Goal: Task Accomplishment & Management: Complete application form

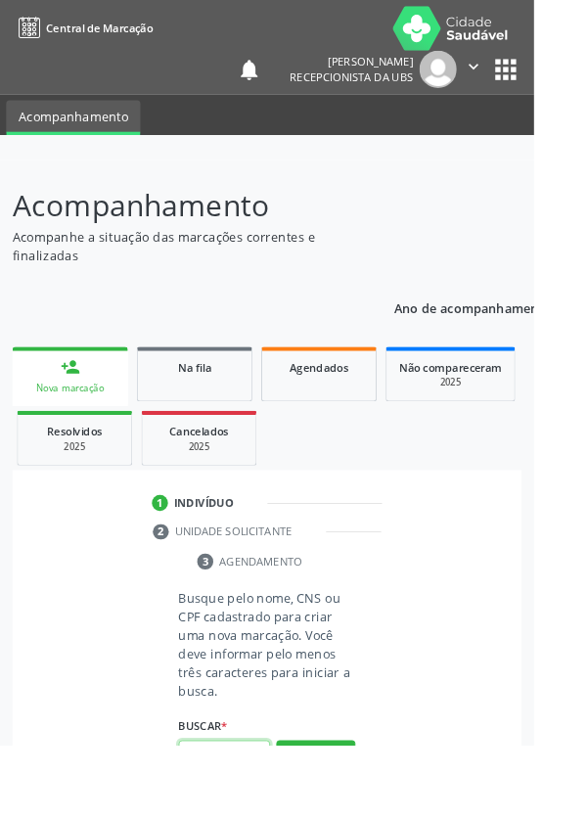
click at [255, 819] on input "text" at bounding box center [247, 831] width 101 height 33
click at [239, 819] on input "text" at bounding box center [247, 831] width 101 height 33
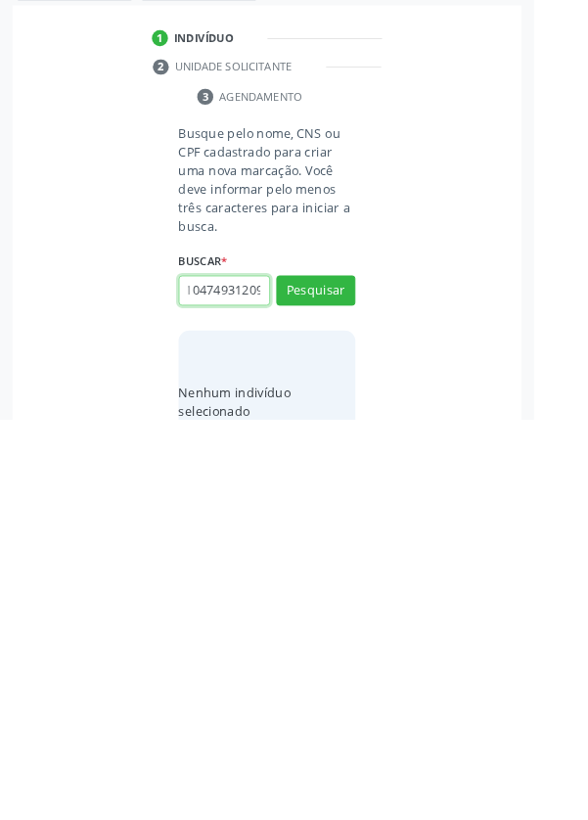
scroll to position [0, 35]
type input "702104749312096"
click at [370, 679] on button "Pesquisar" at bounding box center [347, 678] width 87 height 33
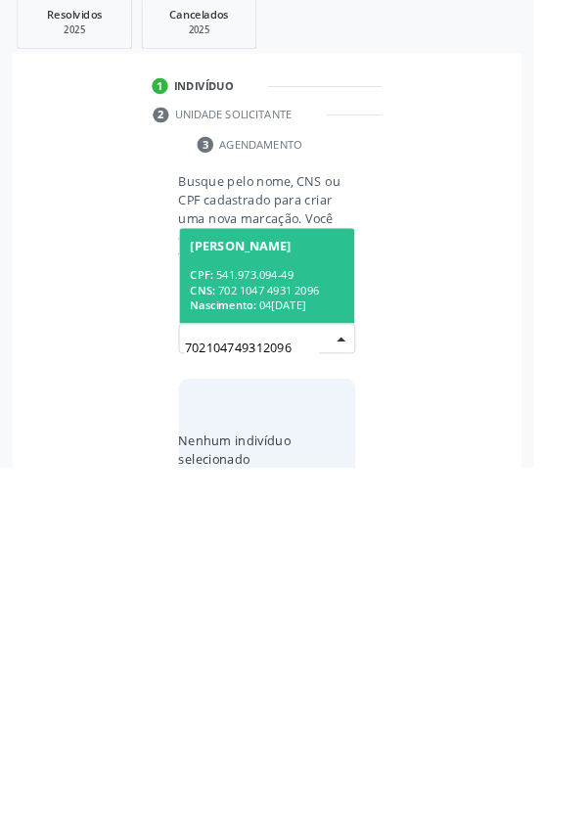
scroll to position [154, 0]
click at [314, 617] on div "CNS: 702 1047 4931 2096" at bounding box center [293, 625] width 169 height 17
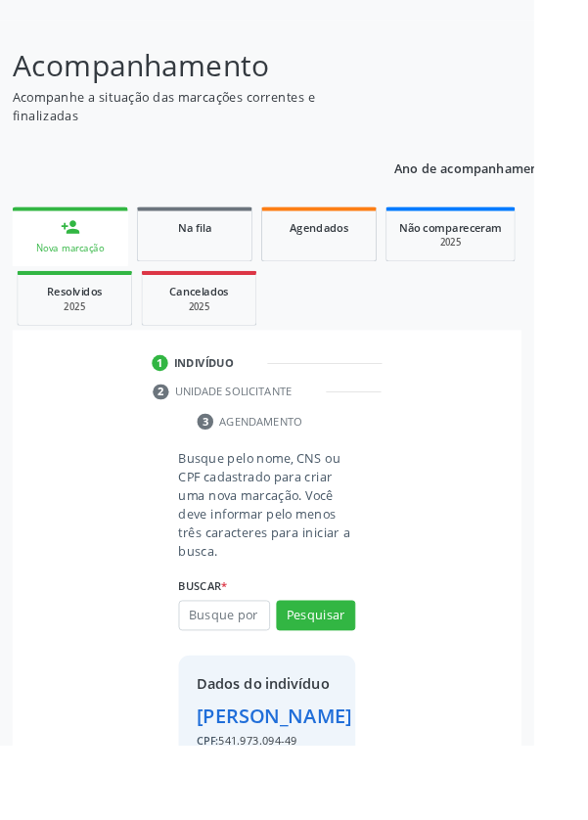
scroll to position [145, 0]
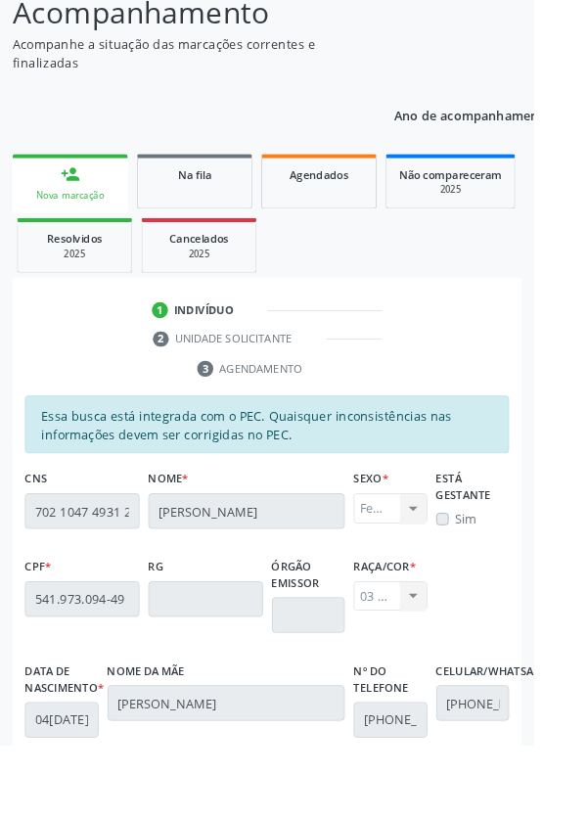
scroll to position [465, 0]
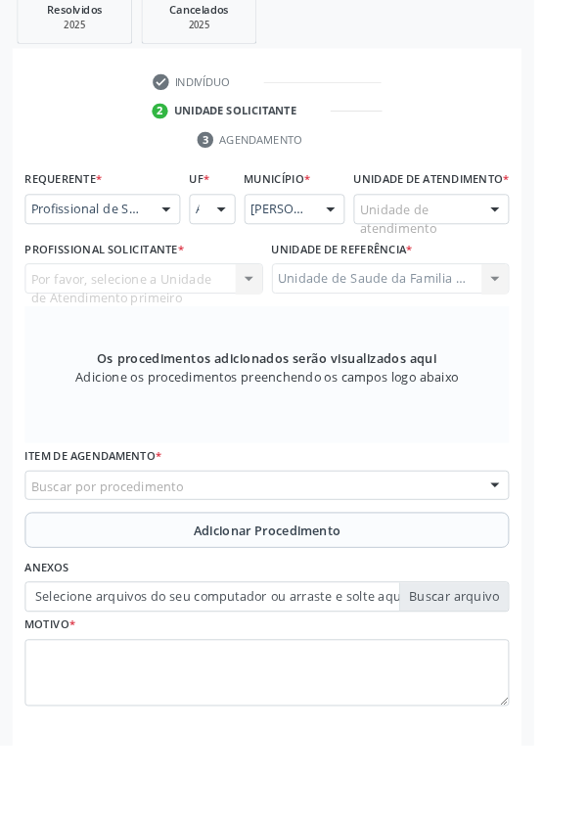
scroll to position [379, 0]
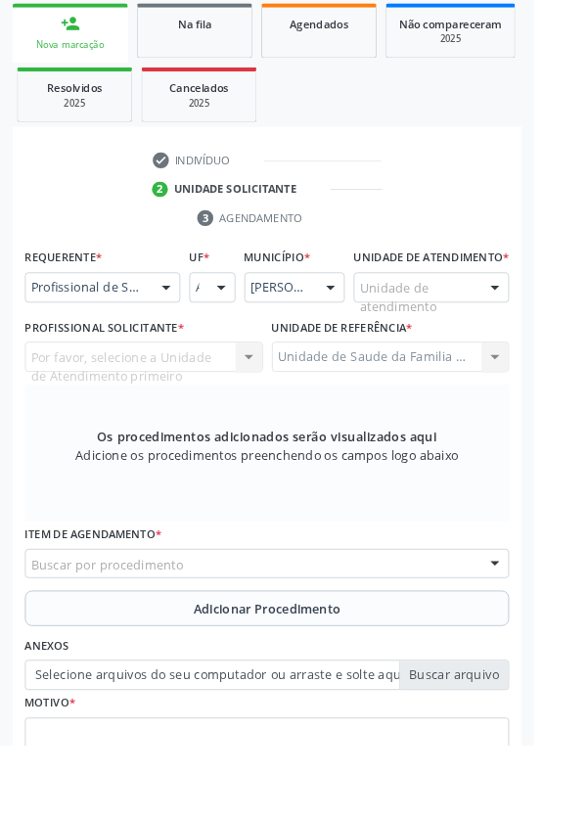
click at [542, 320] on div at bounding box center [545, 317] width 29 height 33
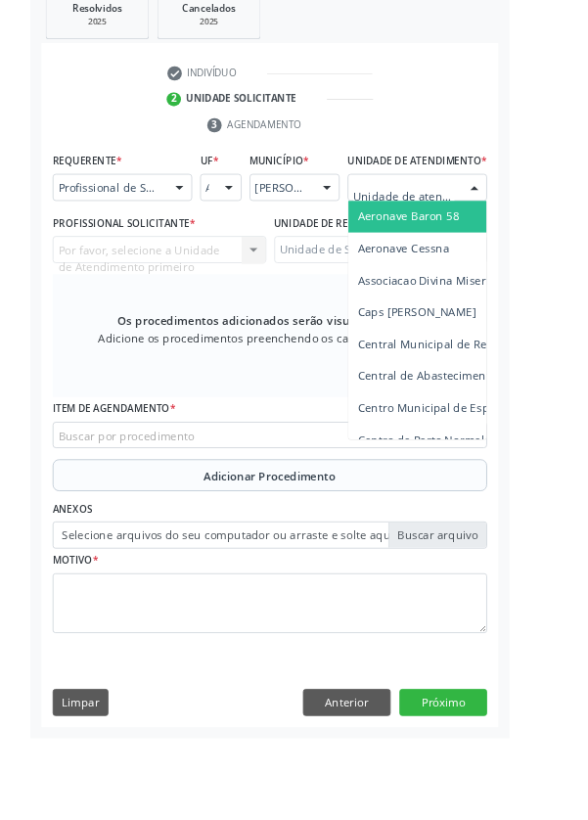
scroll to position [465, 0]
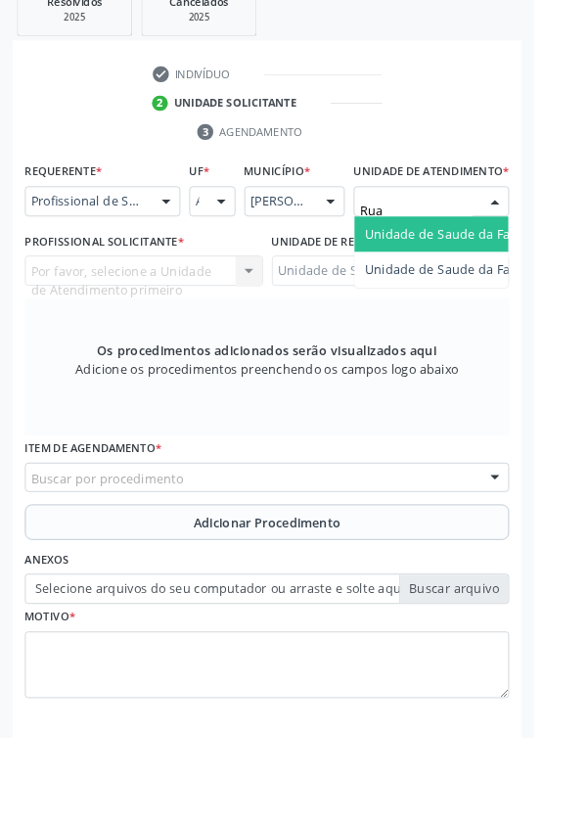
type input "Rua n"
click at [531, 274] on span "Unidade de Saude da Familia Rua [GEOGRAPHIC_DATA]" at bounding box center [583, 265] width 363 height 19
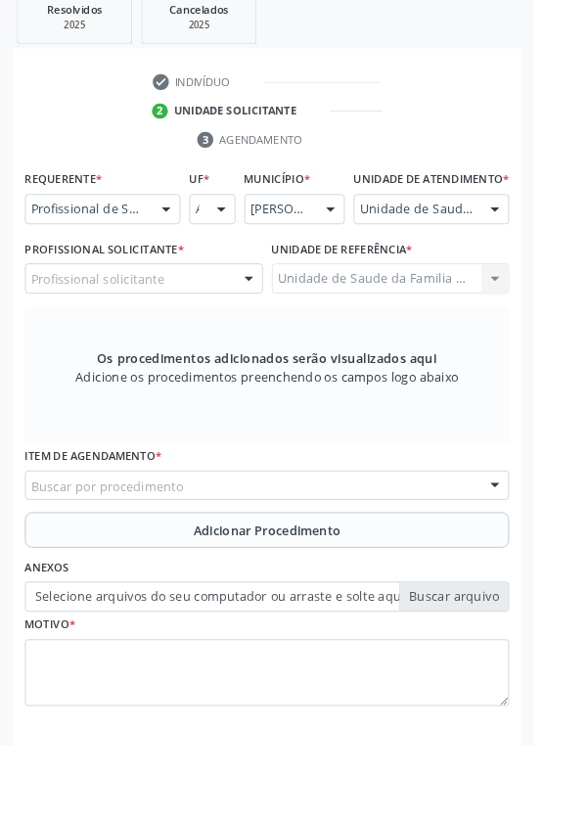
click at [277, 324] on div at bounding box center [273, 307] width 29 height 33
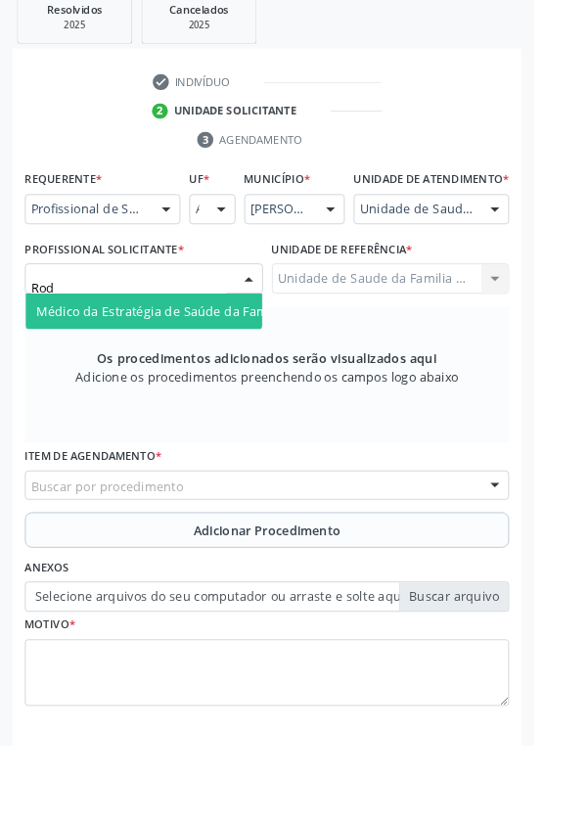
type input "Rodr"
click at [215, 351] on span "Médico da Estratégia de Saúde da Família - [PERSON_NAME]" at bounding box center [238, 342] width 397 height 19
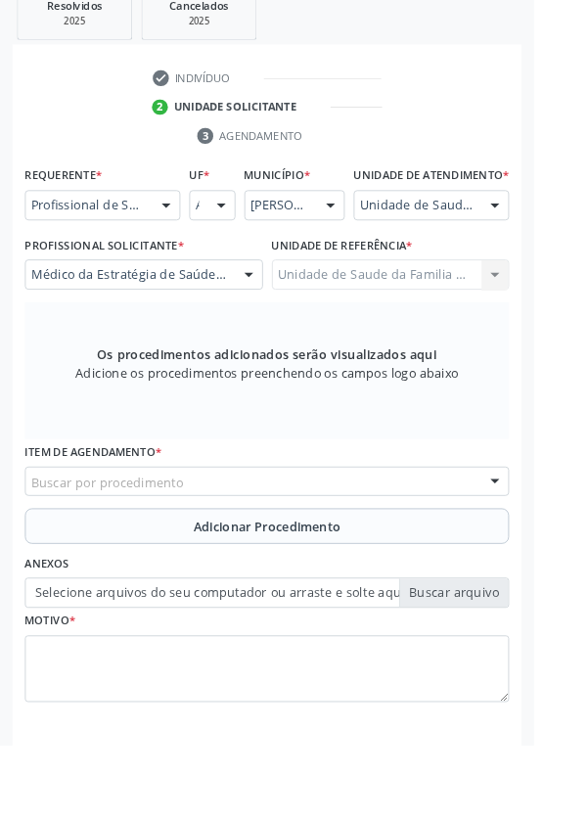
scroll to position [483, 0]
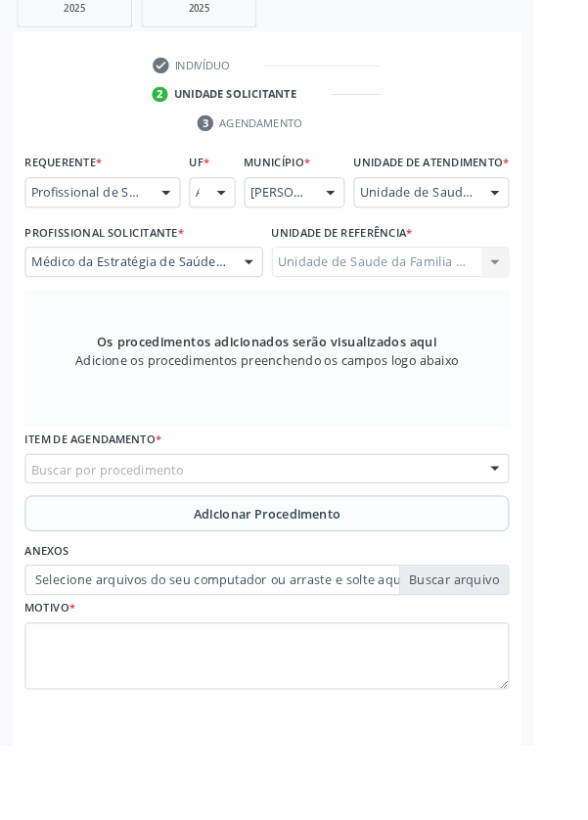
click at [343, 533] on div "Buscar por procedimento" at bounding box center [293, 516] width 533 height 33
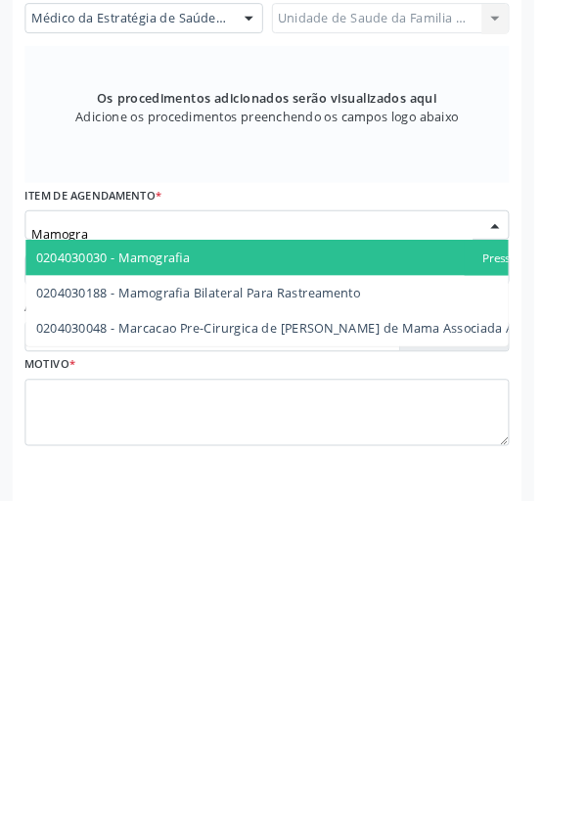
type input "Mamograf"
click at [348, 600] on span "0204030188 - Mamografia Bilateral Para Rastreamento" at bounding box center [218, 590] width 357 height 19
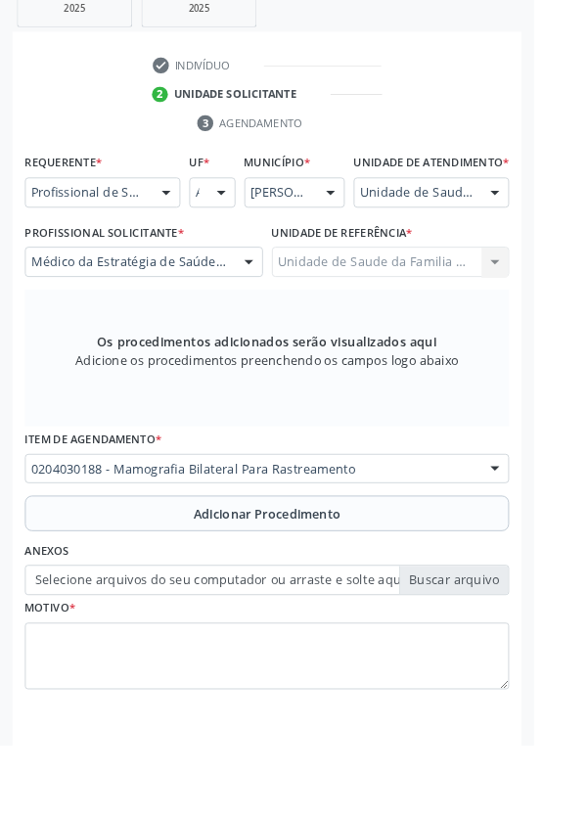
click at [382, 567] on button "Adicionar Procedimento" at bounding box center [293, 565] width 533 height 39
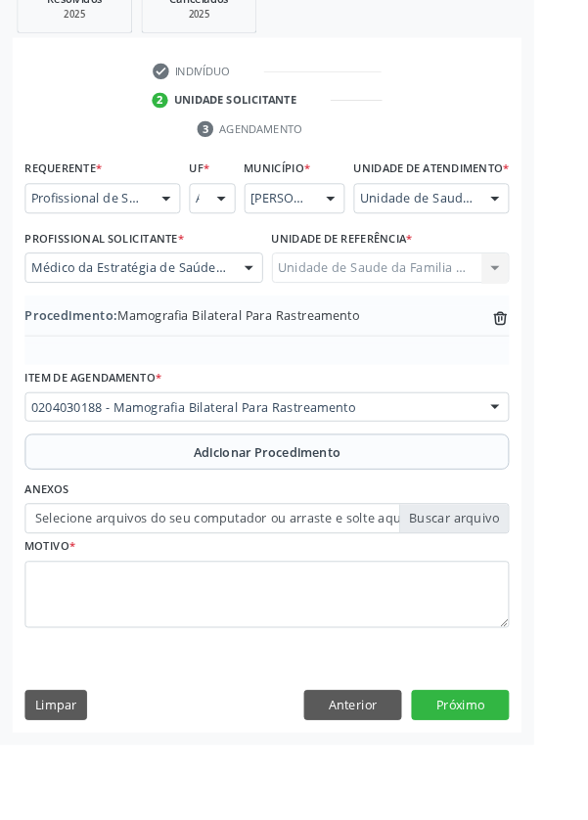
scroll to position [408, 0]
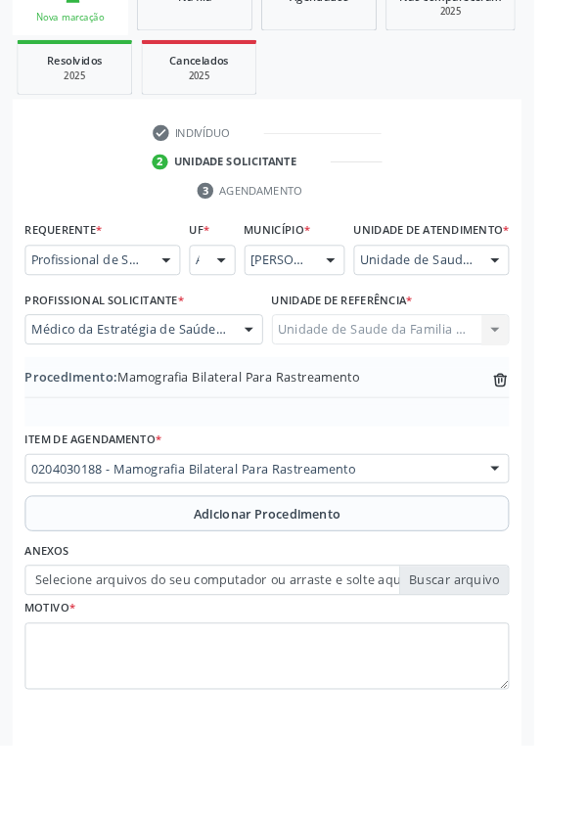
click at [500, 655] on label "Selecione arquivos do seu computador ou arraste e solte aqui" at bounding box center [293, 639] width 533 height 33
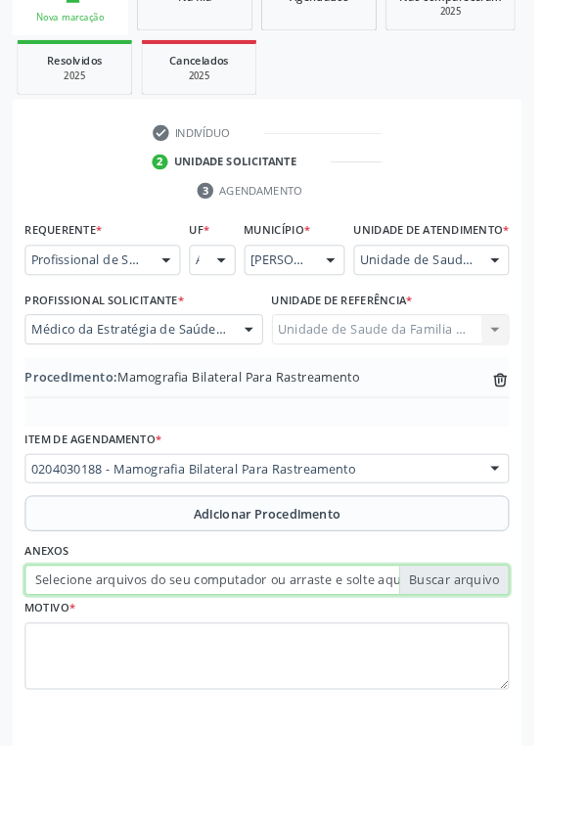
click at [500, 655] on input "Selecione arquivos do seu computador ou arraste e solte aqui" at bounding box center [293, 639] width 533 height 33
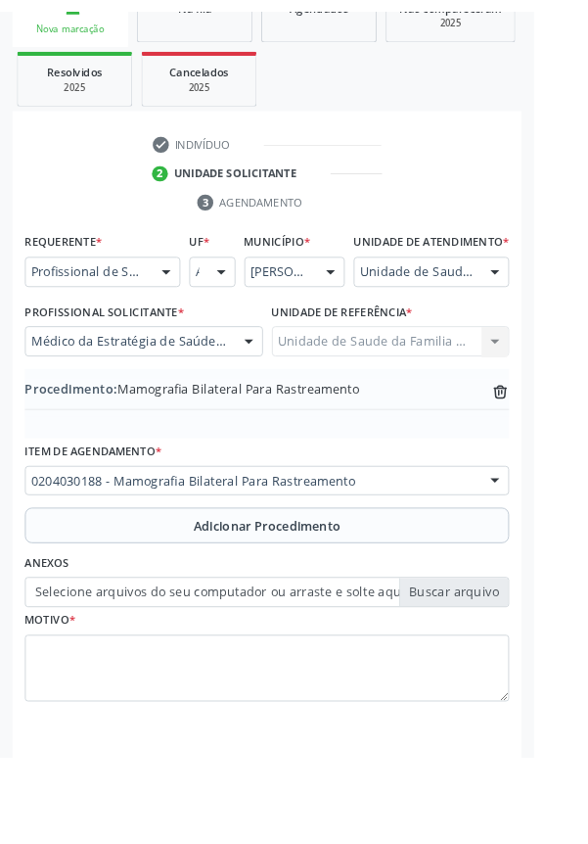
scroll to position [382, 0]
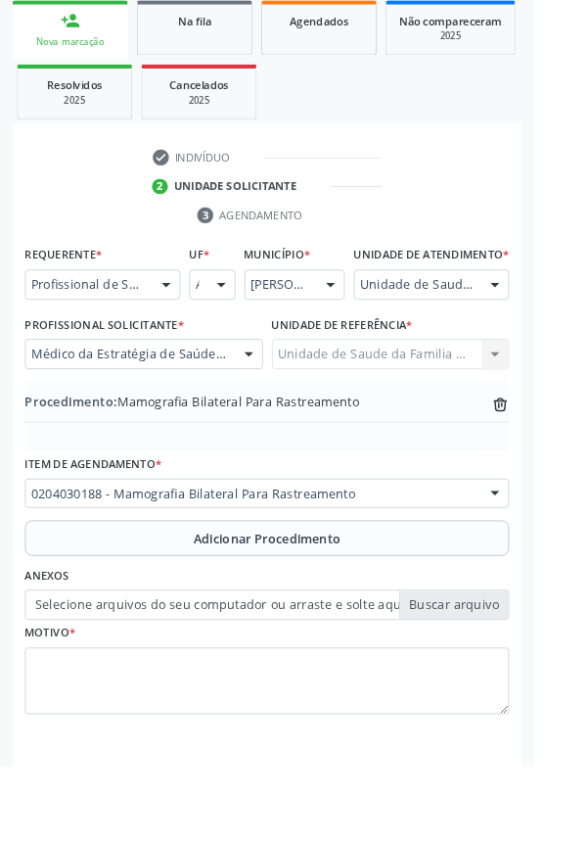
type input "C:\fakepath\17588048592248217173597729465878.jpg"
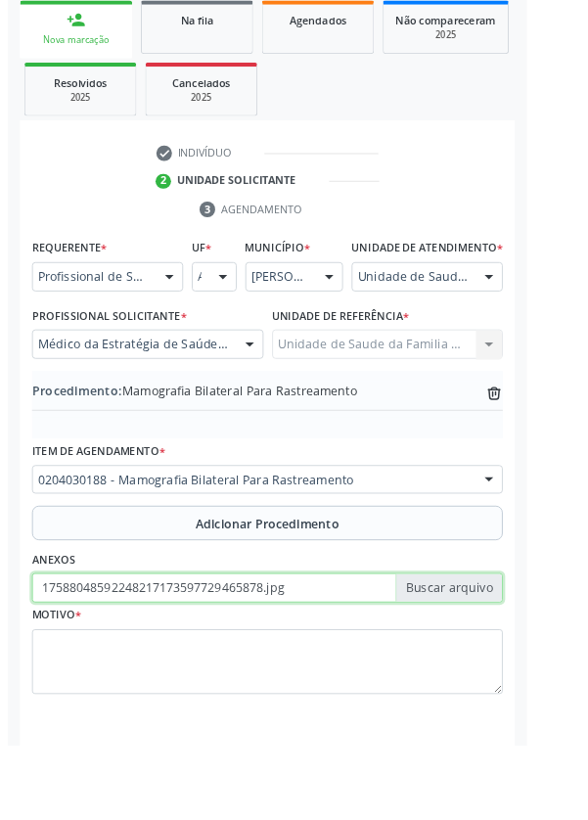
scroll to position [408, 0]
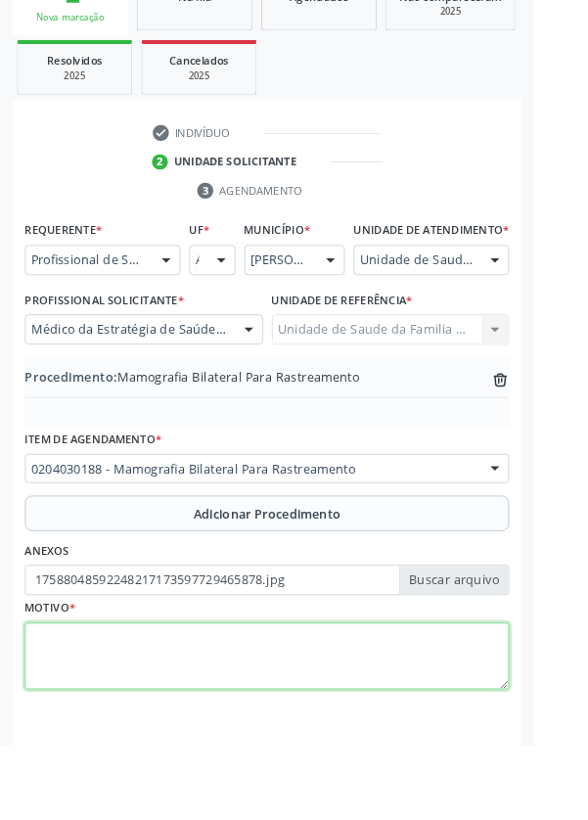
click at [201, 721] on textarea at bounding box center [293, 723] width 533 height 74
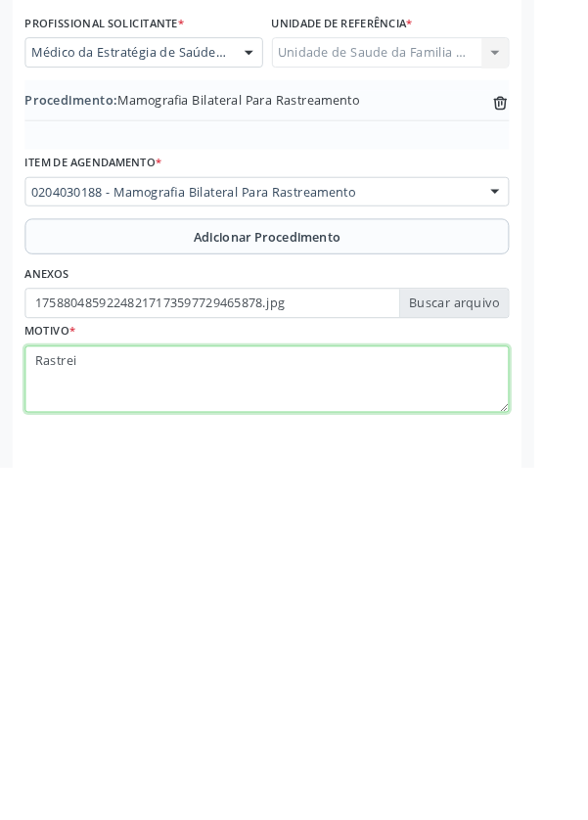
type textarea "Rastreio"
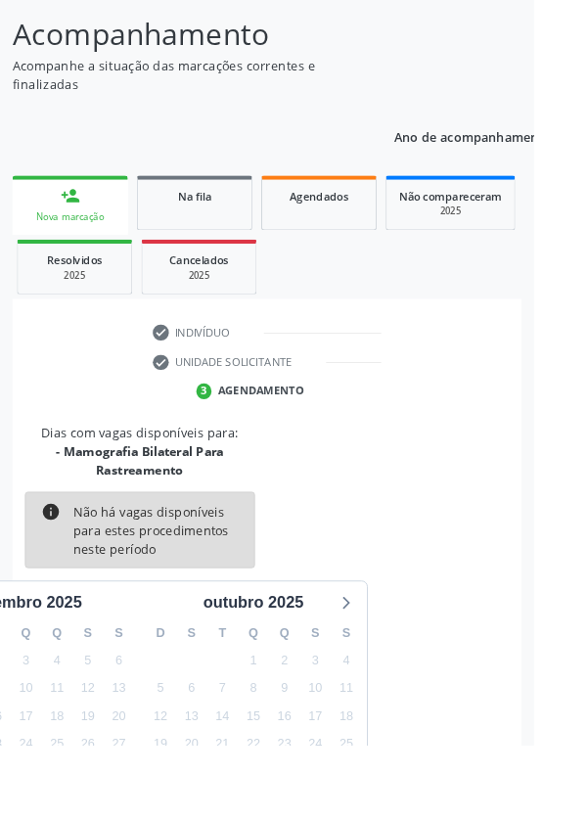
scroll to position [183, 0]
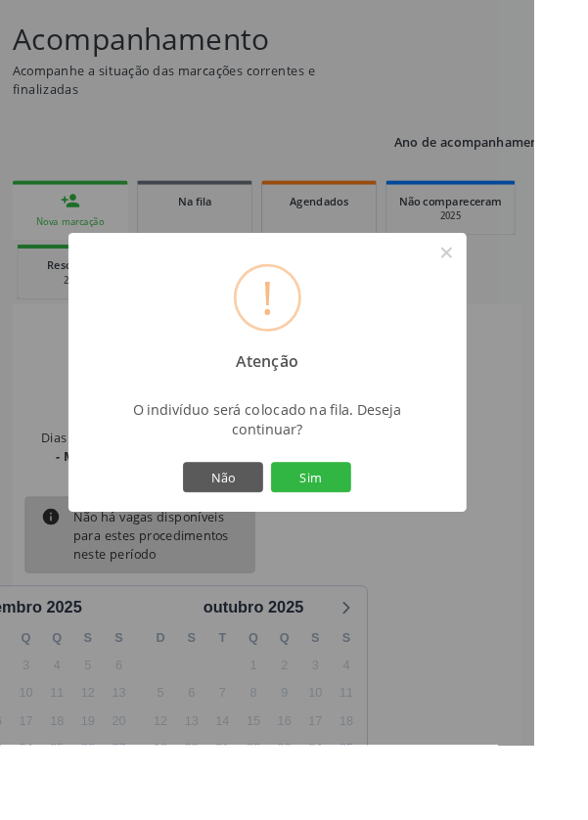
click at [387, 542] on button "Sim" at bounding box center [343, 525] width 88 height 33
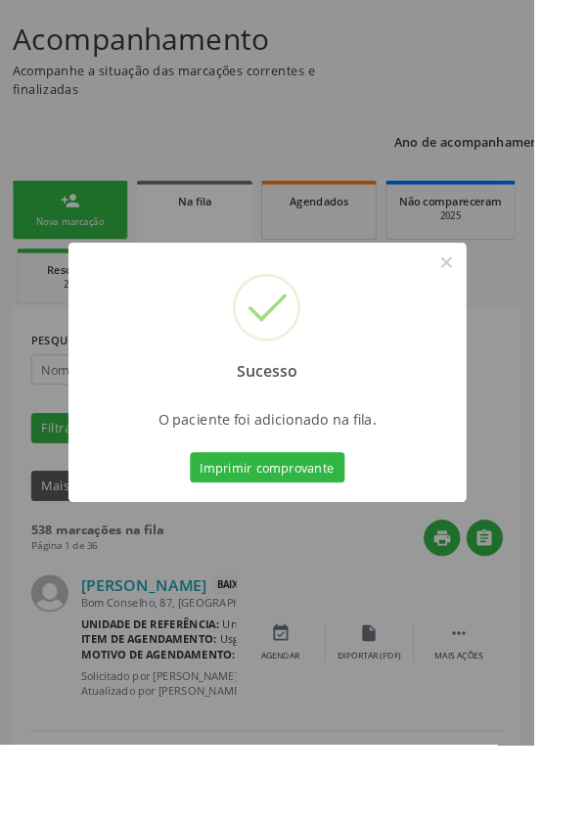
scroll to position [0, 0]
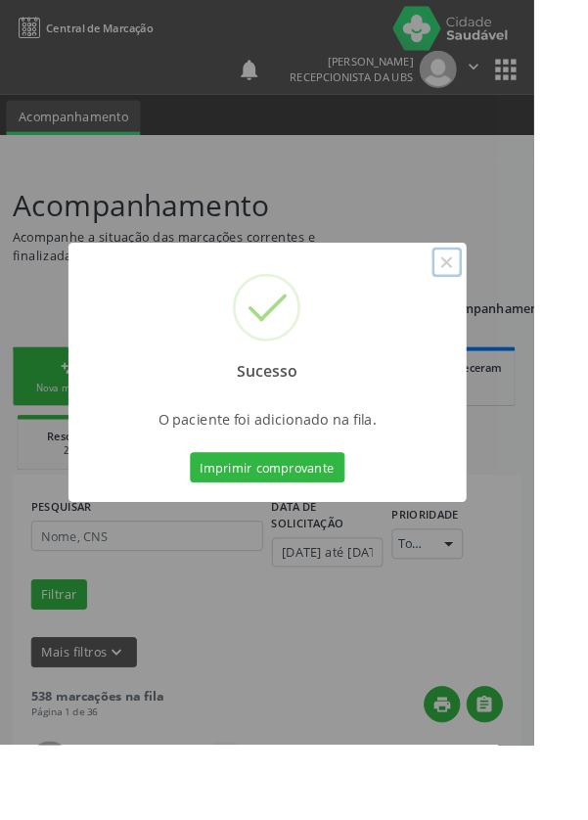
click at [509, 305] on button "×" at bounding box center [492, 288] width 33 height 33
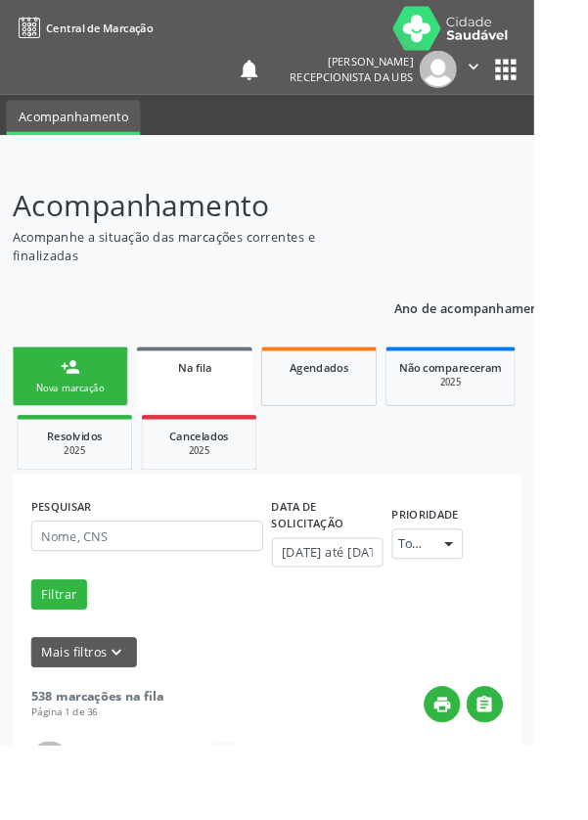
click at [86, 418] on link "person_add Nova marcação" at bounding box center [77, 415] width 127 height 66
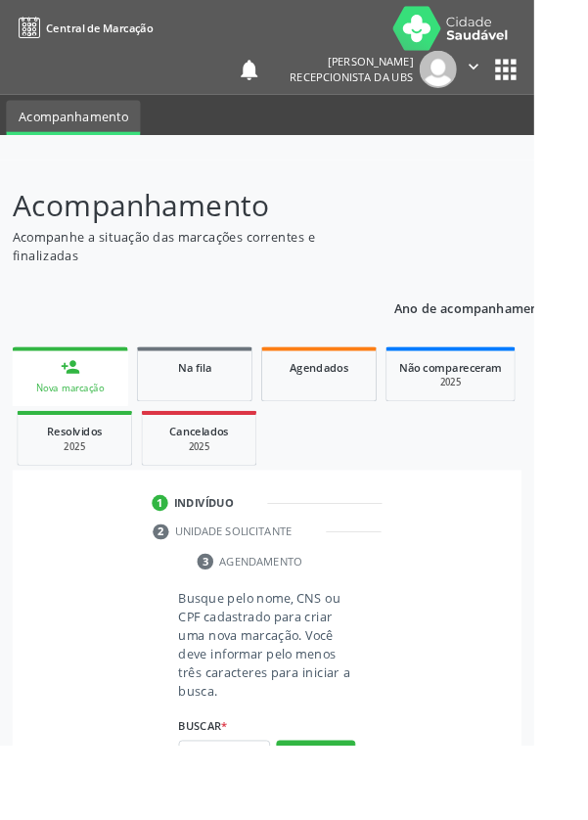
click at [85, 413] on div "person_add" at bounding box center [78, 405] width 22 height 22
click at [252, 819] on input "text" at bounding box center [247, 831] width 101 height 33
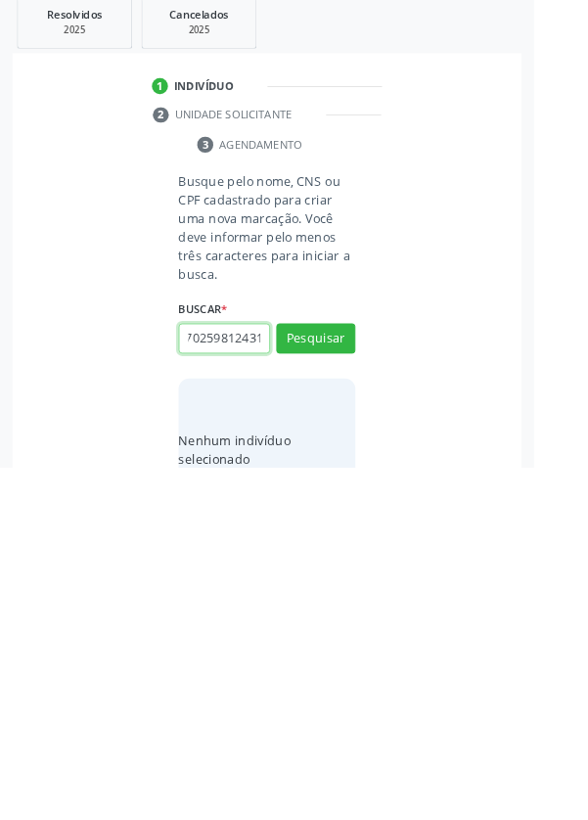
scroll to position [0, 35]
type input "706702598124313"
click at [371, 678] on button "Pesquisar" at bounding box center [347, 678] width 87 height 33
type input "706702598124313"
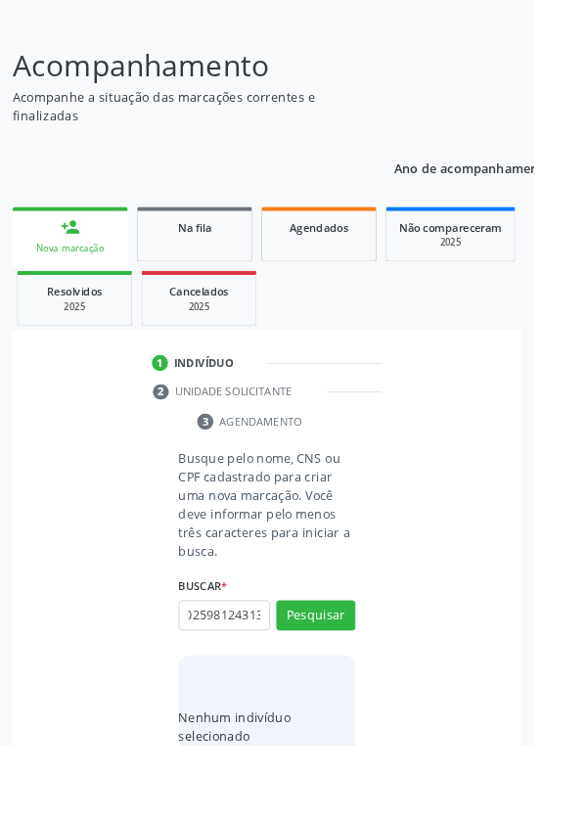
scroll to position [0, 0]
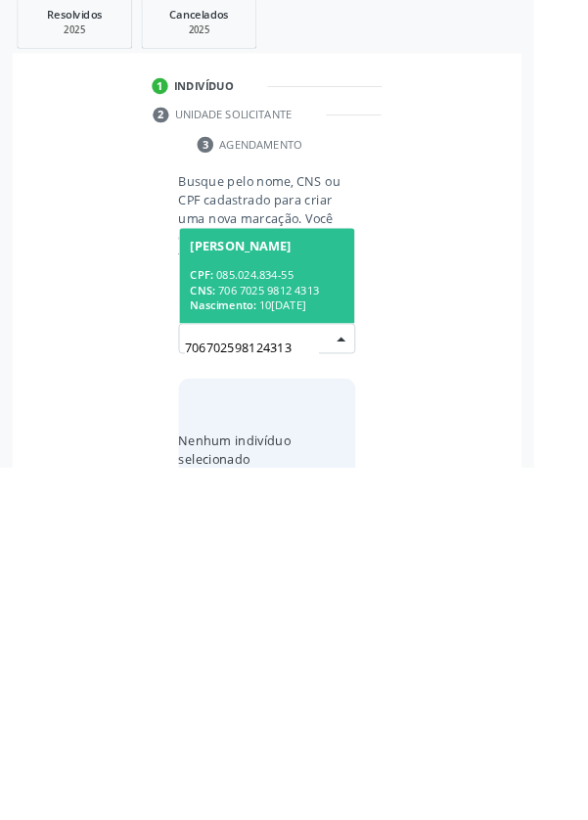
click at [335, 617] on div "CNS: 706 7025 9812 4313" at bounding box center [293, 625] width 169 height 17
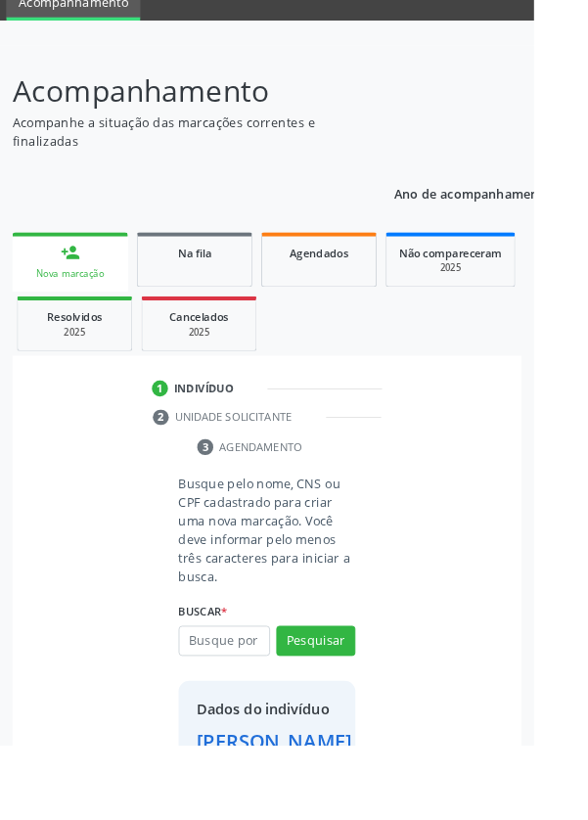
scroll to position [113, 0]
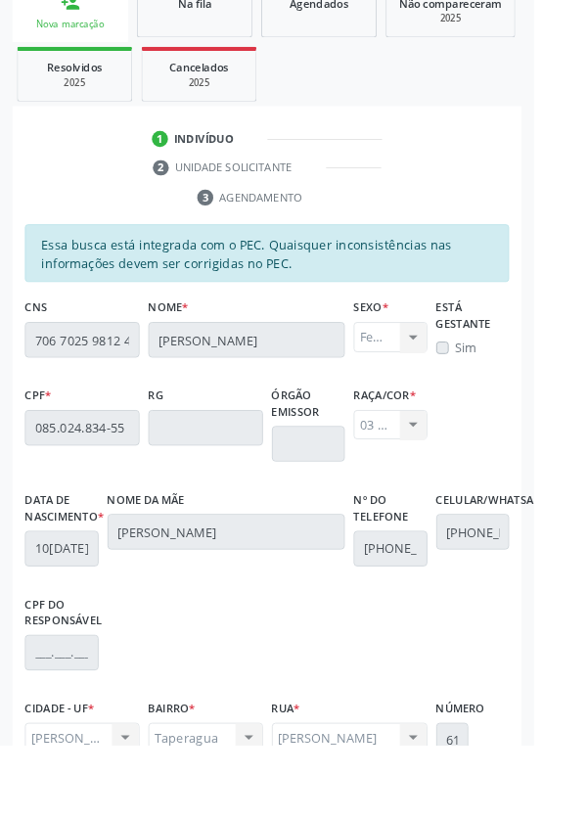
scroll to position [465, 0]
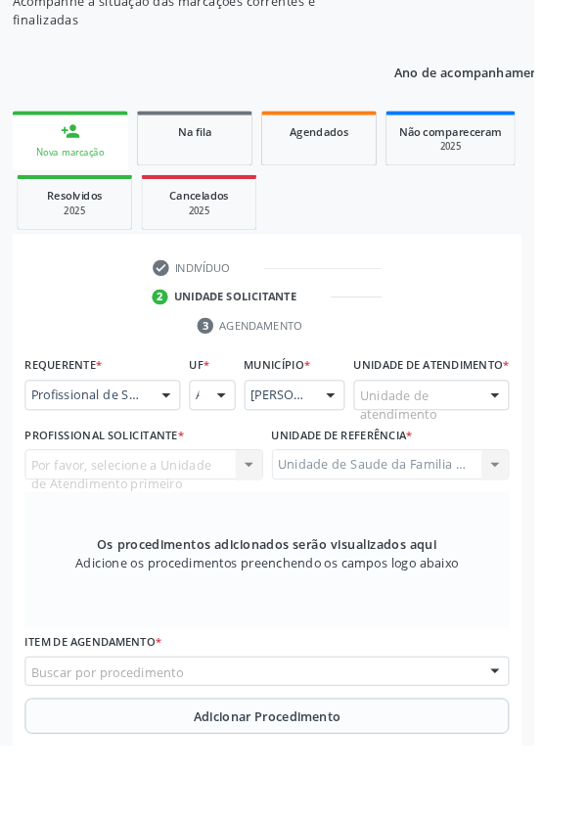
scroll to position [257, 0]
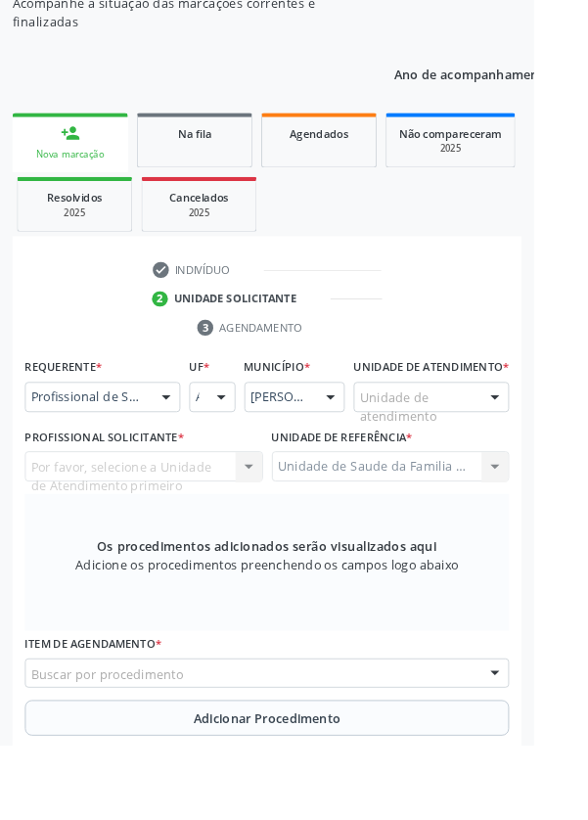
click at [541, 448] on div at bounding box center [545, 438] width 29 height 33
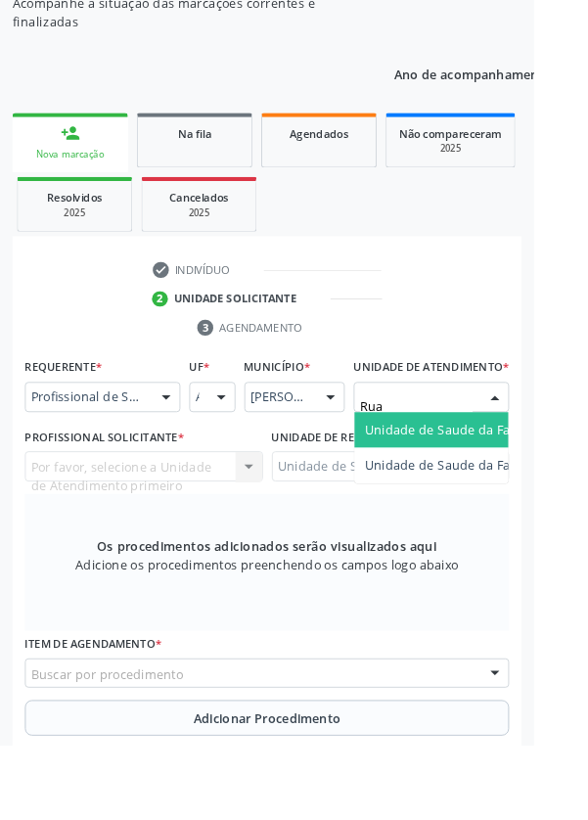
type input "Rua n"
click at [517, 483] on span "Unidade de Saude da Familia Rua [GEOGRAPHIC_DATA]" at bounding box center [583, 473] width 363 height 19
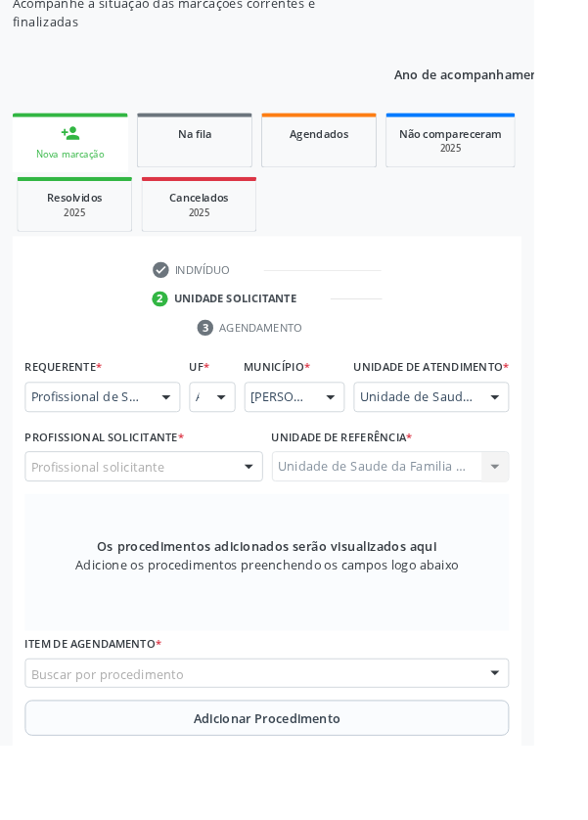
click at [260, 523] on div at bounding box center [273, 514] width 29 height 33
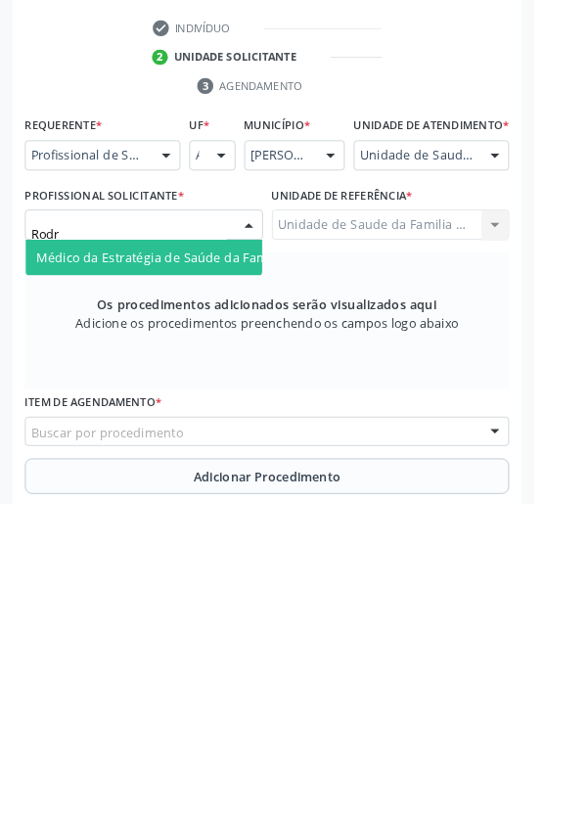
type input "Rodri"
click at [234, 559] on span "Médico da Estratégia de Saúde da Família - [PERSON_NAME]" at bounding box center [238, 549] width 397 height 19
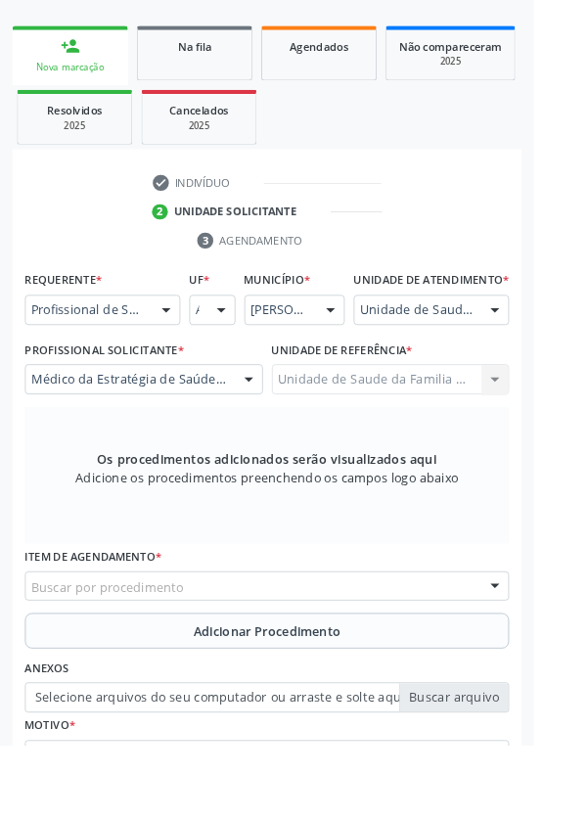
scroll to position [357, 0]
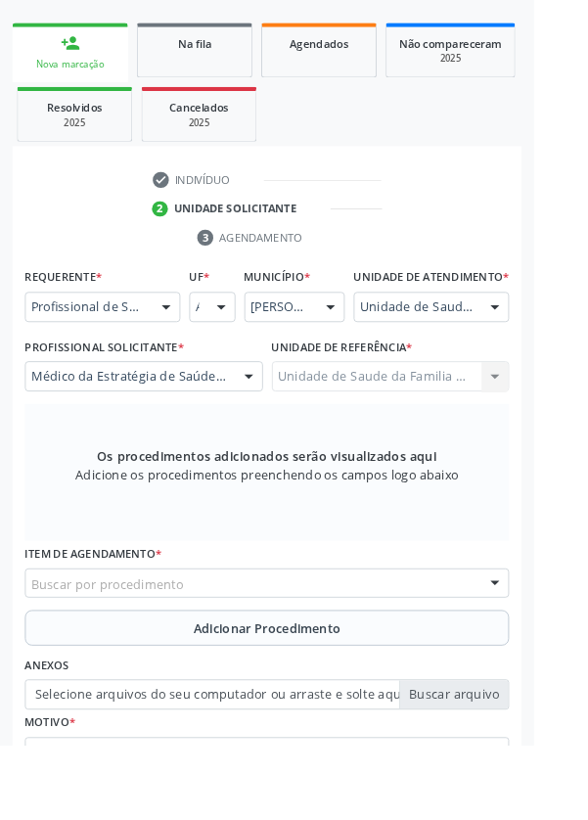
click at [349, 656] on div "Buscar por procedimento" at bounding box center [293, 642] width 533 height 33
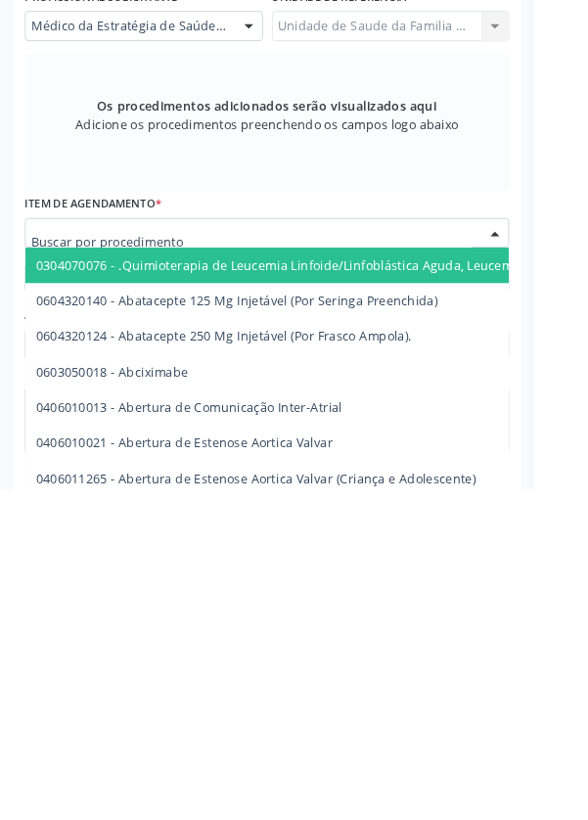
scroll to position [461, 0]
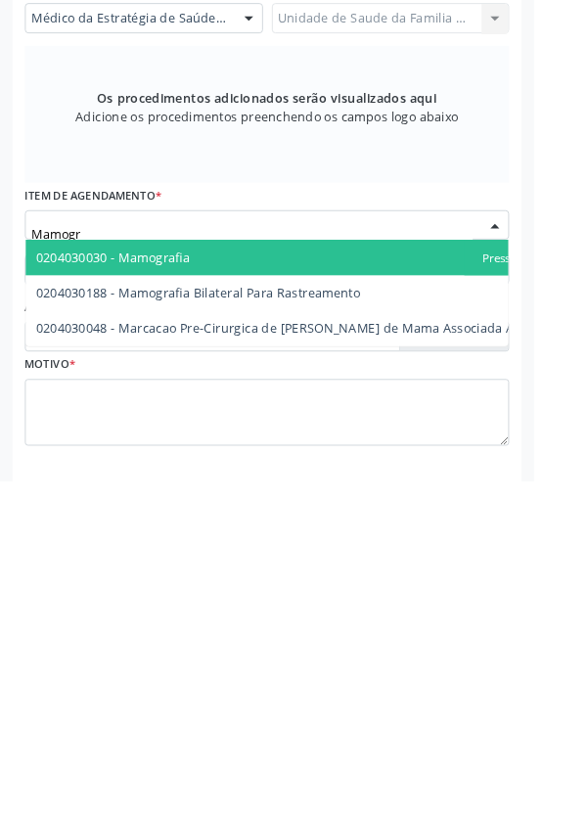
type input "Mamogra"
click at [347, 622] on span "0204030188 - Mamografia Bilateral Para Rastreamento" at bounding box center [218, 612] width 357 height 19
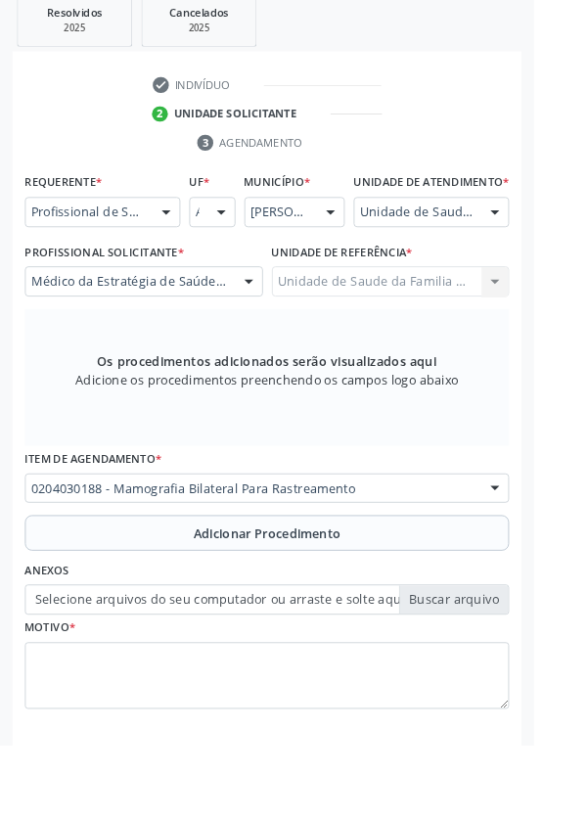
click at [371, 598] on span "Adicionar Procedimento" at bounding box center [294, 588] width 162 height 21
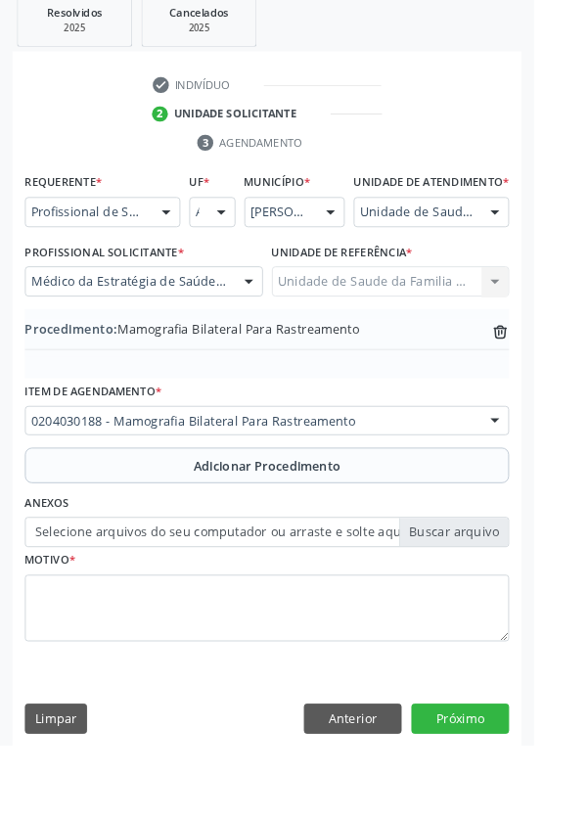
scroll to position [408, 0]
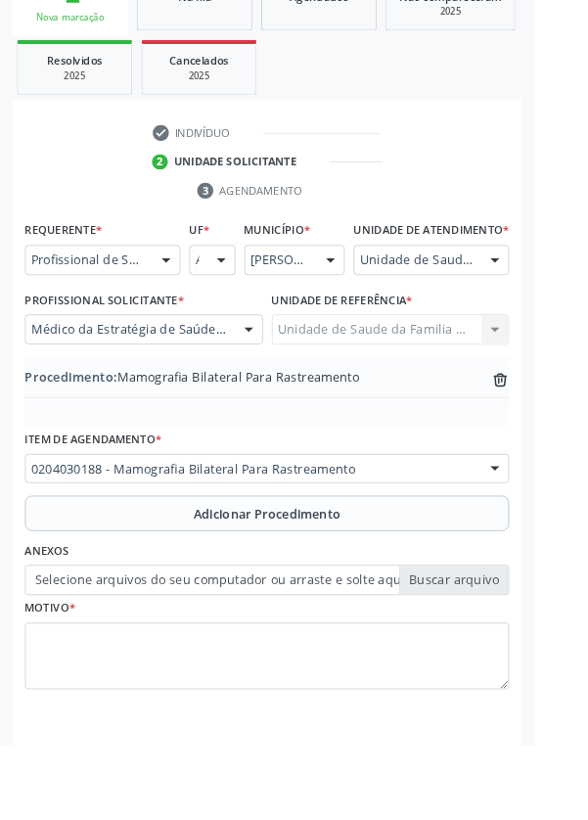
click at [498, 652] on label "Selecione arquivos do seu computador ou arraste e solte aqui" at bounding box center [293, 639] width 533 height 33
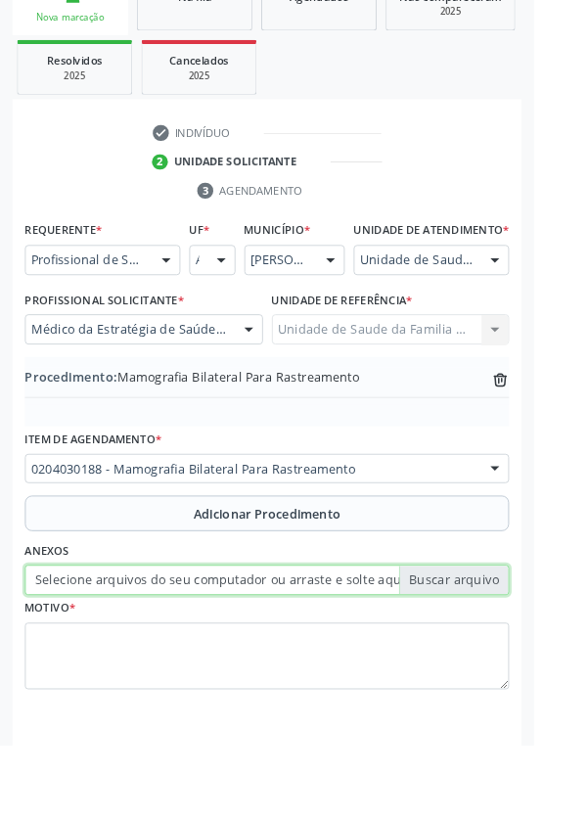
click at [498, 652] on input "Selecione arquivos do seu computador ou arraste e solte aqui" at bounding box center [293, 639] width 533 height 33
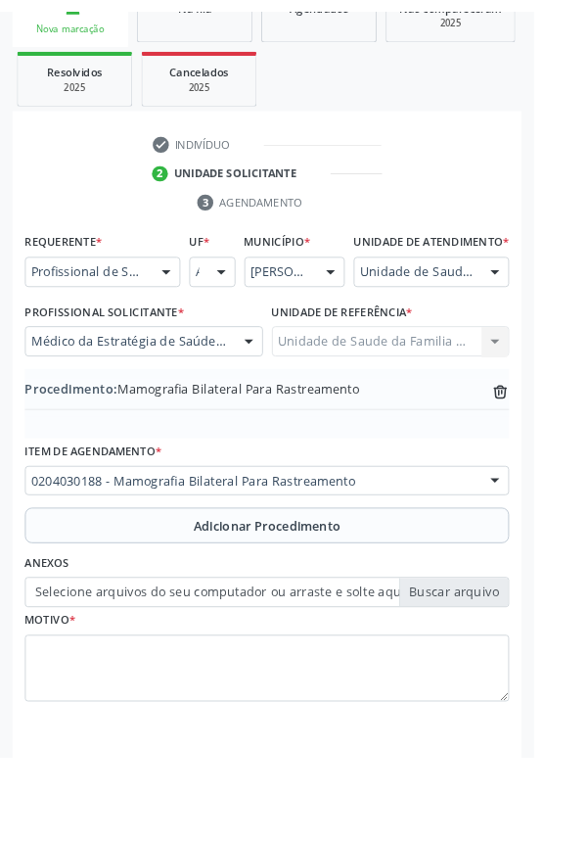
scroll to position [382, 0]
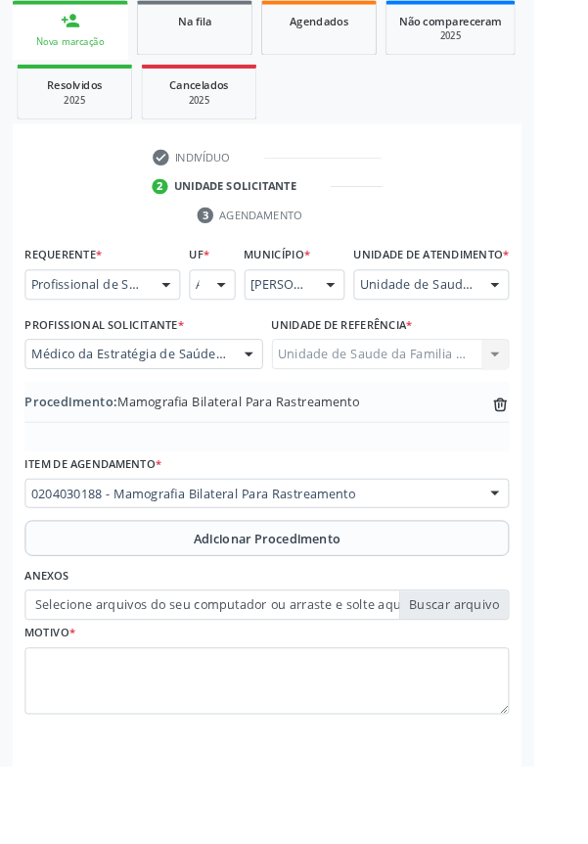
type input "C:\fakepath\17588049570457239192934957488694.jpg"
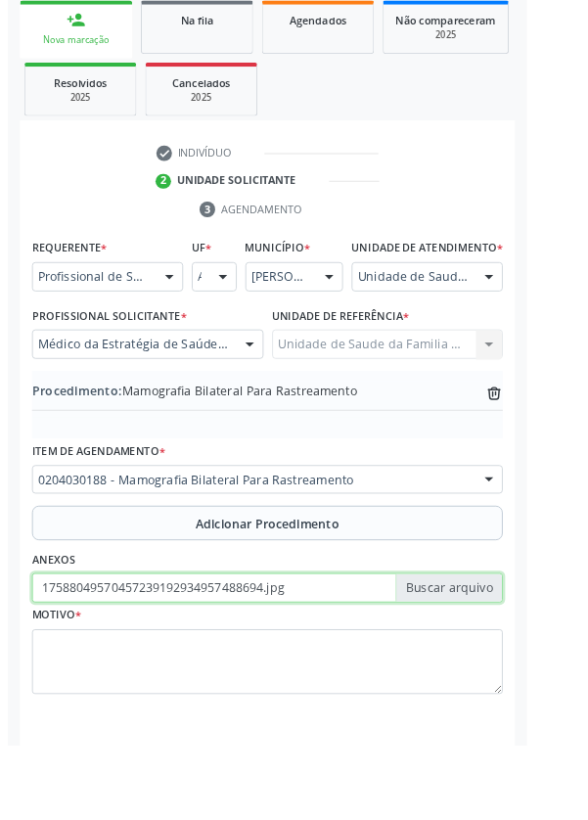
scroll to position [408, 0]
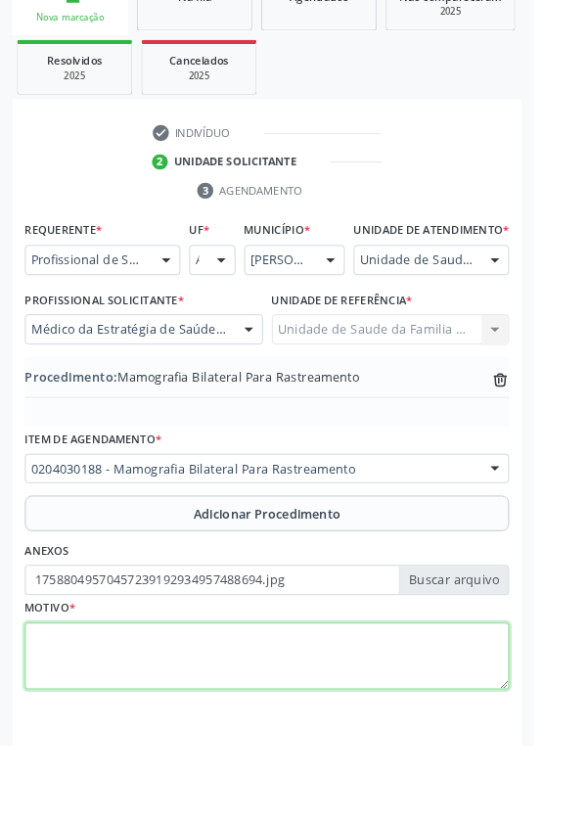
click at [279, 726] on textarea at bounding box center [293, 723] width 533 height 74
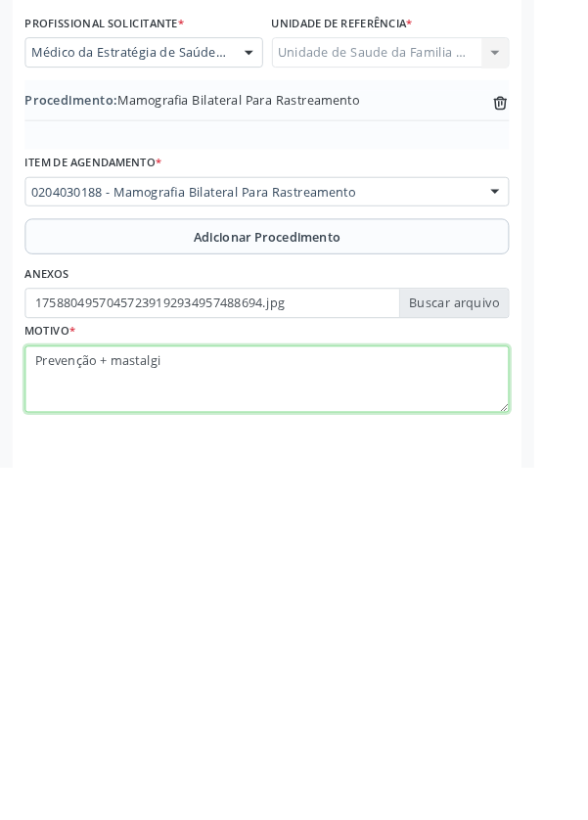
type textarea "Prevenção + [MEDICAL_DATA]"
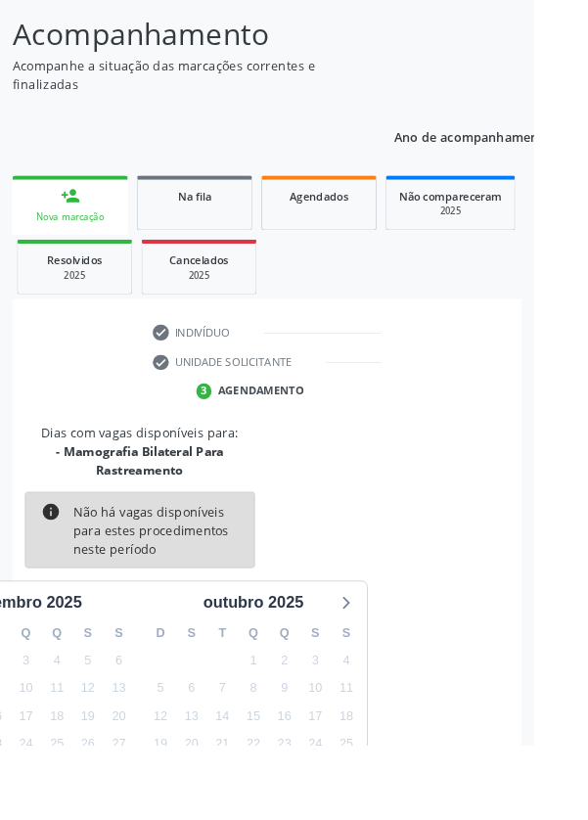
scroll to position [183, 0]
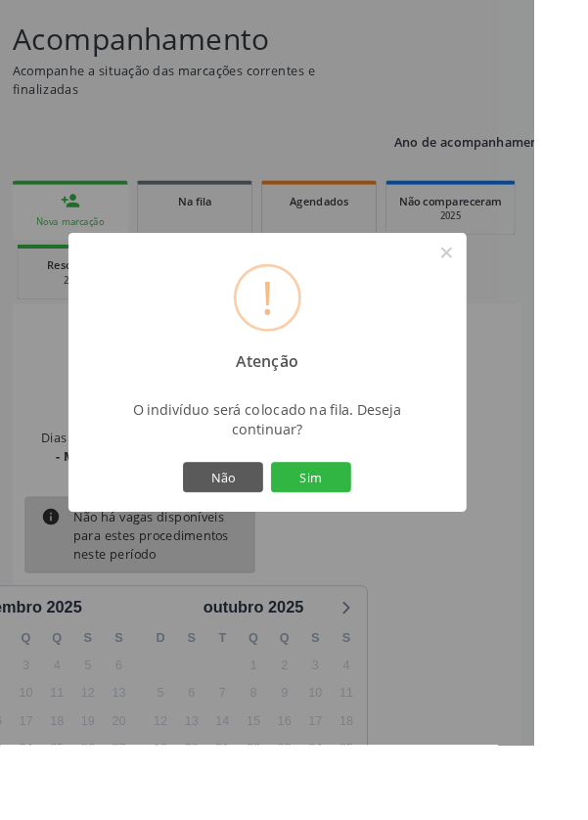
click at [387, 542] on button "Sim" at bounding box center [343, 525] width 88 height 33
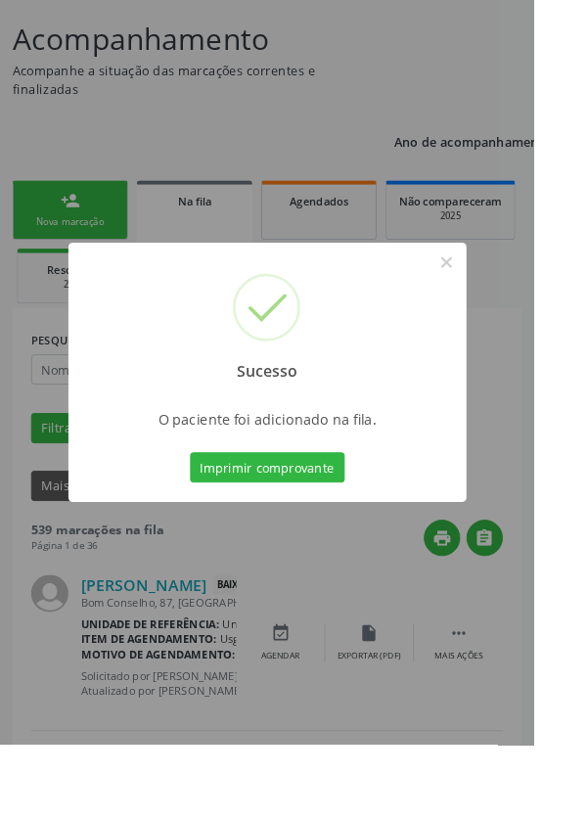
scroll to position [0, 0]
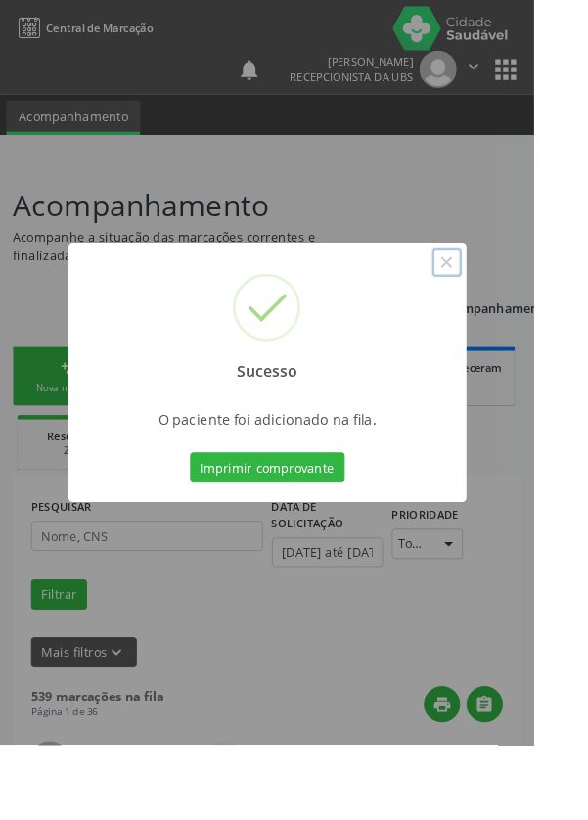
click at [509, 305] on button "×" at bounding box center [492, 288] width 33 height 33
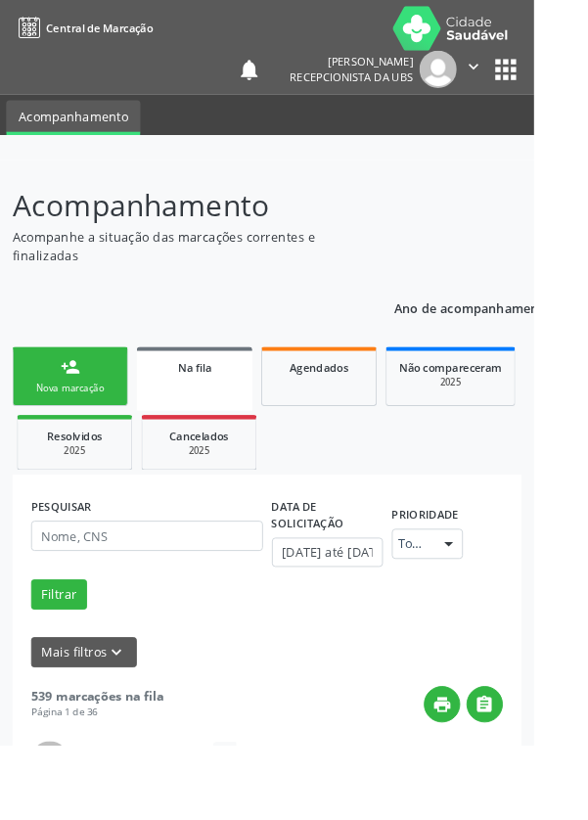
click at [88, 421] on div "Nova marcação" at bounding box center [77, 427] width 98 height 15
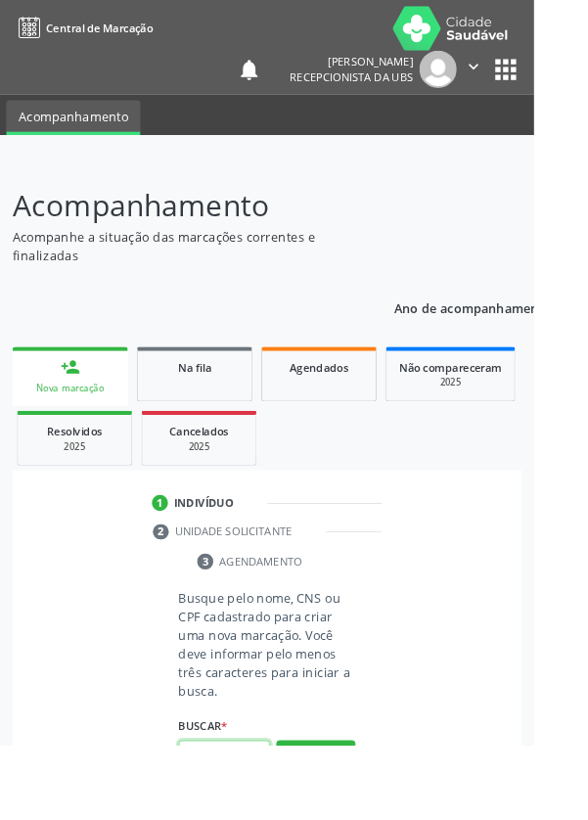
click at [259, 819] on input "text" at bounding box center [247, 831] width 101 height 33
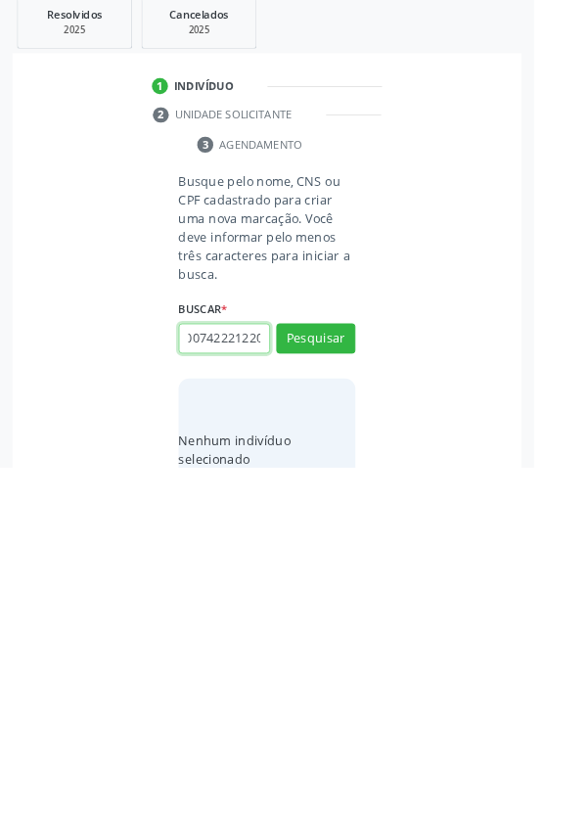
scroll to position [0, 35]
type input "700007422212203"
click at [366, 668] on button "Pesquisar" at bounding box center [347, 678] width 87 height 33
type input "700007422212203"
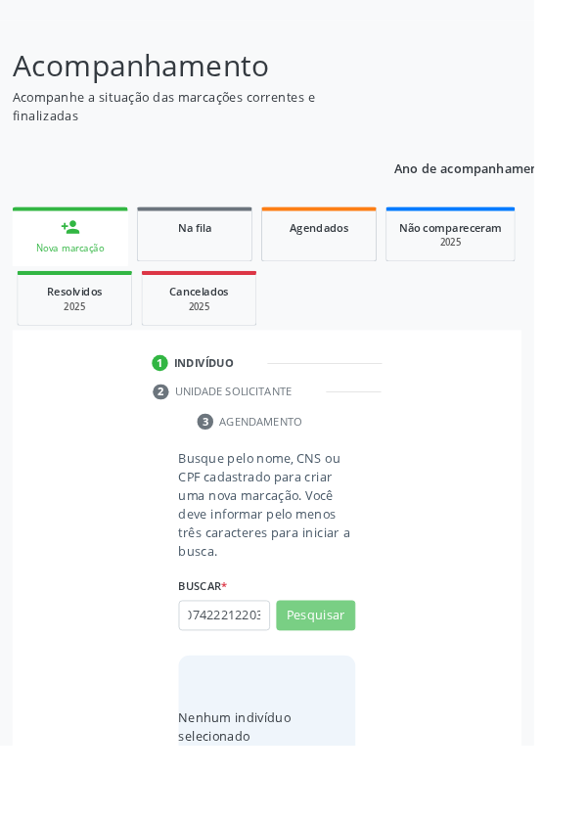
scroll to position [0, 0]
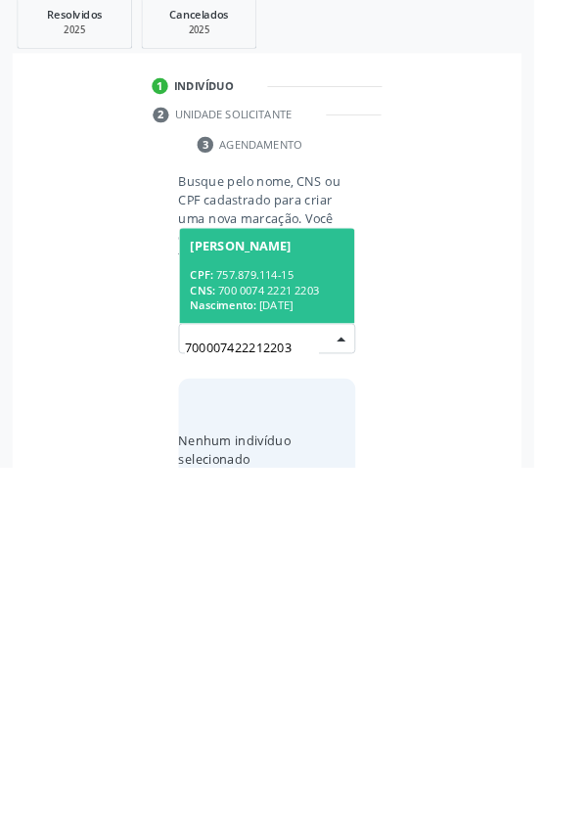
click at [328, 607] on div "CPF: 757.879.114-15" at bounding box center [293, 608] width 169 height 17
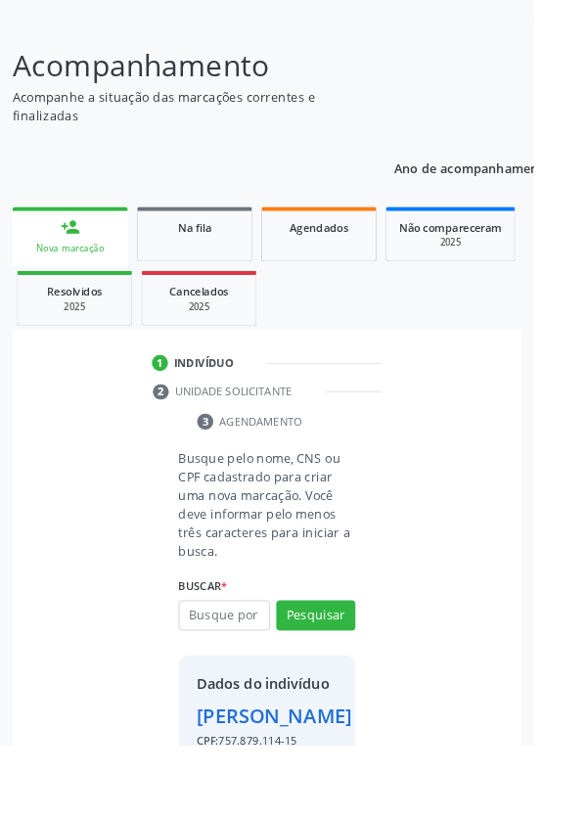
scroll to position [145, 0]
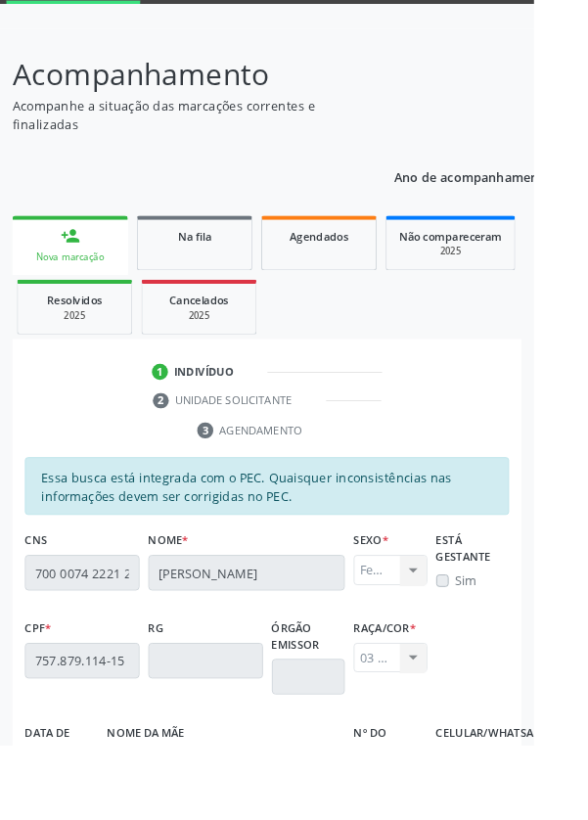
scroll to position [465, 0]
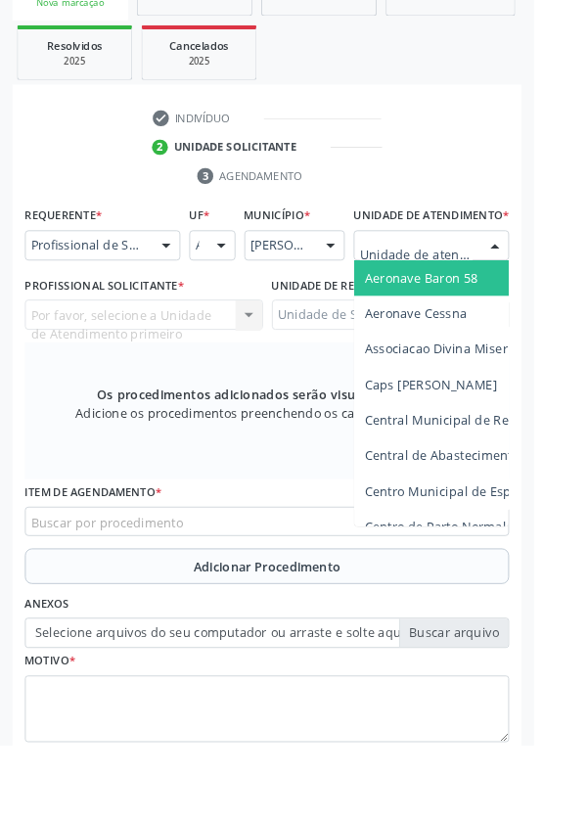
scroll to position [448, 0]
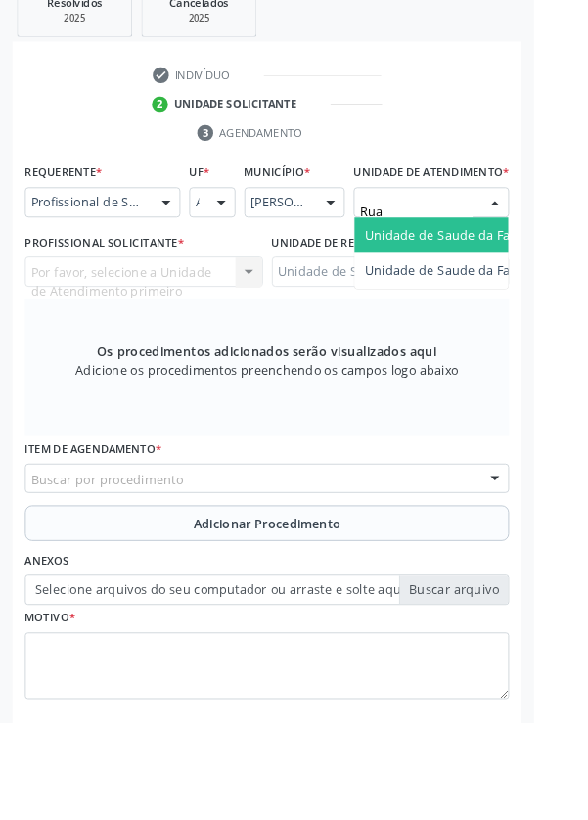
type input "Rua n"
click at [499, 292] on span "Unidade de Saude da Familia Rua [GEOGRAPHIC_DATA]" at bounding box center [583, 282] width 363 height 19
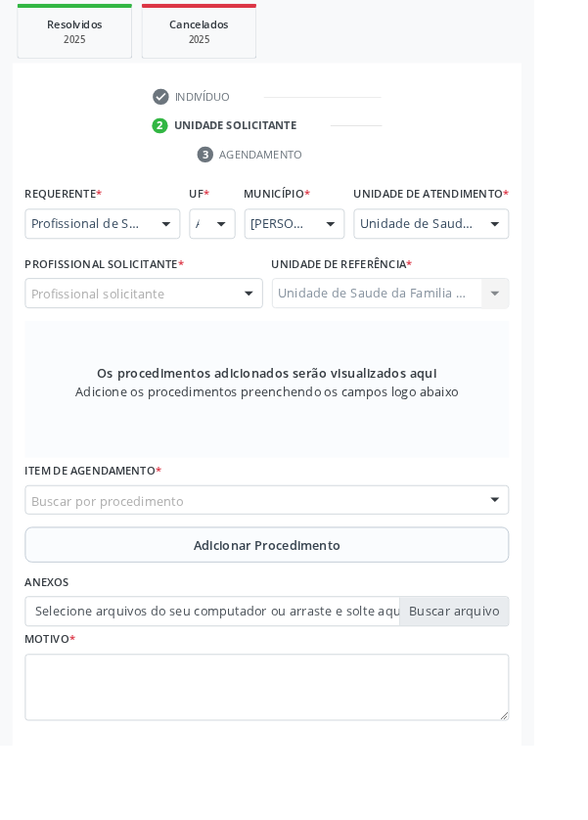
click at [221, 334] on div "Profissional solicitante" at bounding box center [158, 322] width 262 height 33
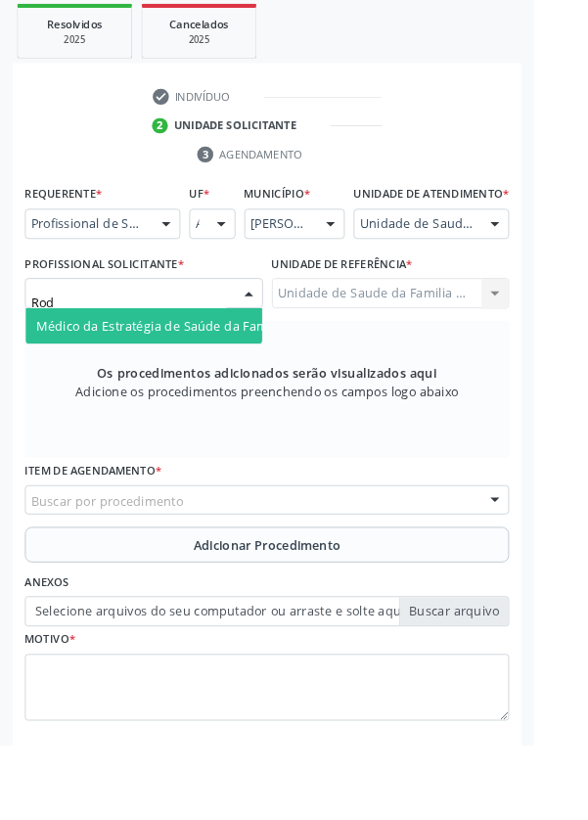
type input "Rodr"
click at [234, 368] on span "Médico da Estratégia de Saúde da Família - [PERSON_NAME]" at bounding box center [238, 358] width 397 height 19
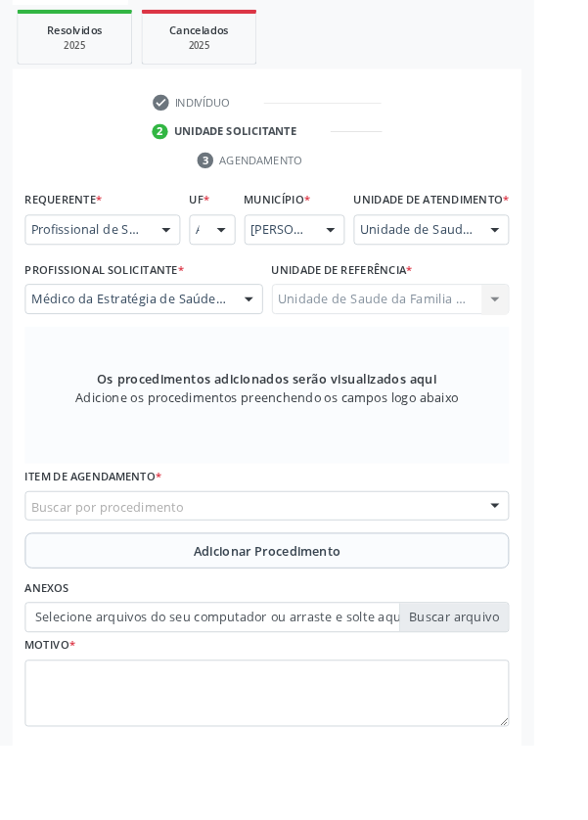
scroll to position [372, 0]
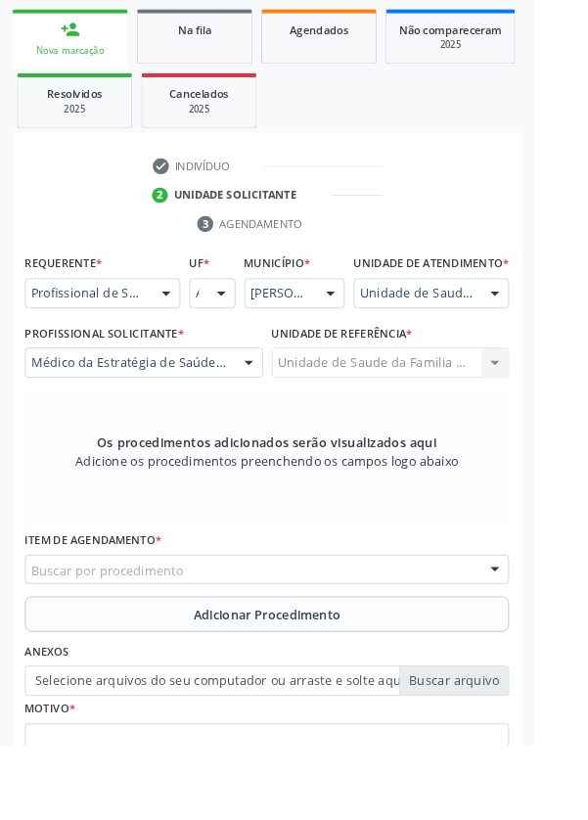
click at [346, 640] on div "Buscar por procedimento" at bounding box center [293, 627] width 533 height 33
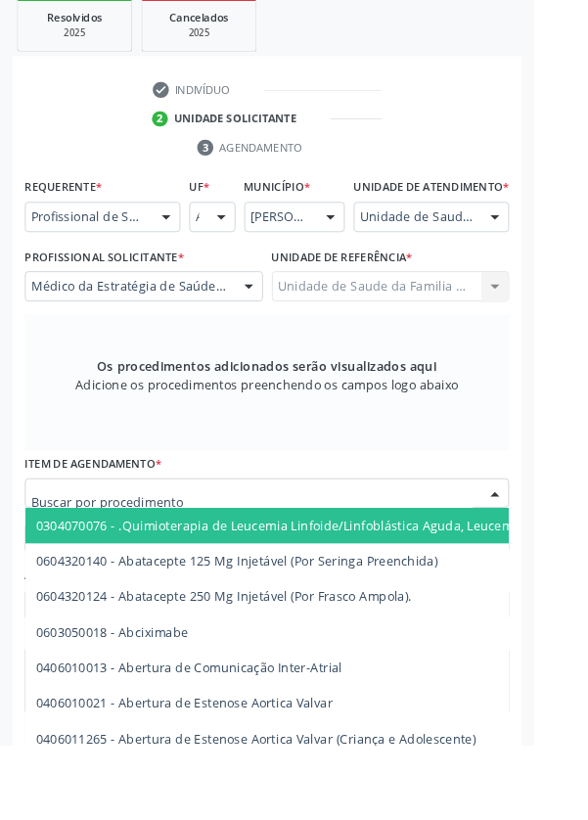
scroll to position [456, 0]
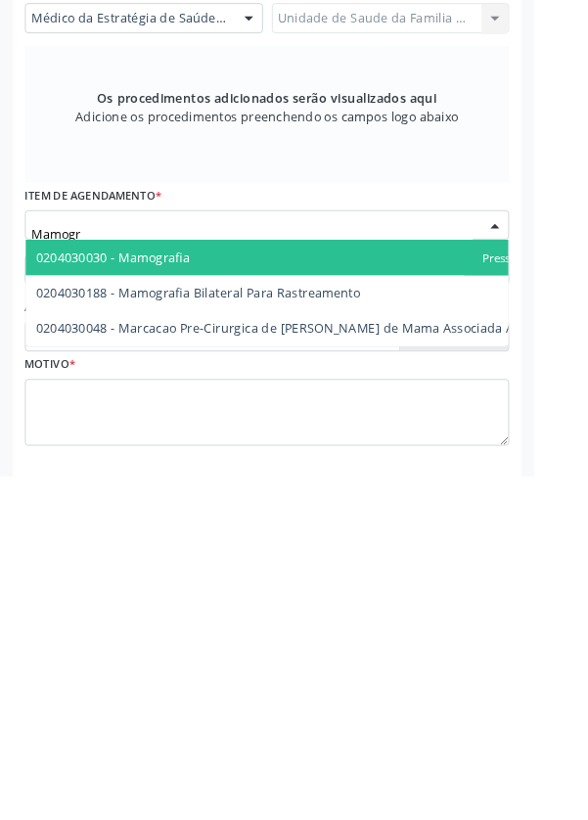
type input "Mamogra"
click at [342, 626] on span "0204030188 - Mamografia Bilateral Para Rastreamento" at bounding box center [218, 617] width 357 height 19
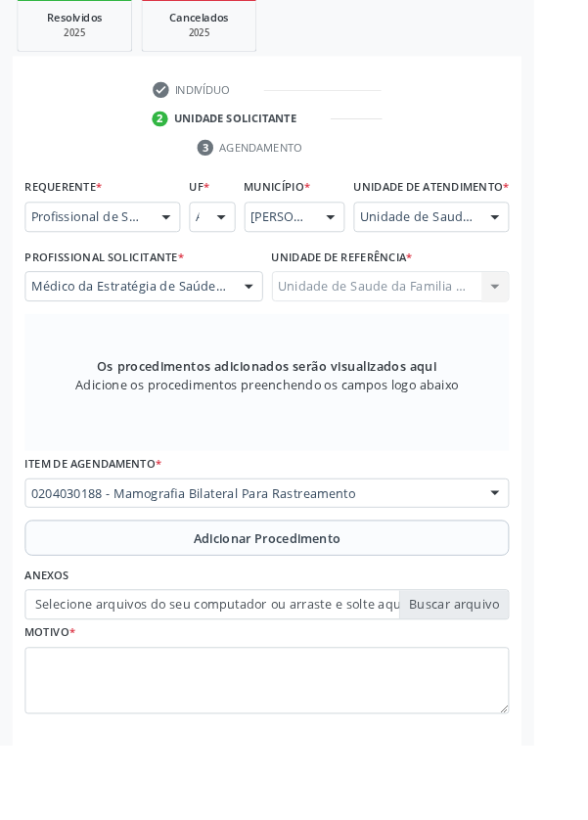
click at [348, 603] on span "Adicionar Procedimento" at bounding box center [294, 592] width 162 height 21
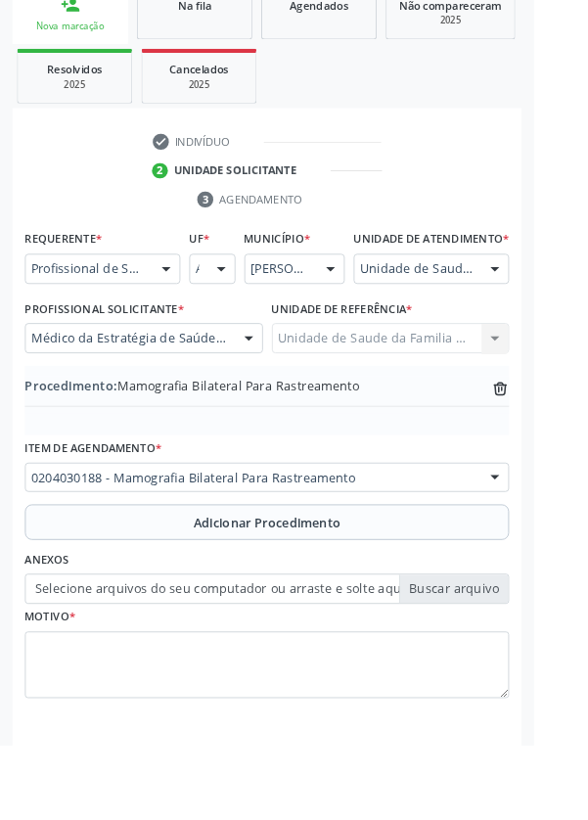
scroll to position [408, 0]
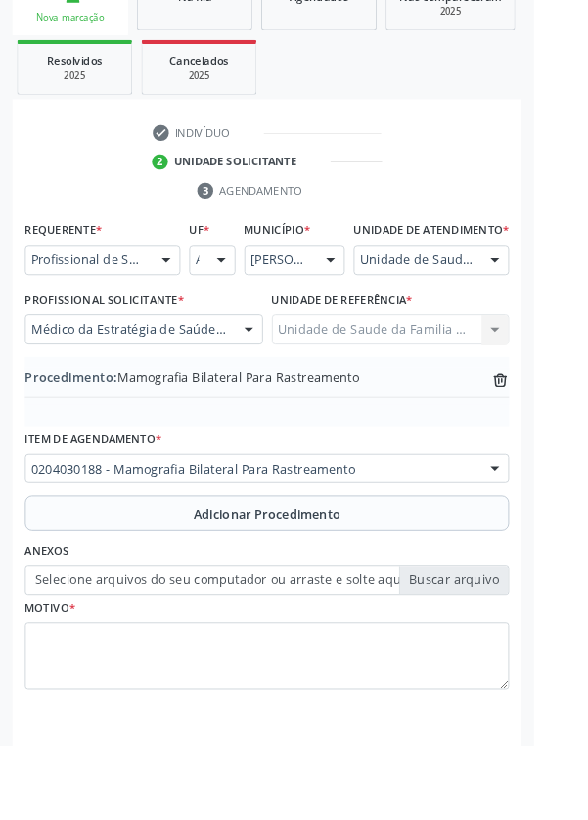
click at [509, 656] on label "Selecione arquivos do seu computador ou arraste e solte aqui" at bounding box center [293, 639] width 533 height 33
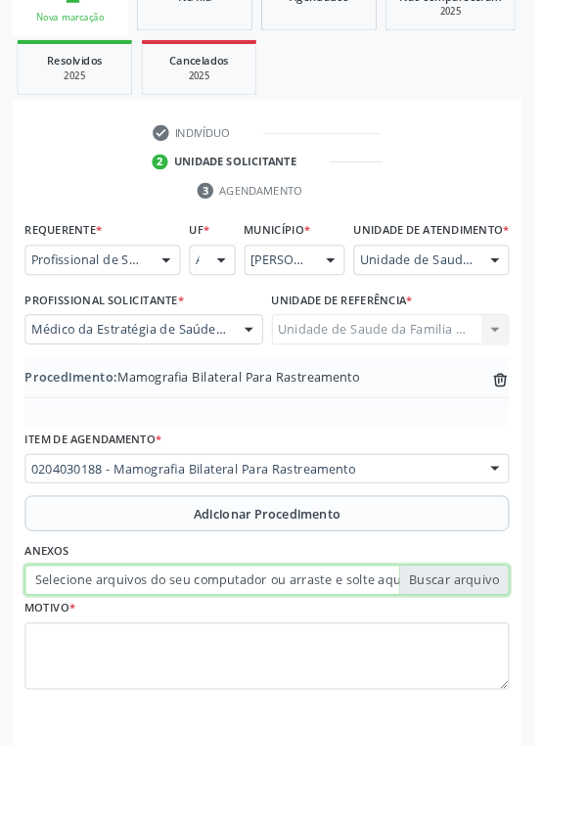
click at [509, 656] on input "Selecione arquivos do seu computador ou arraste e solte aqui" at bounding box center [293, 639] width 533 height 33
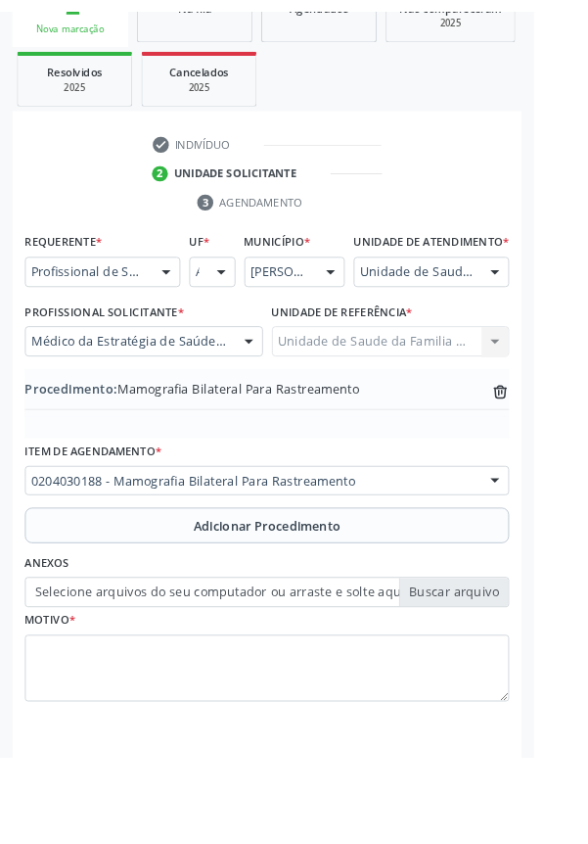
scroll to position [382, 0]
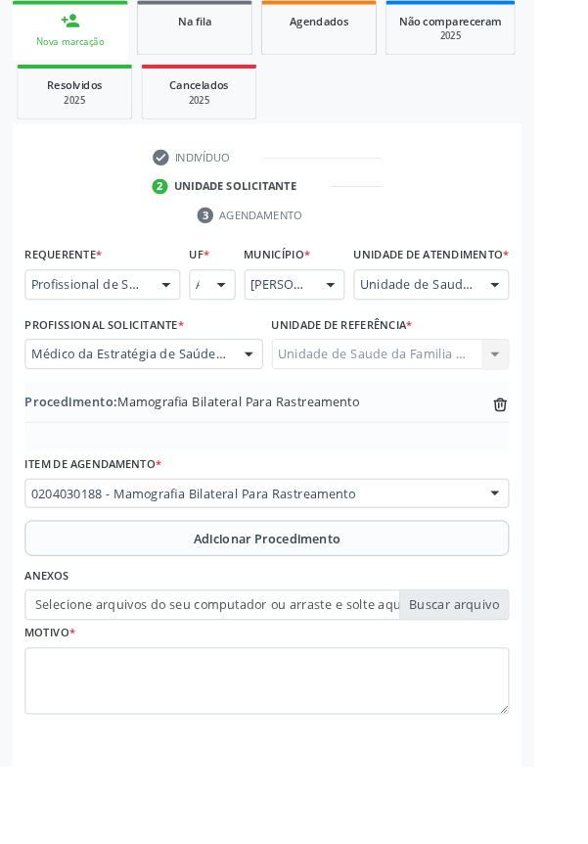
type input "C:\fakepath\17588051068201725519587587520461.jpg"
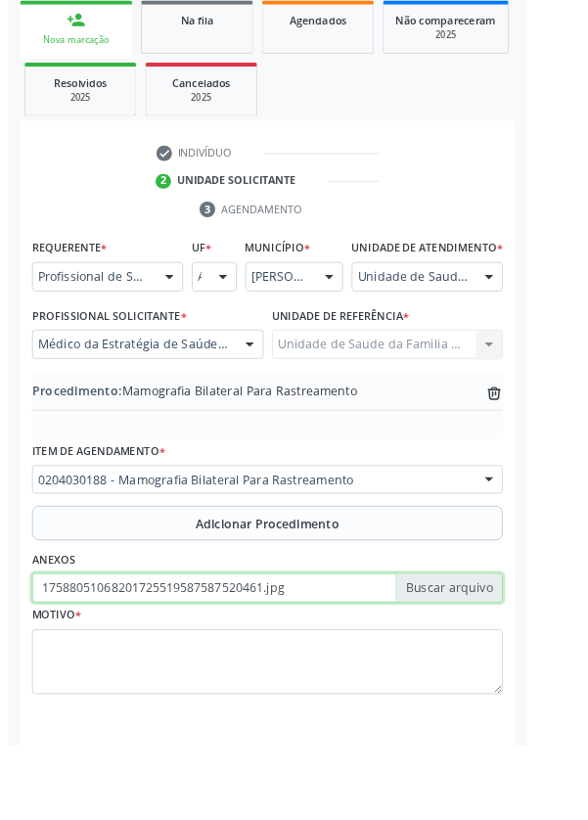
scroll to position [408, 0]
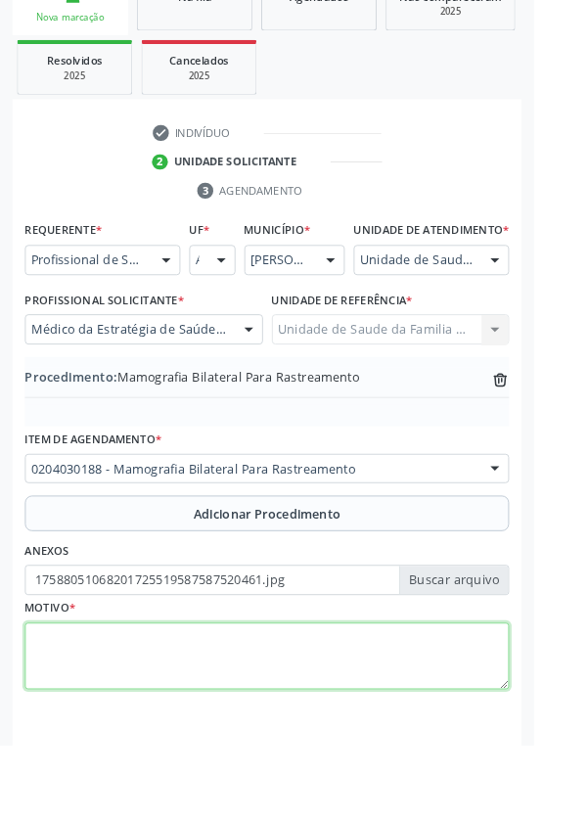
click at [244, 726] on textarea at bounding box center [293, 723] width 533 height 74
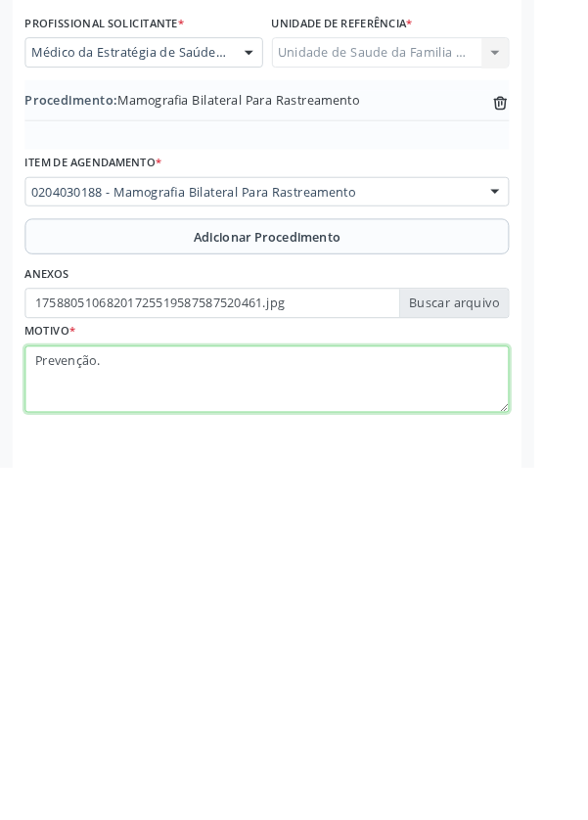
type textarea "Prevenção."
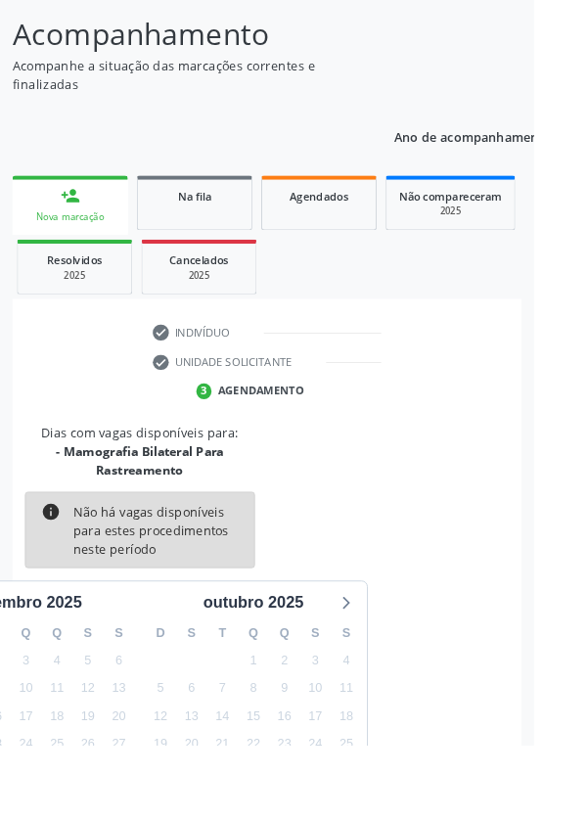
scroll to position [183, 0]
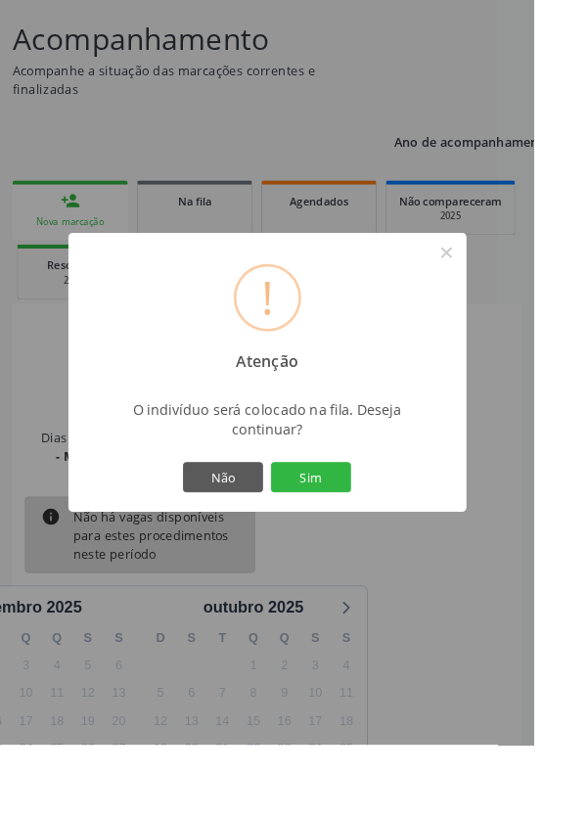
click at [387, 542] on button "Sim" at bounding box center [343, 525] width 88 height 33
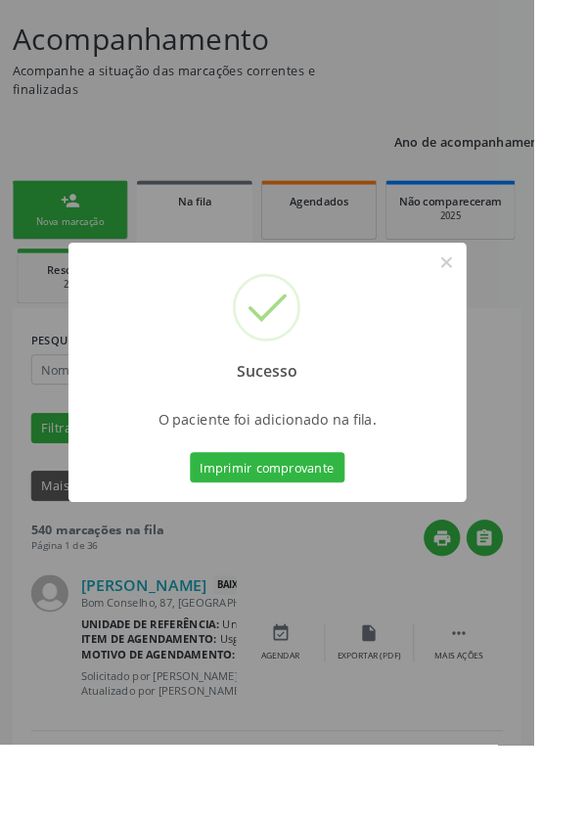
scroll to position [0, 0]
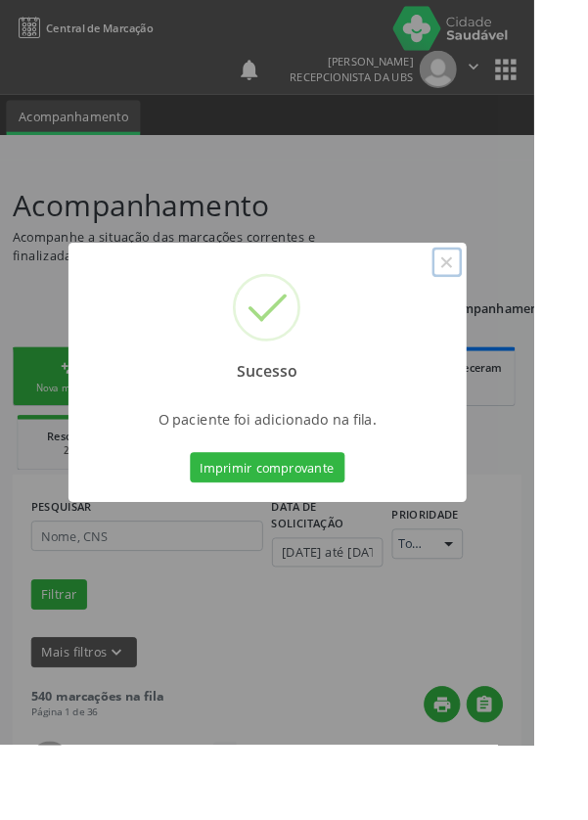
click at [509, 305] on button "×" at bounding box center [492, 288] width 33 height 33
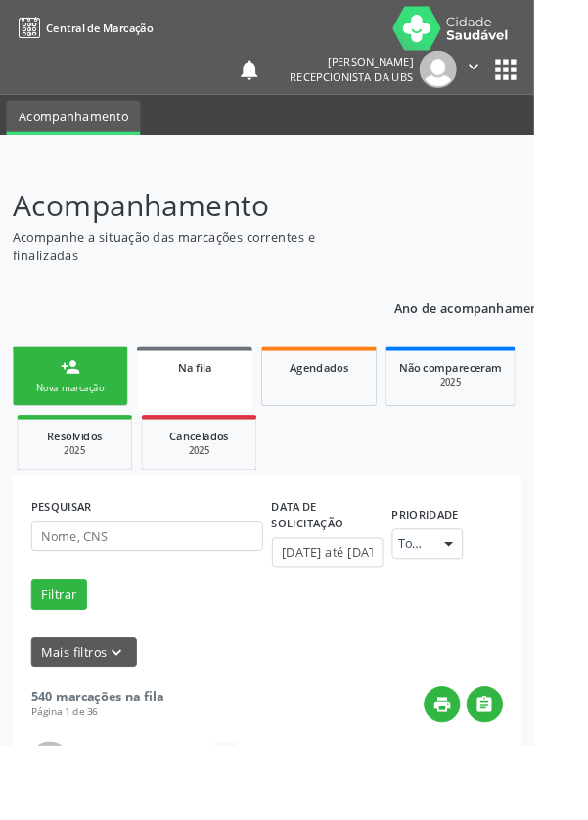
click at [76, 420] on div "Nova marcação" at bounding box center [77, 427] width 98 height 15
click at [95, 420] on div "Nova marcação" at bounding box center [77, 427] width 98 height 15
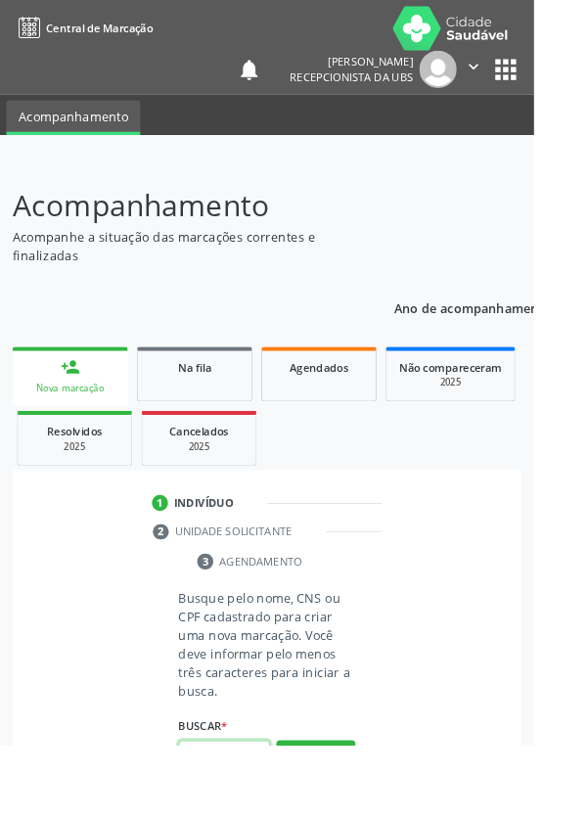
click at [269, 819] on input "text" at bounding box center [247, 831] width 101 height 33
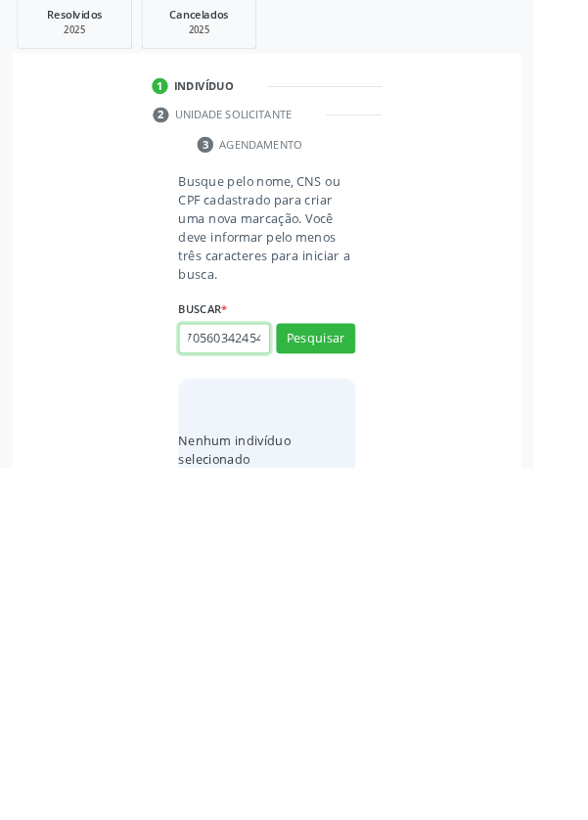
scroll to position [0, 12]
type input "705603424543"
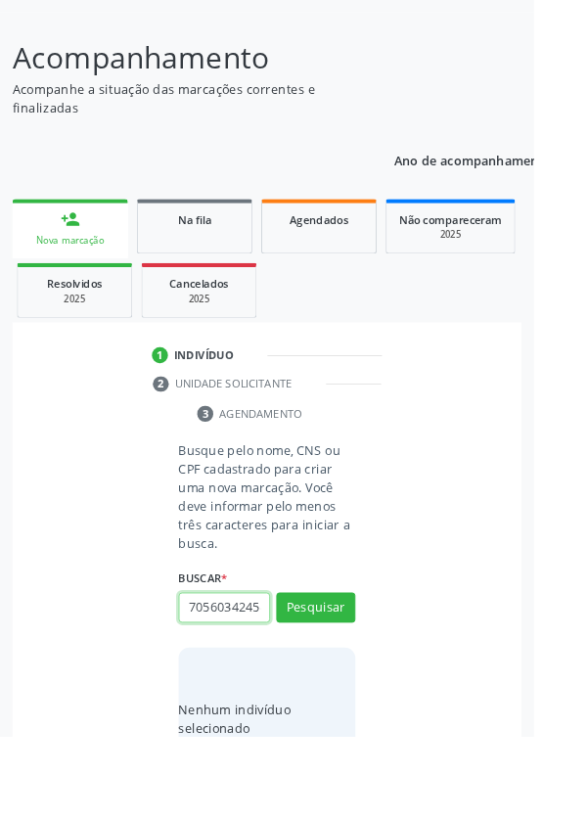
scroll to position [154, 0]
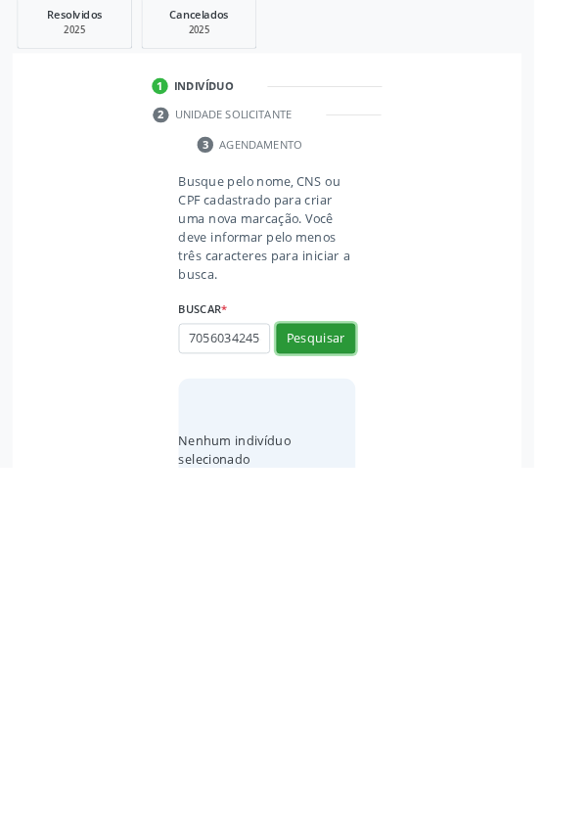
click at [367, 665] on button "Pesquisar" at bounding box center [347, 678] width 87 height 33
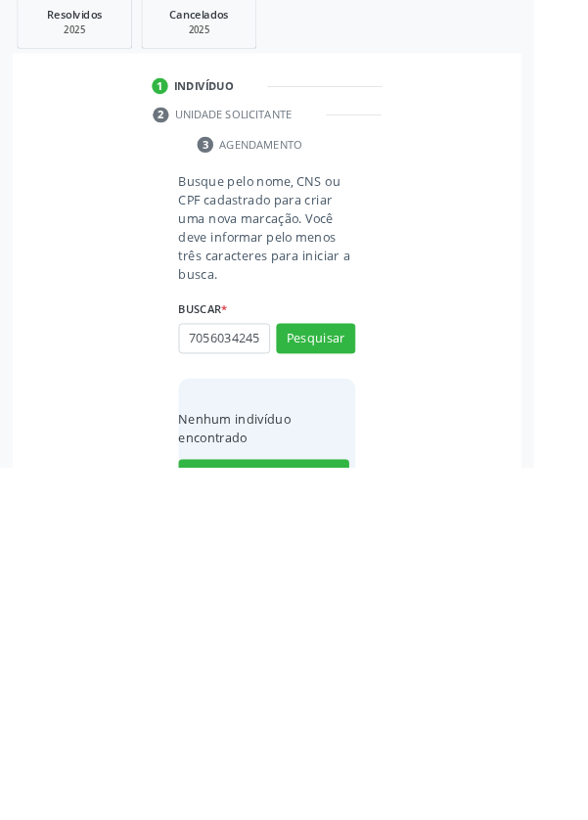
scroll to position [0, 0]
type input "70"
type input "705603424543918"
click at [366, 687] on button "Pesquisar" at bounding box center [347, 678] width 87 height 33
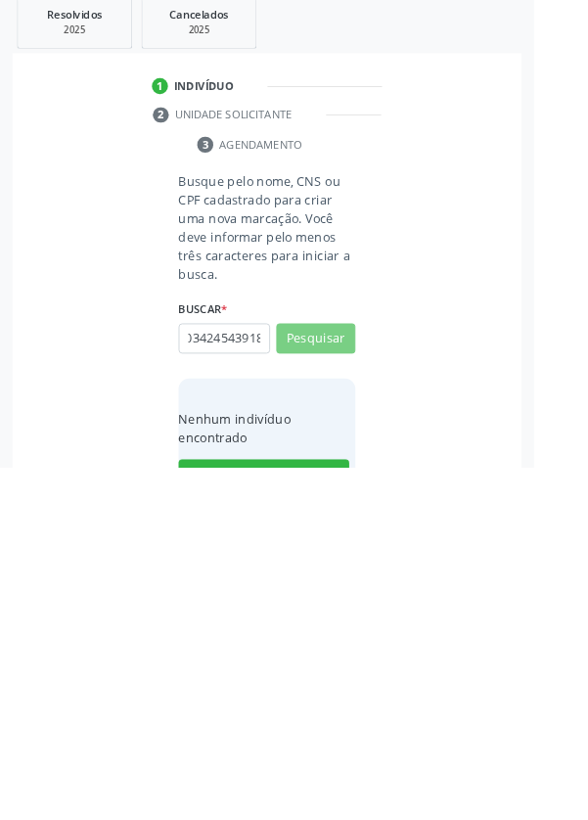
scroll to position [0, 0]
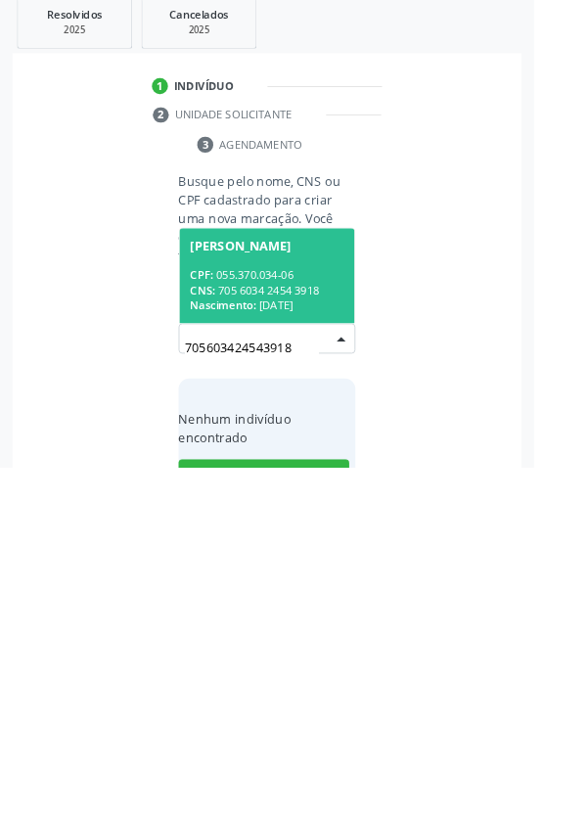
click at [324, 609] on div "CPF: 055.370.034-06" at bounding box center [293, 608] width 169 height 17
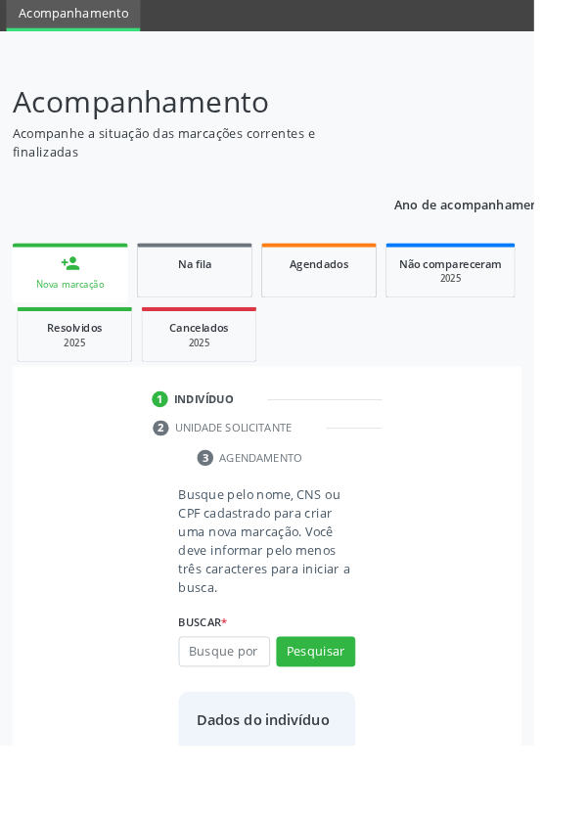
scroll to position [113, 0]
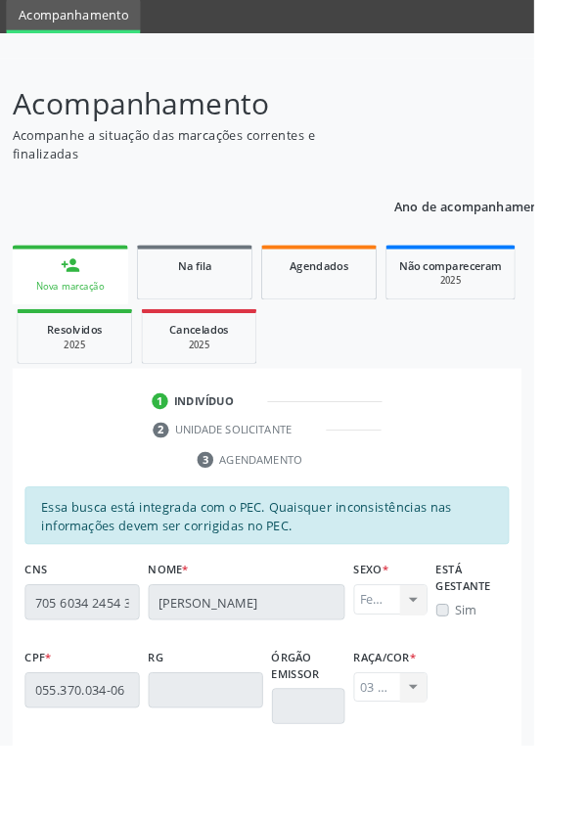
scroll to position [465, 0]
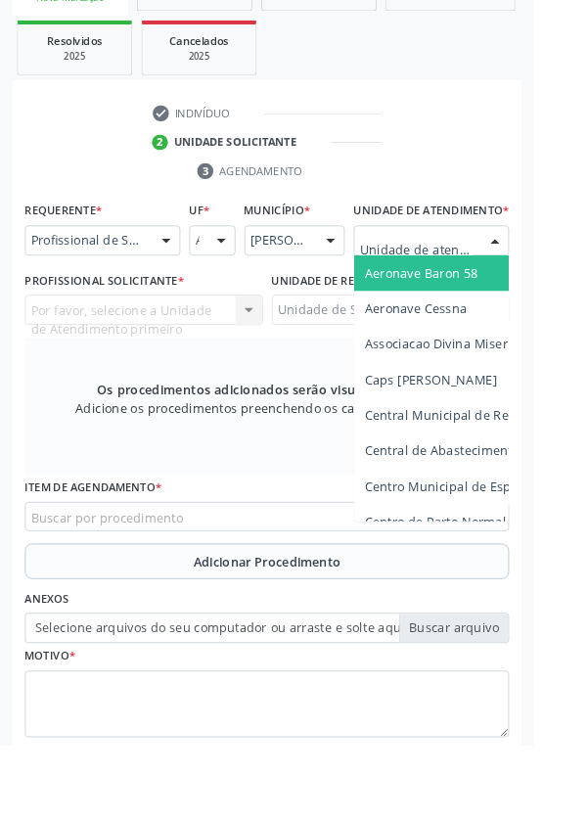
scroll to position [454, 0]
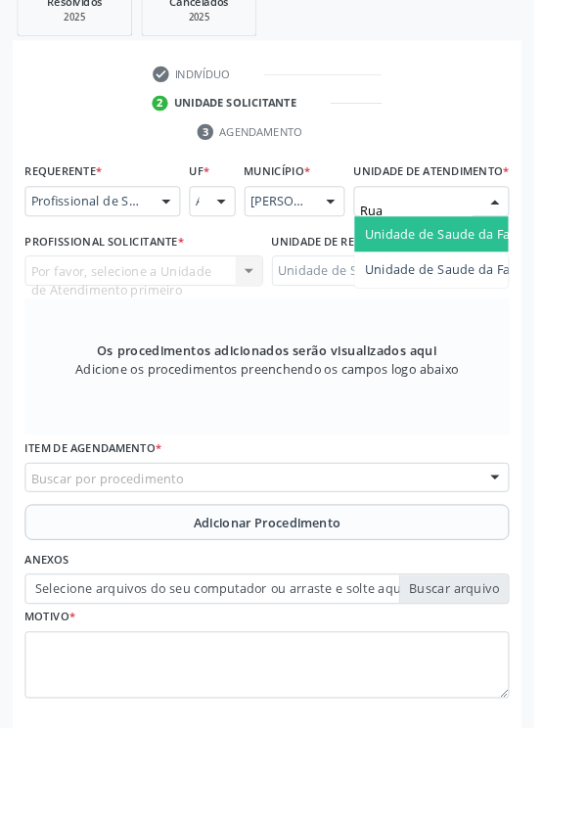
type input "Rua n"
click at [516, 286] on span "Unidade de Saude da Familia Rua [GEOGRAPHIC_DATA]" at bounding box center [583, 276] width 363 height 19
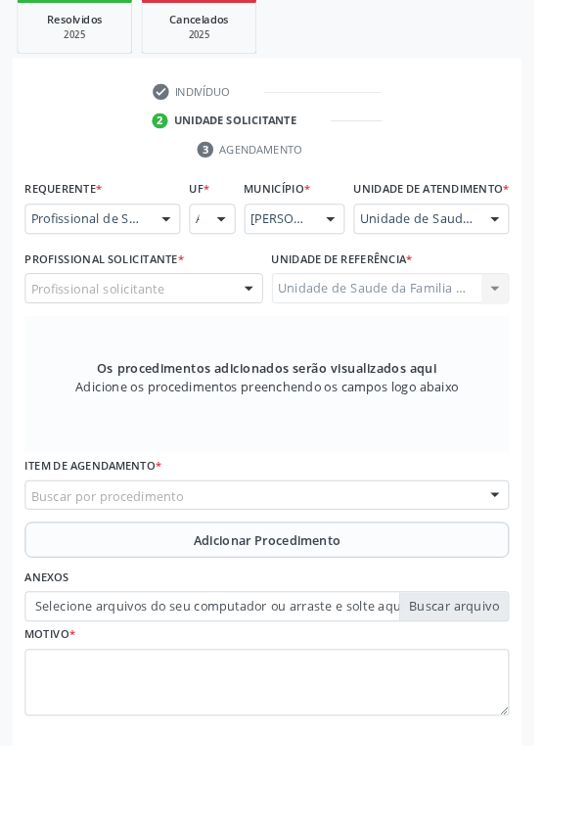
click at [283, 335] on div at bounding box center [273, 317] width 29 height 33
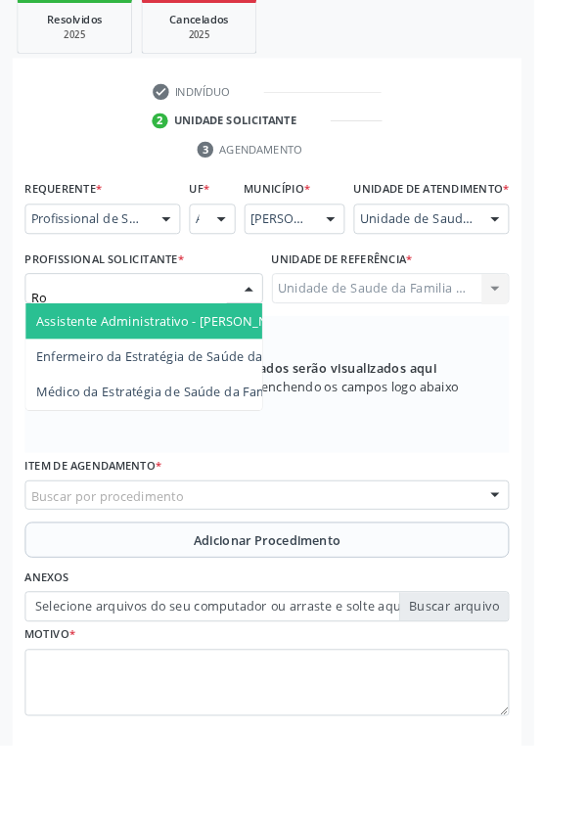
type input "Rod"
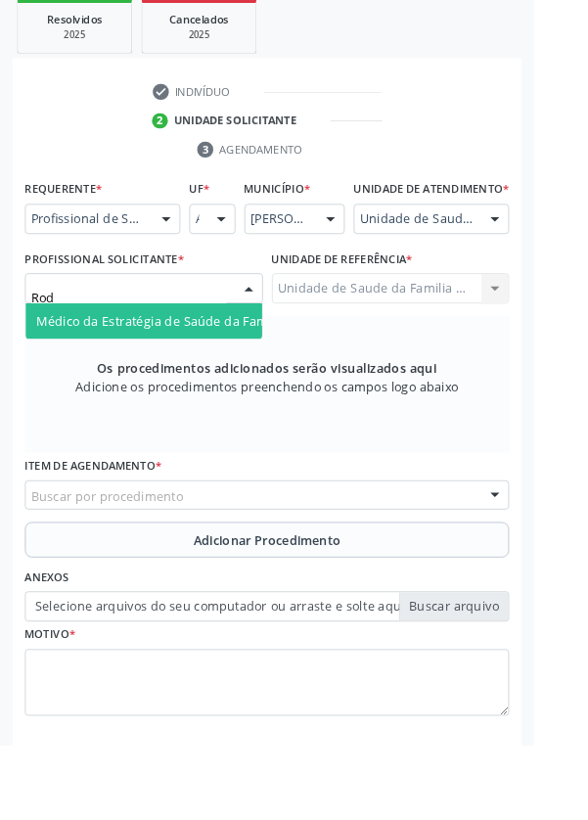
click at [256, 360] on span "Médico da Estratégia de Saúde da Família - [PERSON_NAME]" at bounding box center [238, 353] width 397 height 19
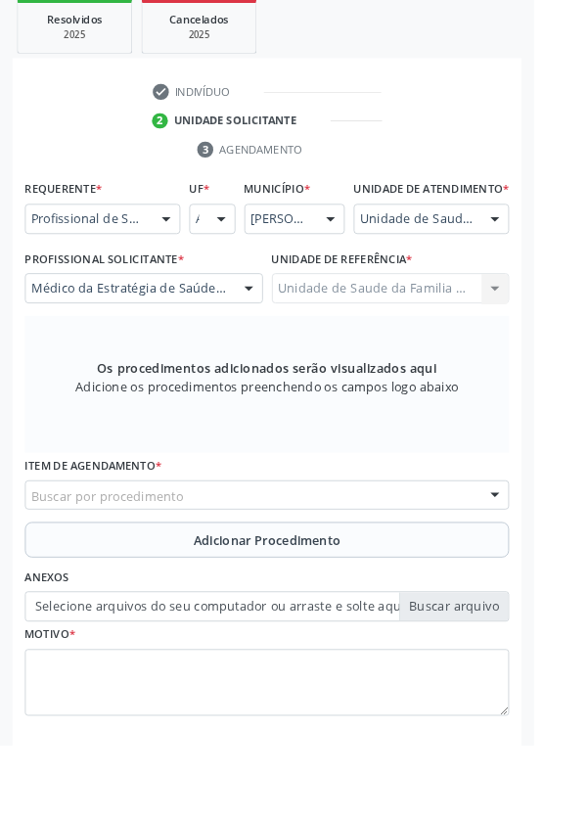
click at [464, 549] on div "Buscar por procedimento" at bounding box center [293, 545] width 533 height 33
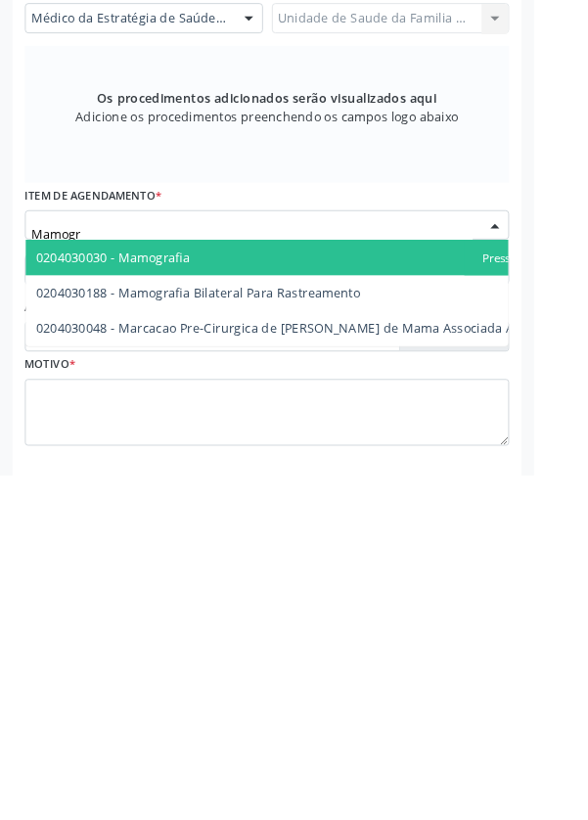
type input "Mamogra"
click at [339, 628] on span "0204030188 - Mamografia Bilateral Para Rastreamento" at bounding box center [218, 619] width 357 height 19
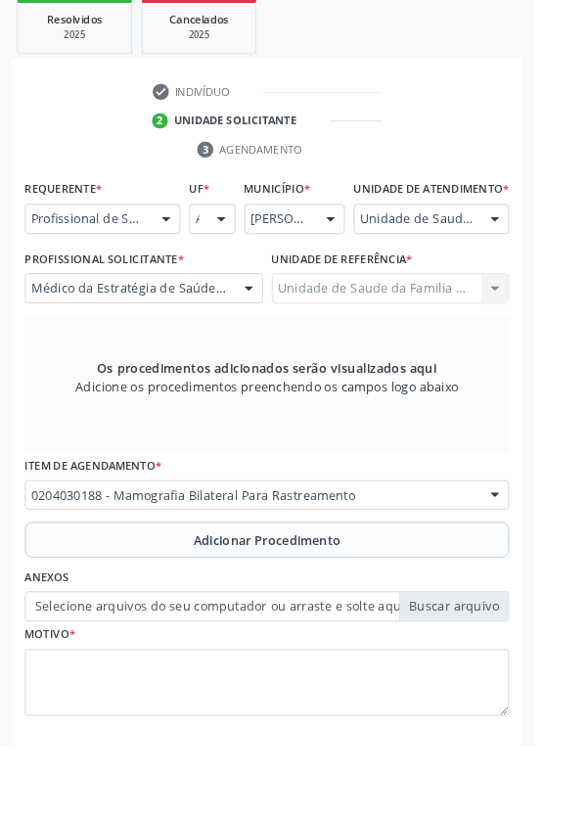
click at [437, 600] on button "Adicionar Procedimento" at bounding box center [293, 594] width 533 height 39
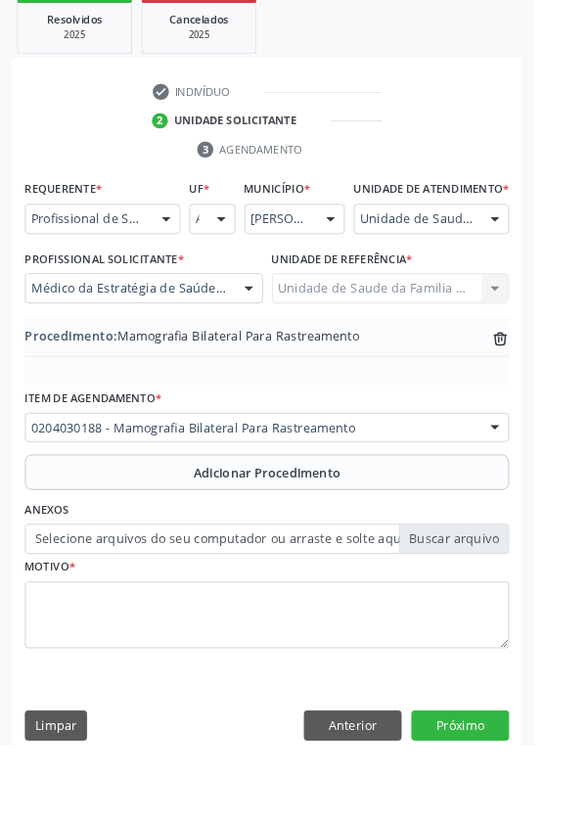
scroll to position [408, 0]
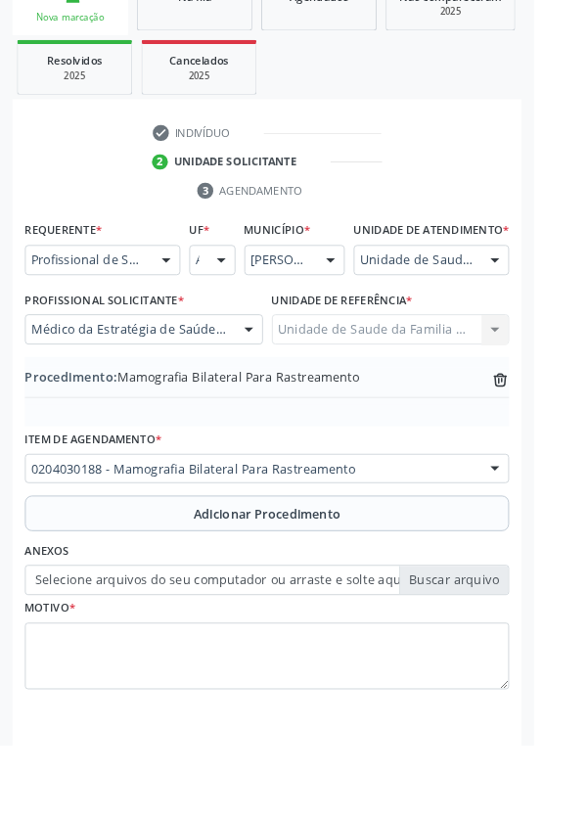
click at [505, 656] on label "Selecione arquivos do seu computador ou arraste e solte aqui" at bounding box center [293, 639] width 533 height 33
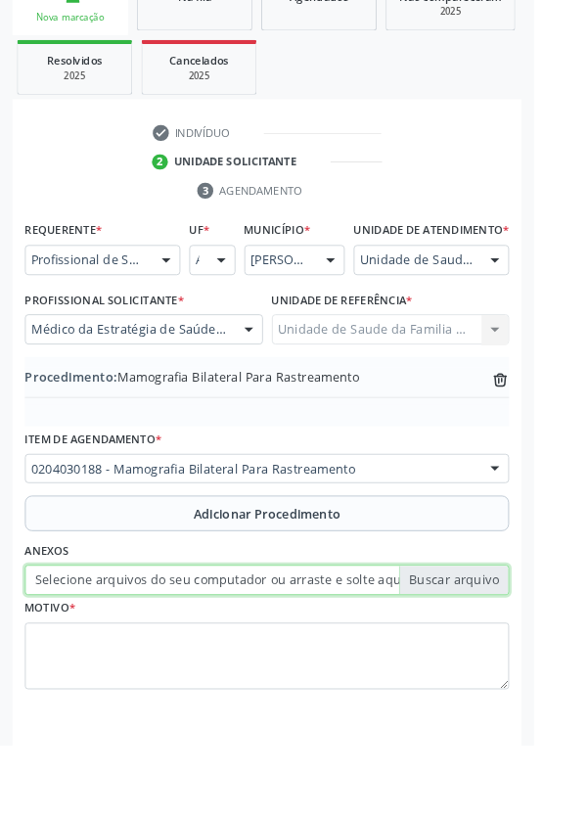
click at [505, 656] on input "Selecione arquivos do seu computador ou arraste e solte aqui" at bounding box center [293, 639] width 533 height 33
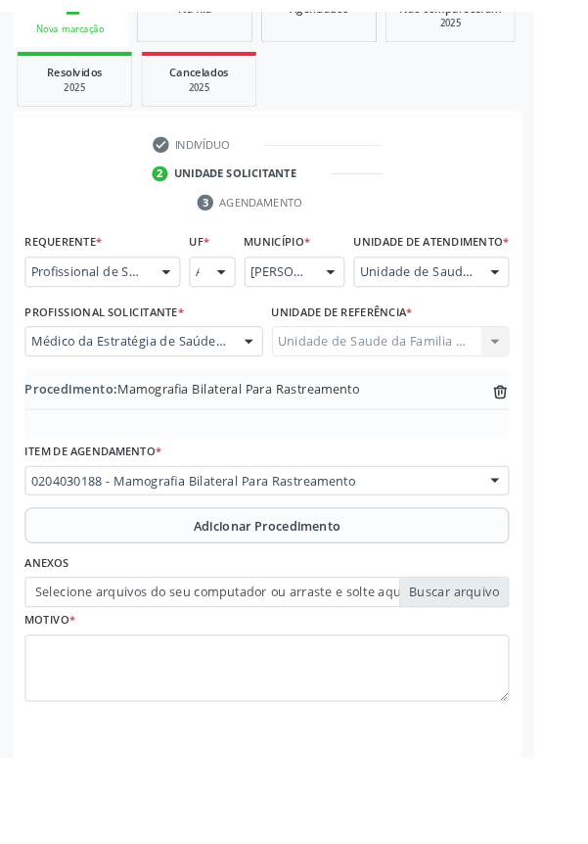
scroll to position [382, 0]
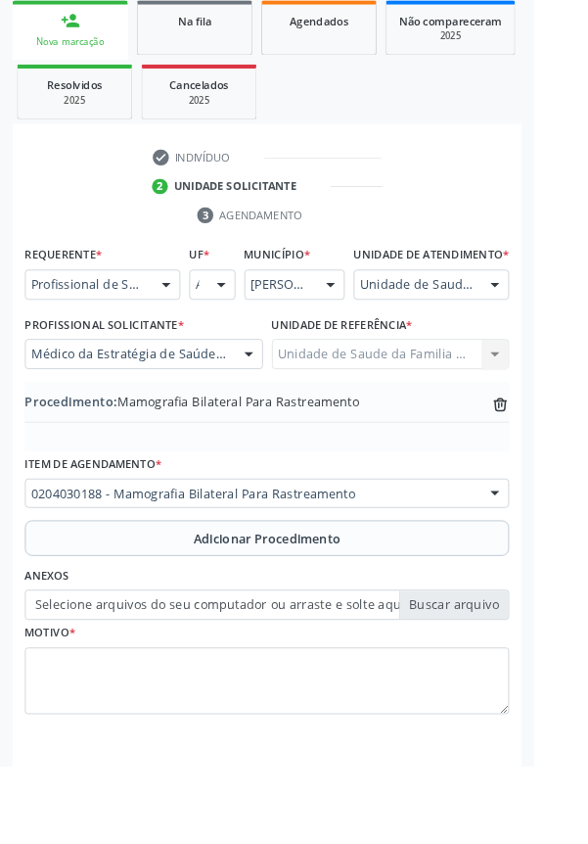
type input "C:\fakepath\17588054504018284329071282435060.jpg"
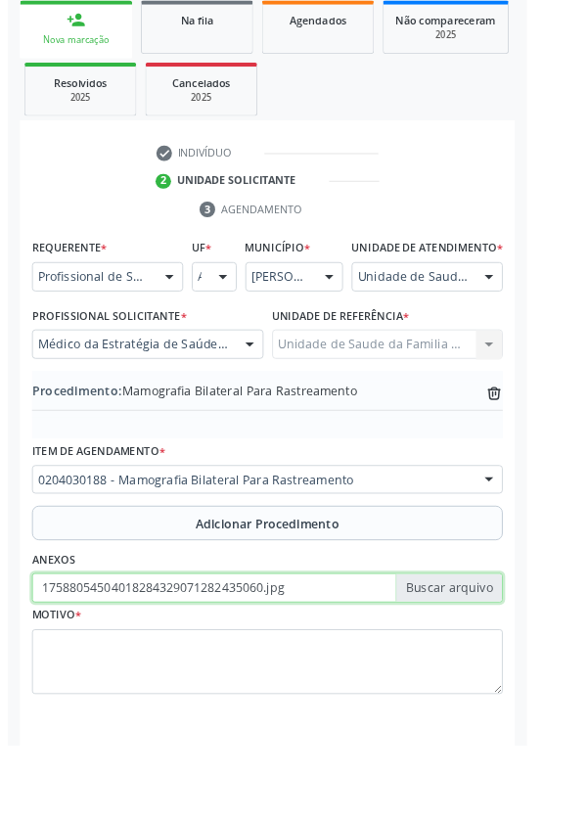
scroll to position [408, 0]
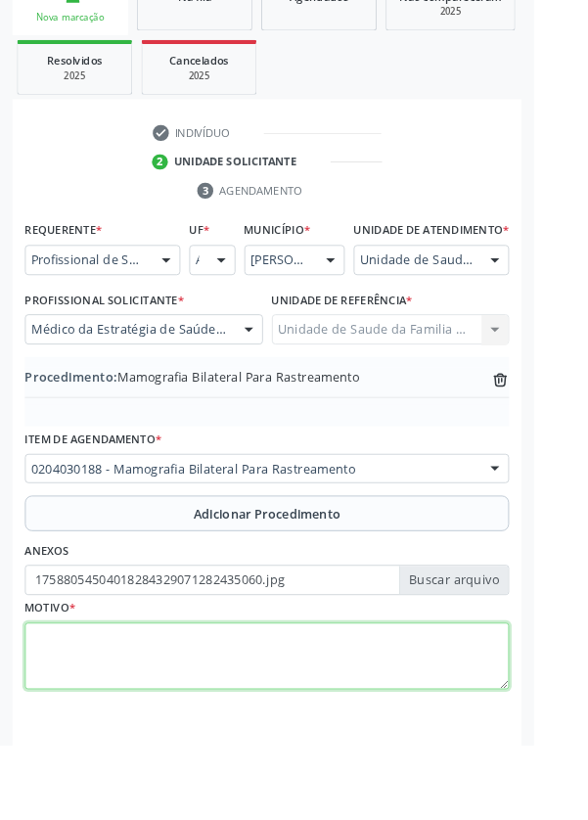
click at [162, 721] on textarea at bounding box center [293, 723] width 533 height 74
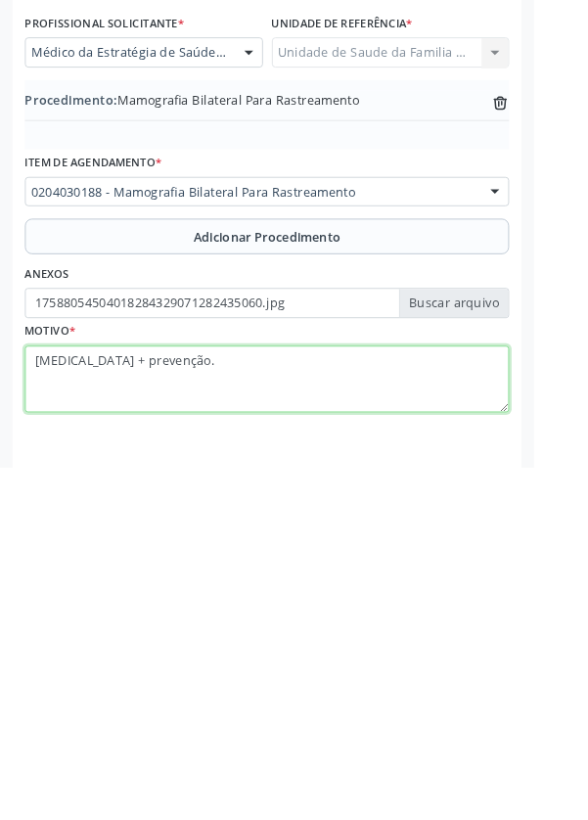
type textarea "[MEDICAL_DATA] + prevenção."
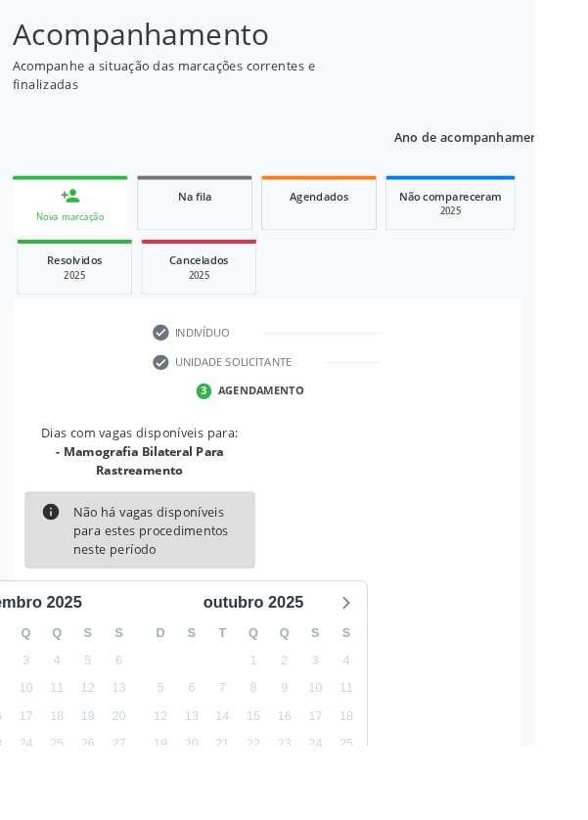
scroll to position [183, 0]
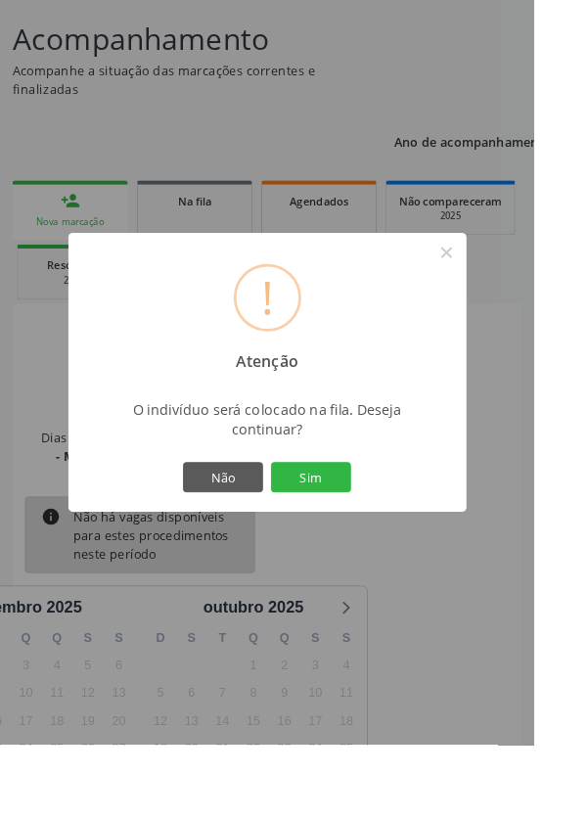
click at [387, 542] on button "Sim" at bounding box center [343, 525] width 88 height 33
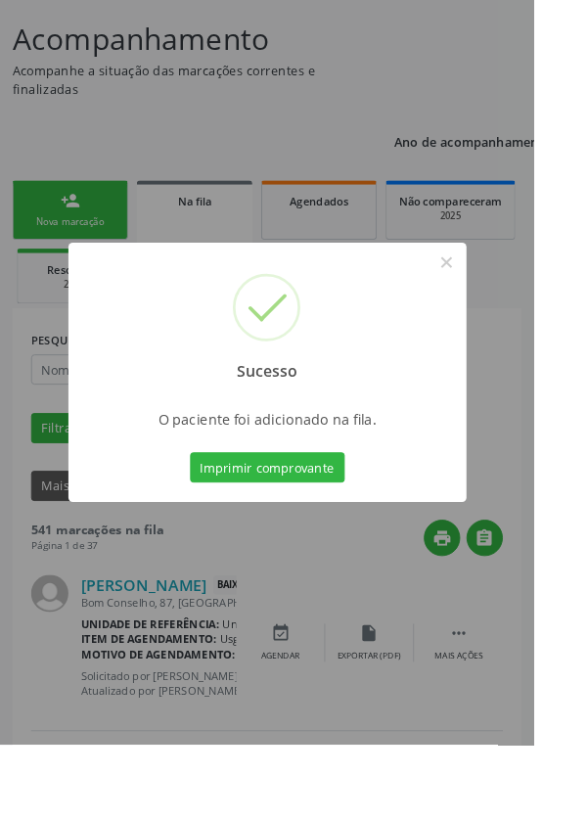
scroll to position [0, 0]
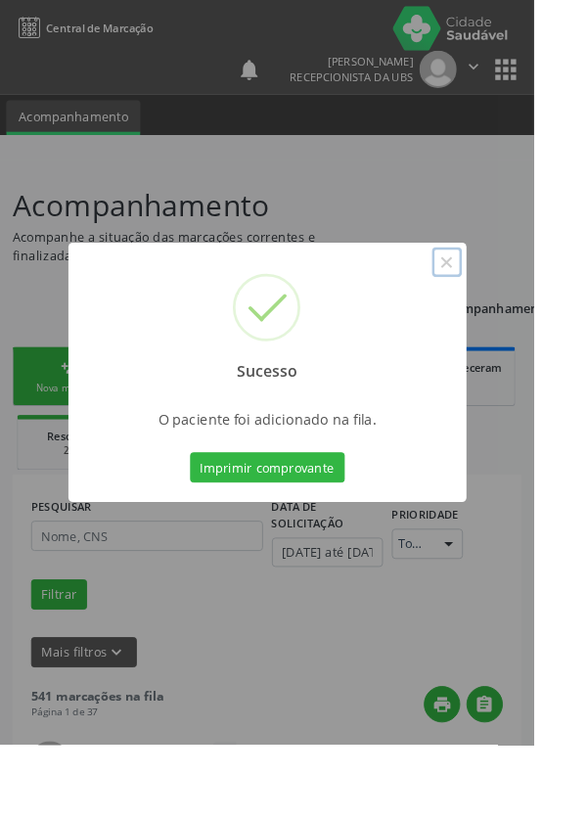
click at [509, 305] on button "×" at bounding box center [492, 288] width 33 height 33
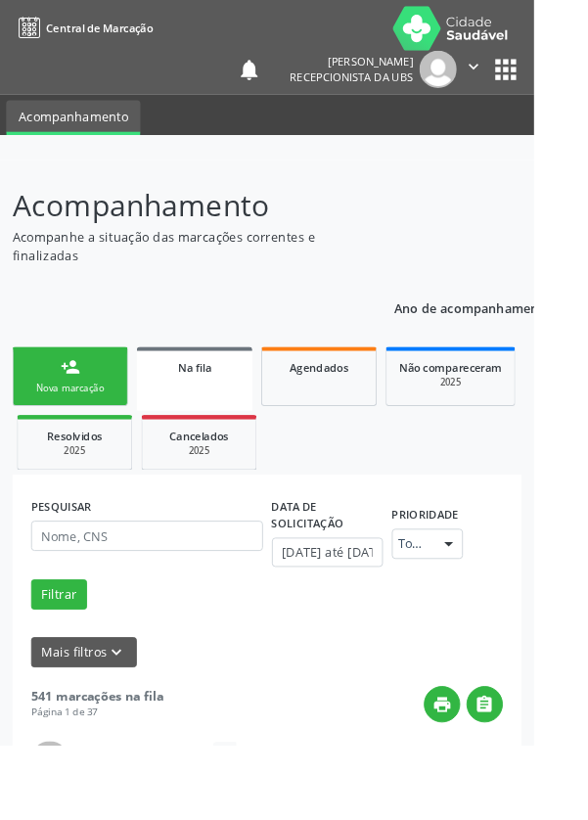
click at [86, 400] on div "person_add" at bounding box center [78, 405] width 22 height 22
click at [93, 427] on div "Nova marcação" at bounding box center [77, 427] width 98 height 15
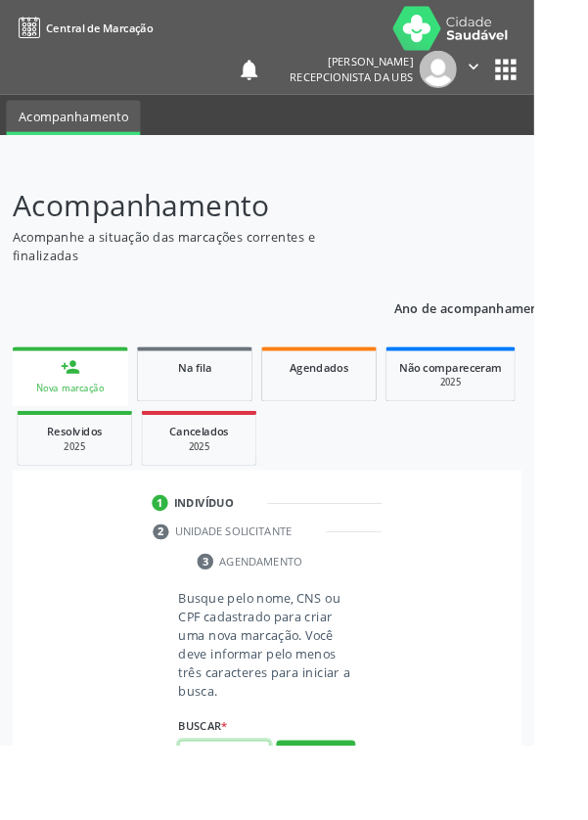
click at [265, 819] on input "text" at bounding box center [247, 831] width 101 height 33
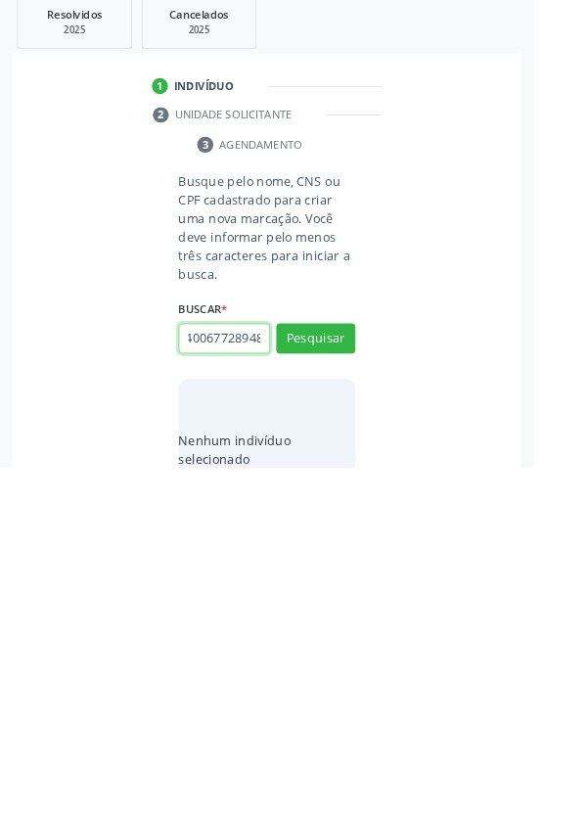
scroll to position [0, 35]
type input "706400677289480"
click at [360, 668] on button "Pesquisar" at bounding box center [347, 678] width 87 height 33
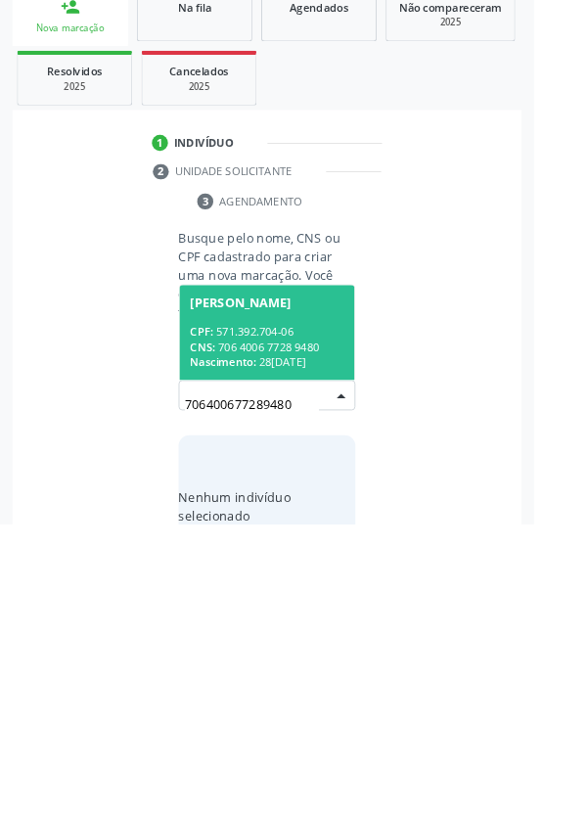
scroll to position [154, 0]
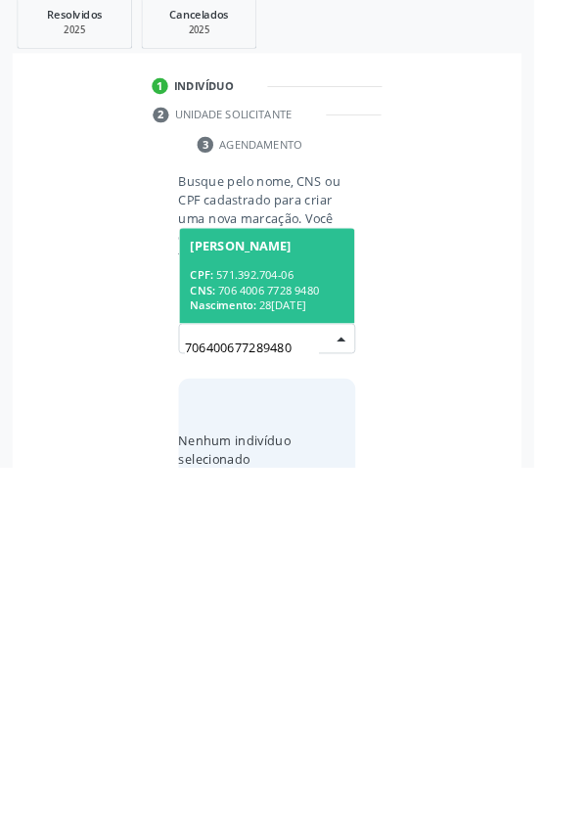
click at [303, 590] on span "[PERSON_NAME] CPF: 571.392.704-06 CNS: 706 4006 7728 9480 Nascimento: [DATE]" at bounding box center [294, 609] width 193 height 105
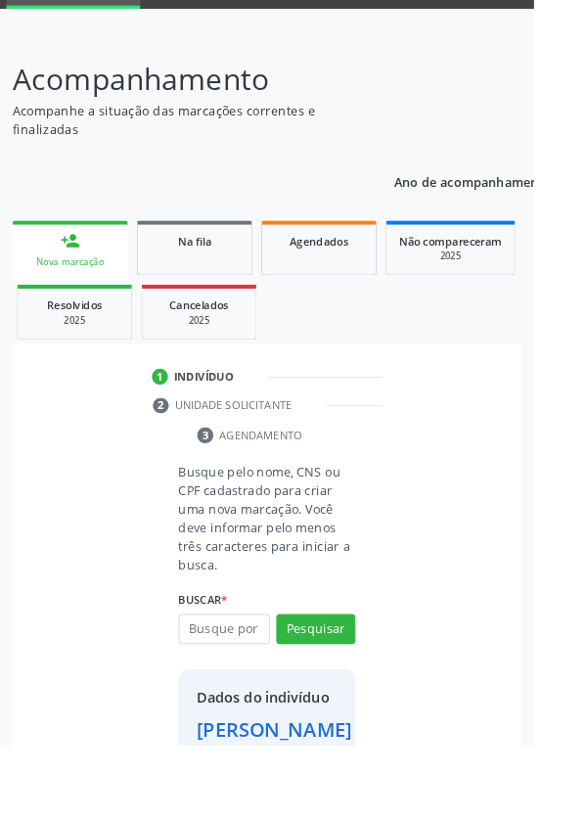
scroll to position [145, 0]
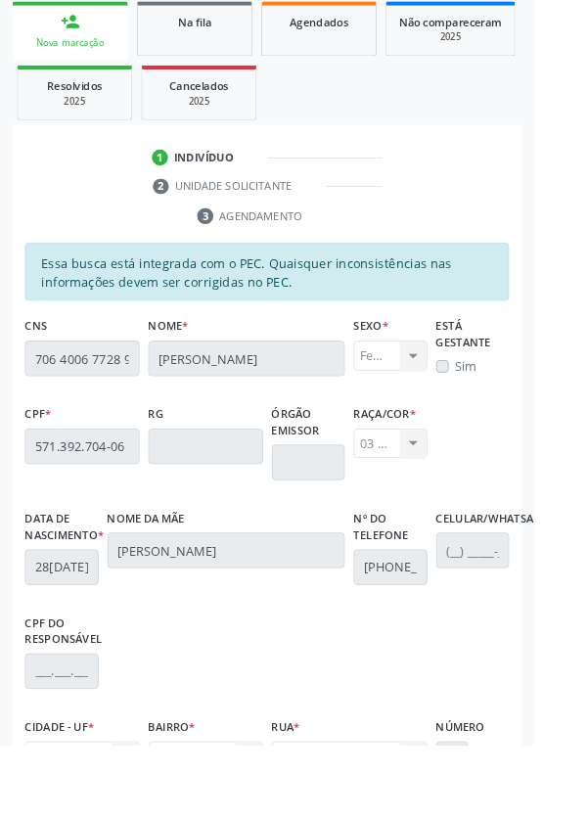
scroll to position [465, 0]
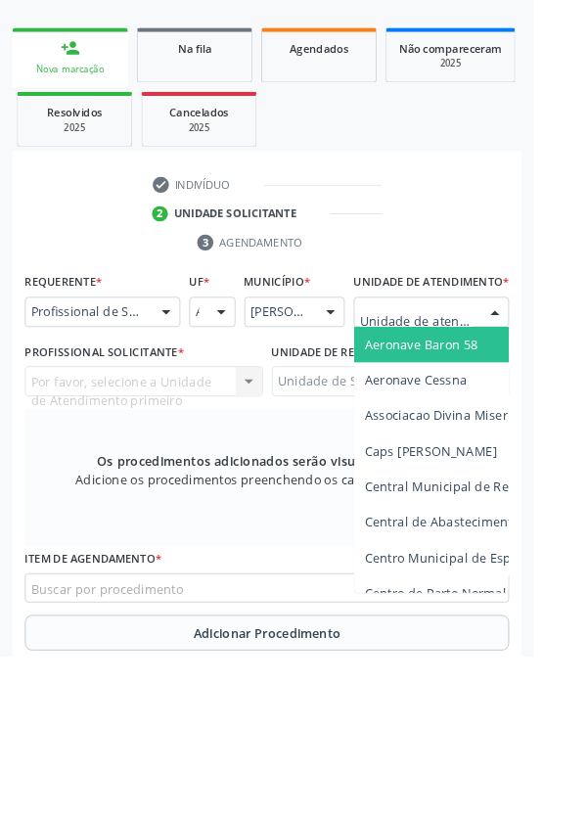
scroll to position [254, 0]
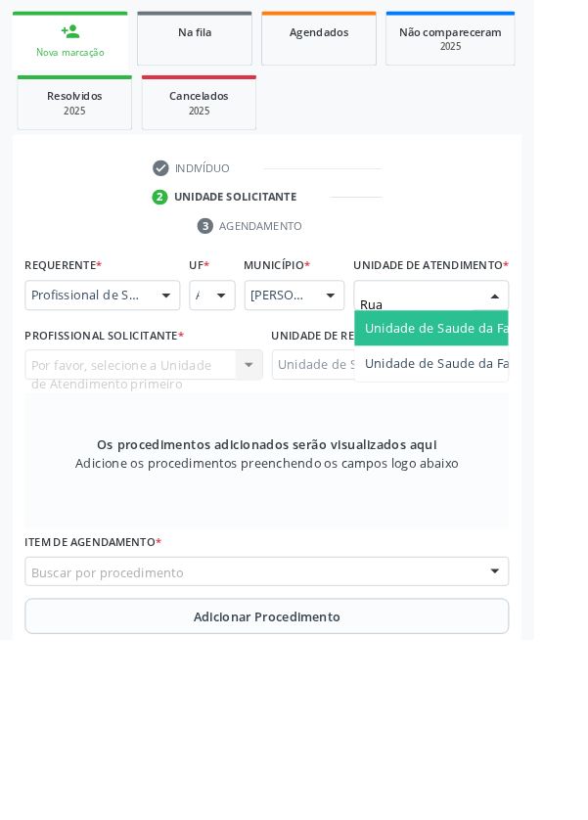
type input "Rua n"
click at [522, 487] on span "Unidade de Saude da Familia Rua [GEOGRAPHIC_DATA]" at bounding box center [583, 477] width 363 height 19
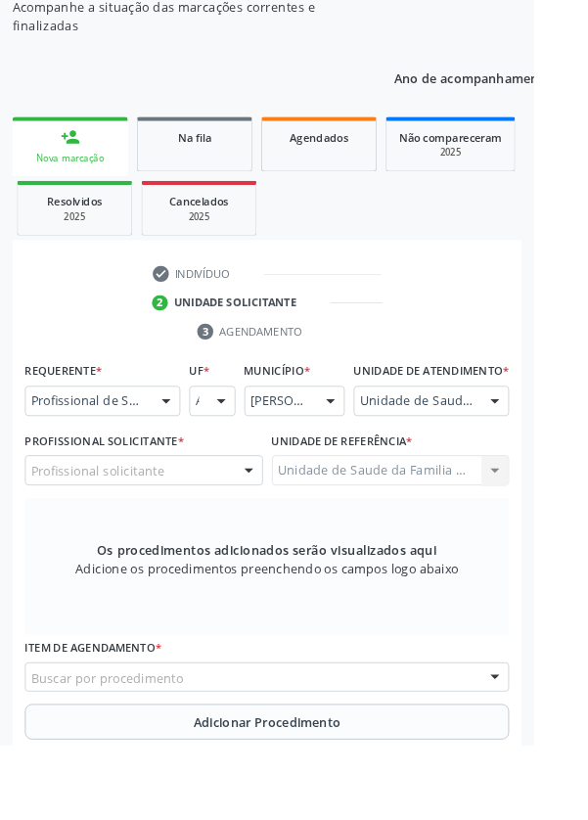
click at [259, 529] on div at bounding box center [273, 518] width 29 height 33
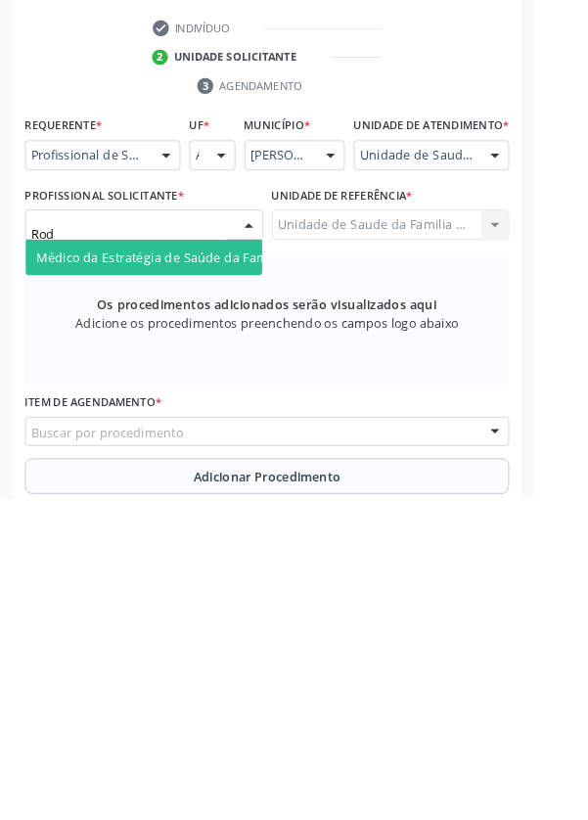
type input "Rodr"
click at [223, 563] on span "Médico da Estratégia de Saúde da Família - [PERSON_NAME]" at bounding box center [238, 553] width 397 height 19
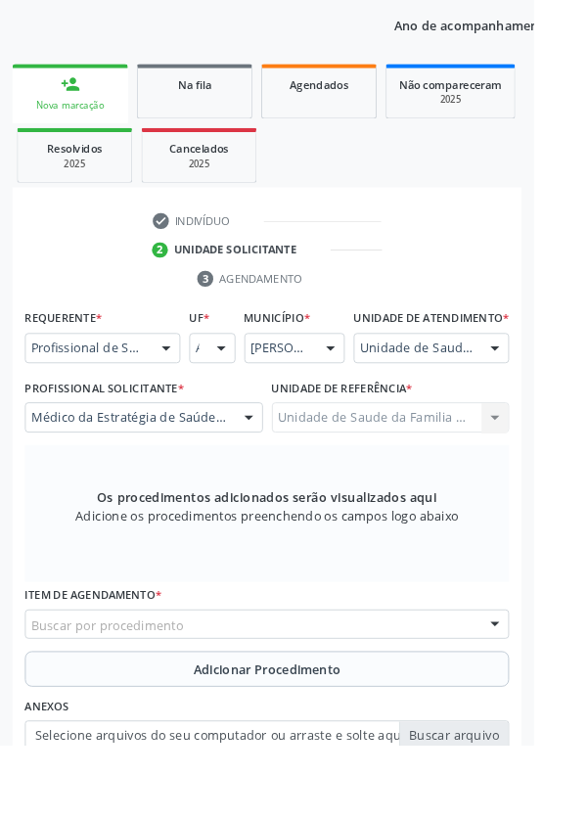
scroll to position [315, 0]
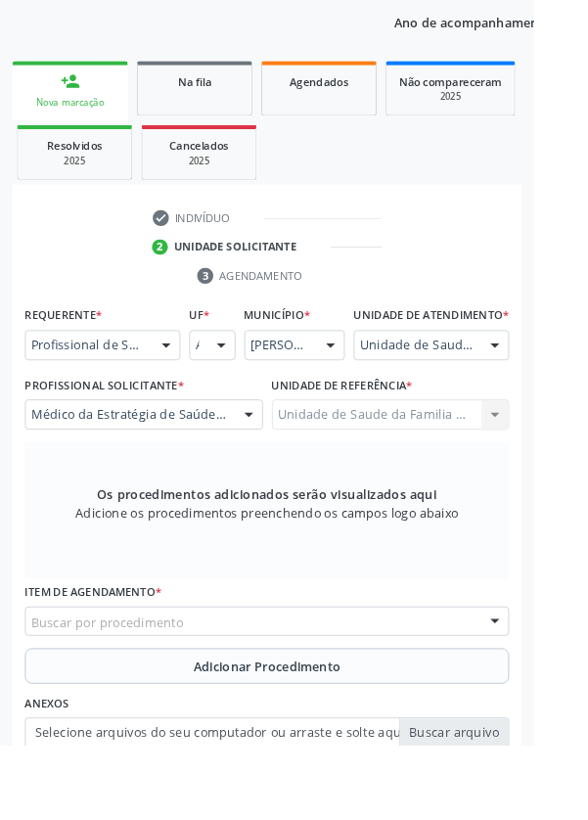
click at [397, 697] on div "Buscar por procedimento" at bounding box center [293, 684] width 533 height 33
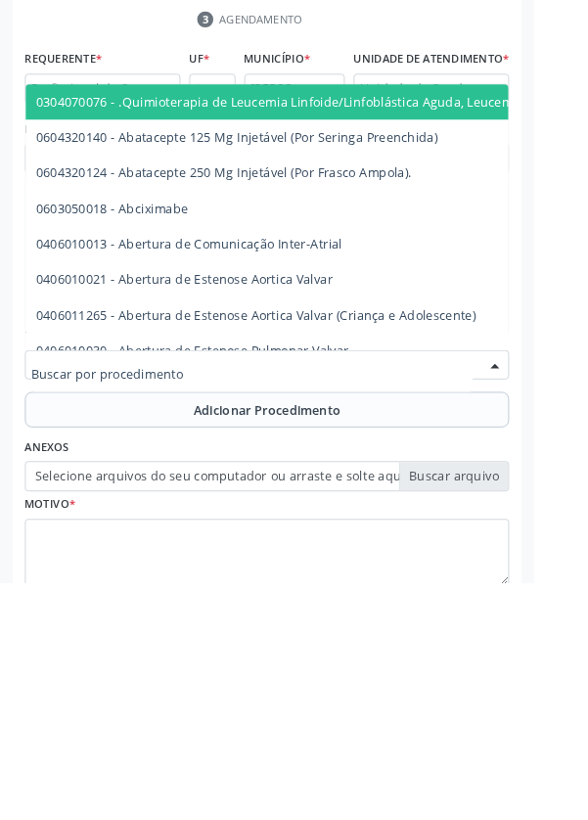
scroll to position [420, 0]
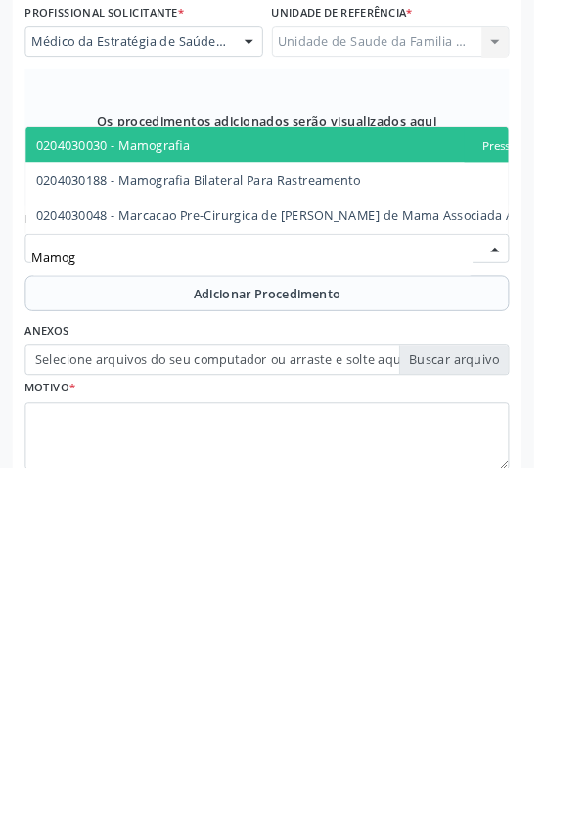
type input "Mamogr"
click at [338, 513] on span "0204030188 - Mamografia Bilateral Para Rastreamento" at bounding box center [218, 503] width 357 height 19
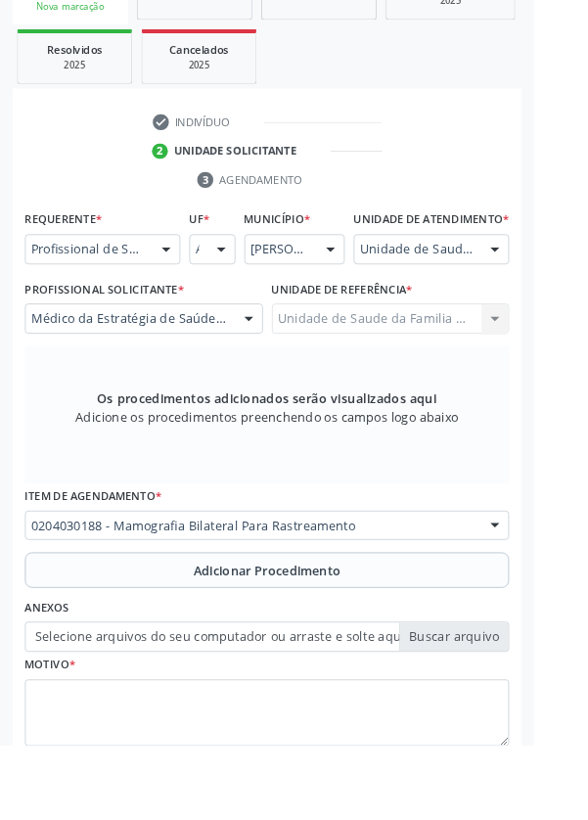
click at [337, 639] on span "Adicionar Procedimento" at bounding box center [294, 629] width 162 height 21
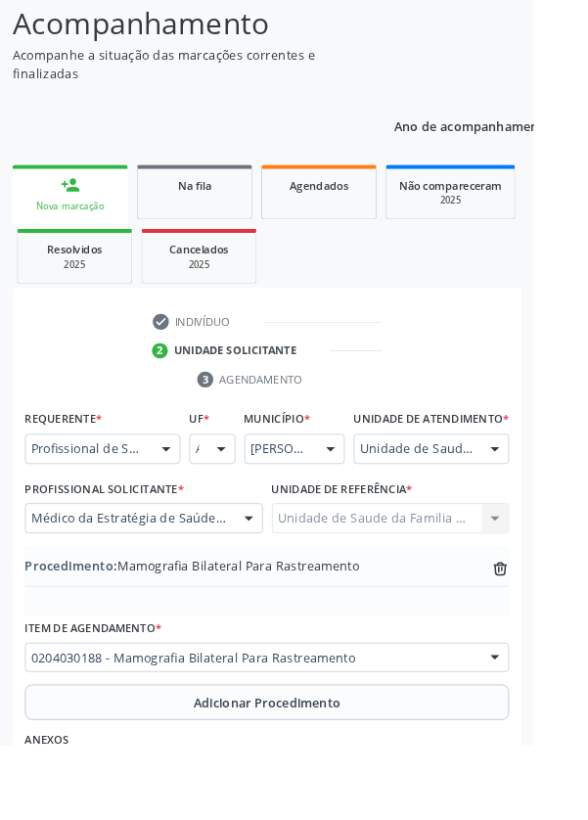
scroll to position [304, 0]
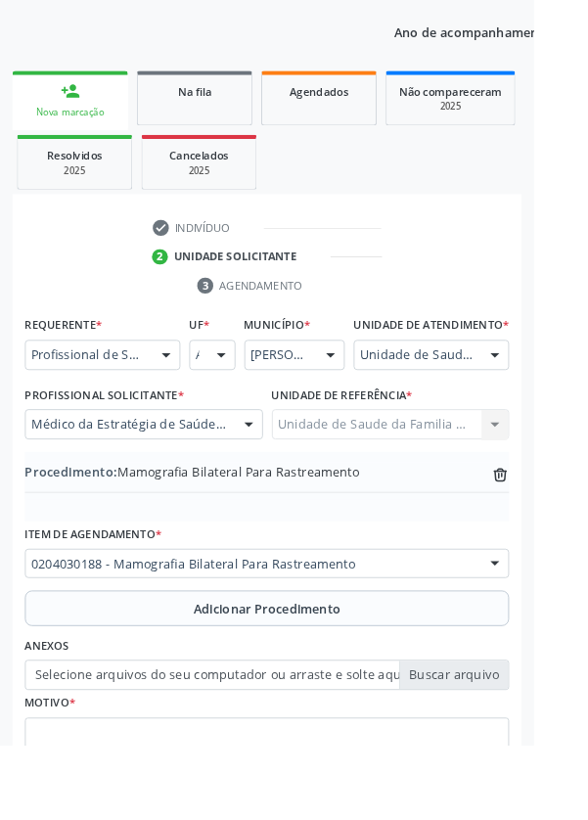
click at [512, 760] on label "Selecione arquivos do seu computador ou arraste e solte aqui" at bounding box center [293, 742] width 533 height 33
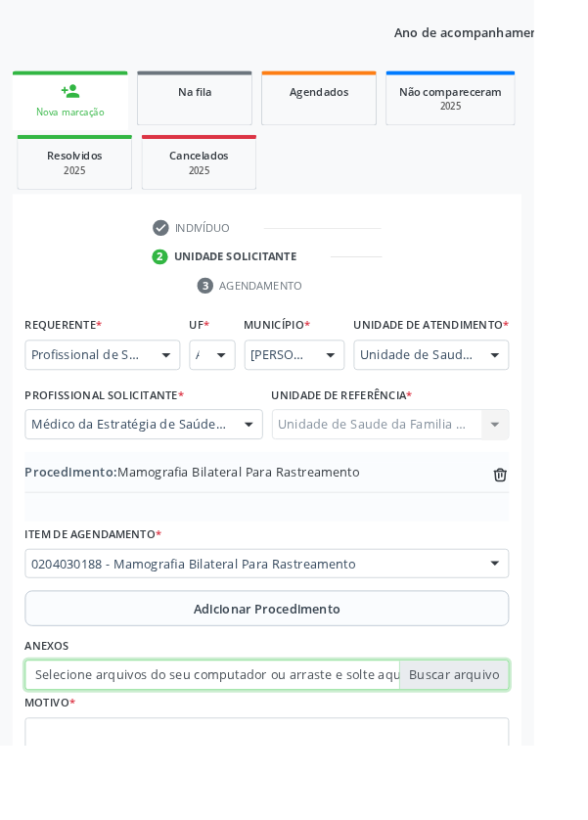
click at [512, 760] on input "Selecione arquivos do seu computador ou arraste e solte aqui" at bounding box center [293, 742] width 533 height 33
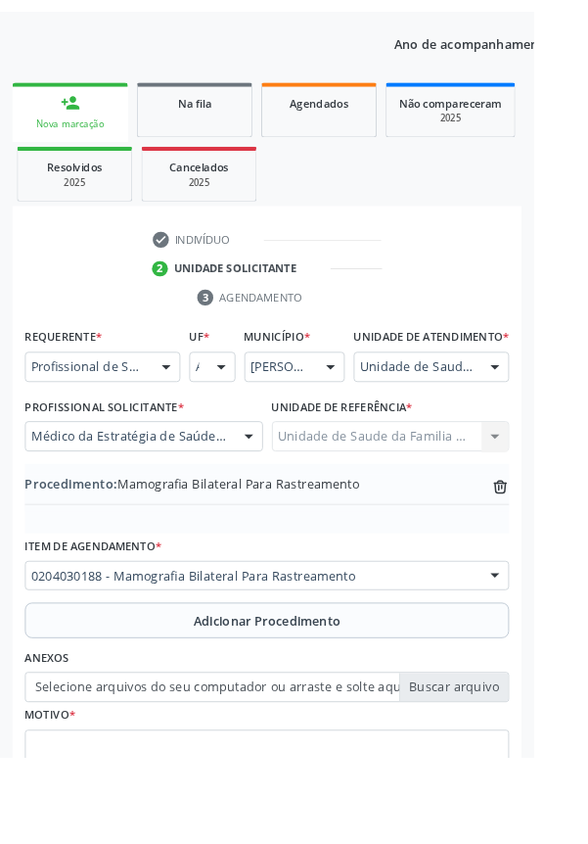
scroll to position [278, 0]
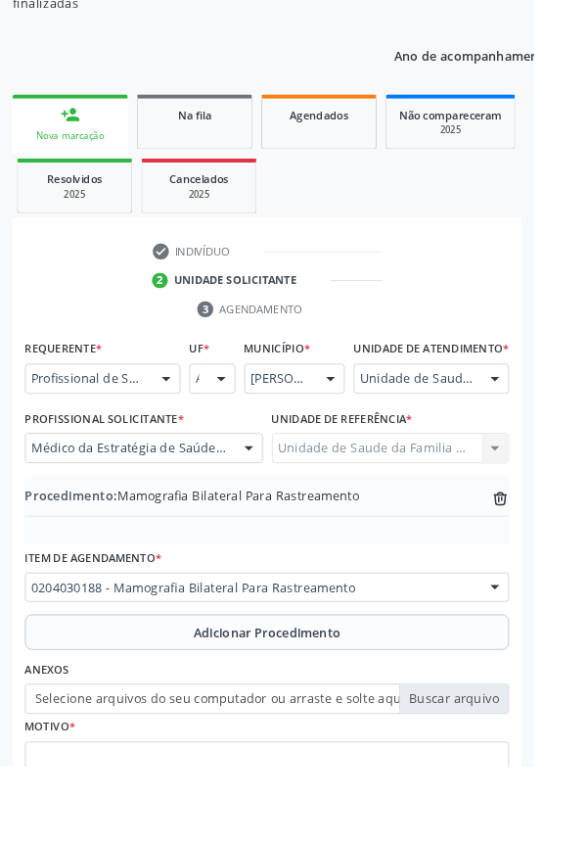
type input "C:\fakepath\17588056109884918407664385780279.jpg"
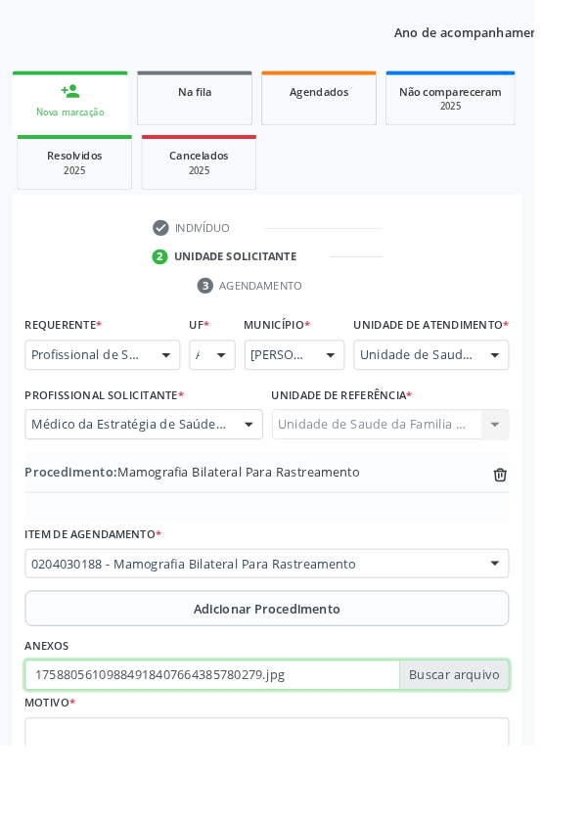
scroll to position [354, 0]
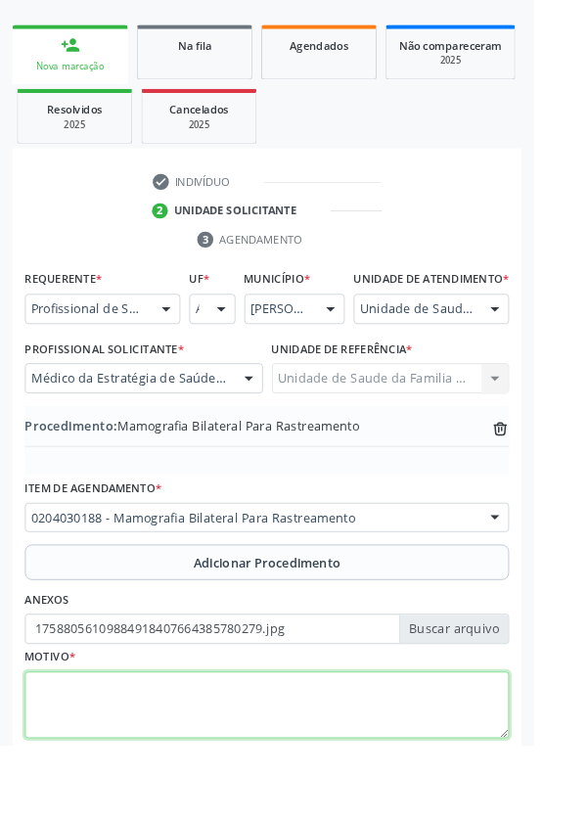
click at [325, 767] on textarea at bounding box center [293, 777] width 533 height 74
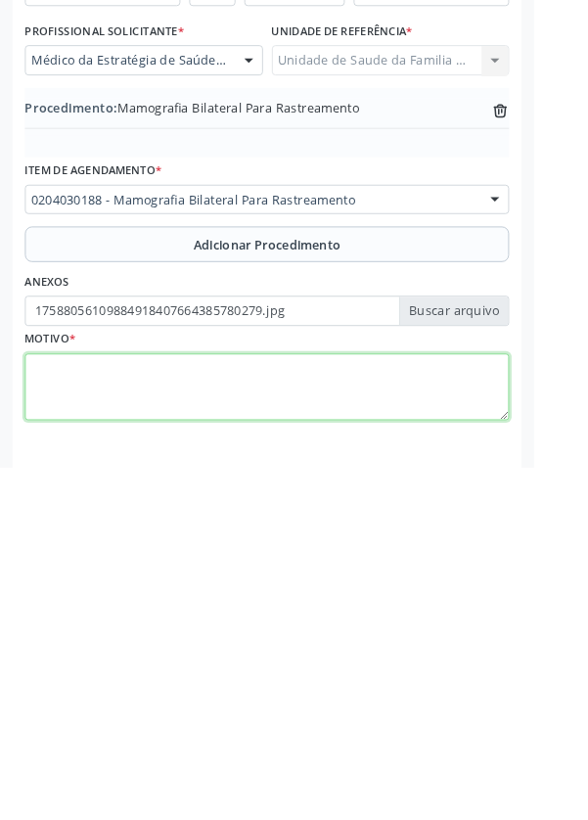
scroll to position [408, 0]
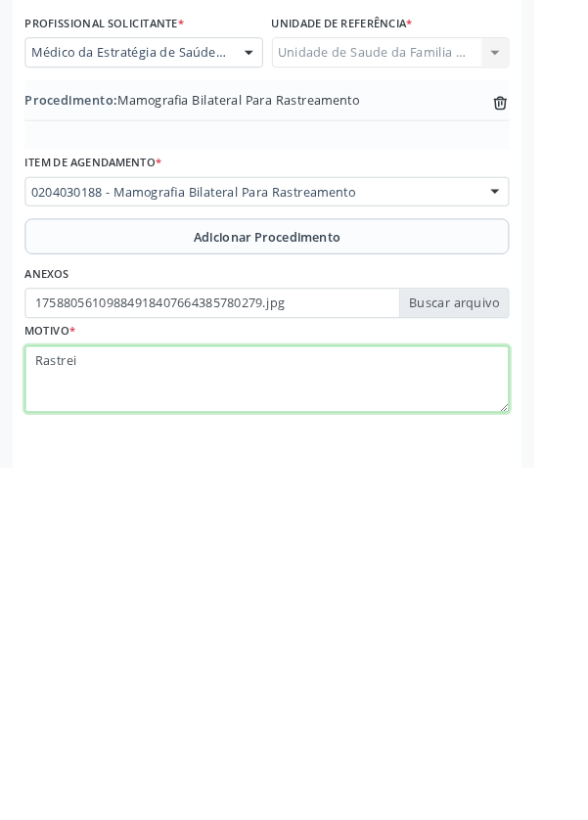
type textarea "Rastreio"
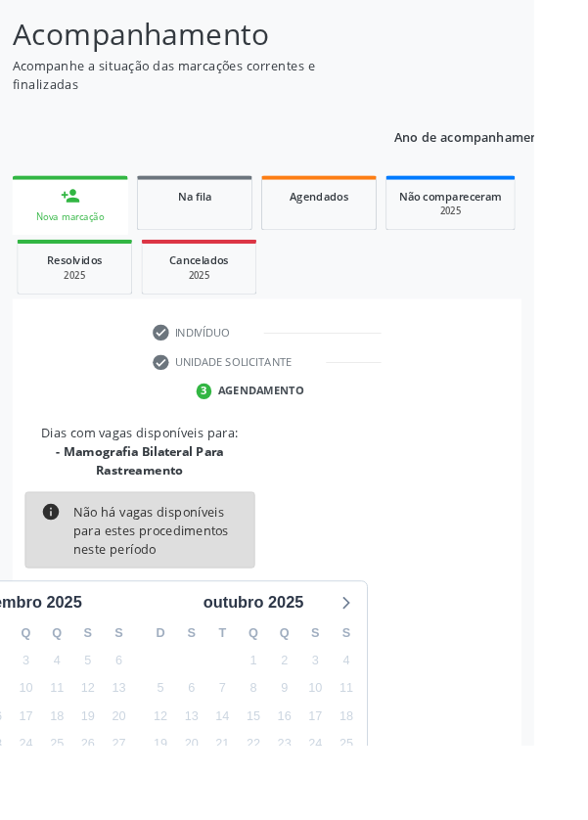
scroll to position [183, 0]
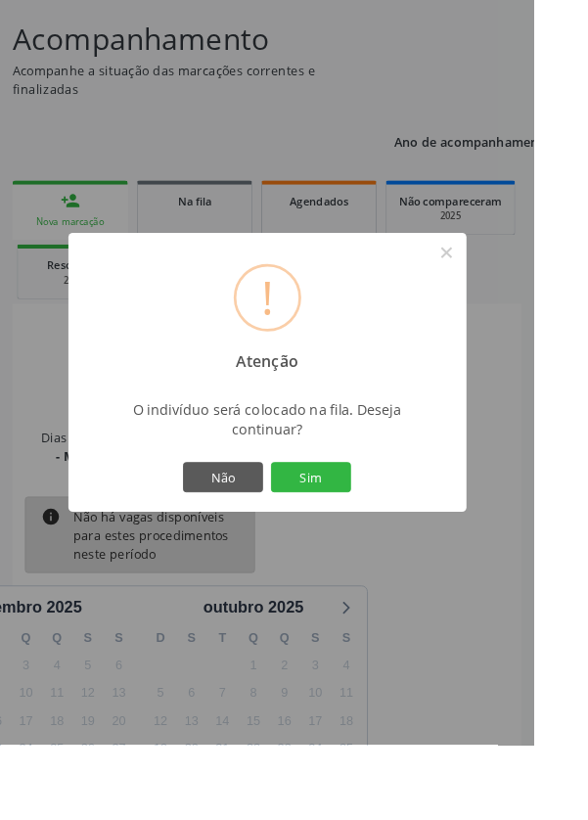
click at [387, 542] on button "Sim" at bounding box center [343, 525] width 88 height 33
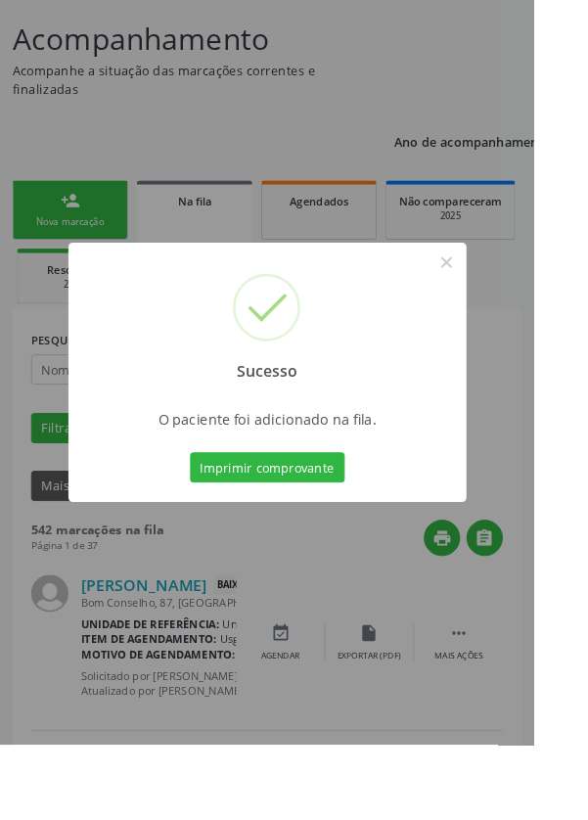
scroll to position [0, 0]
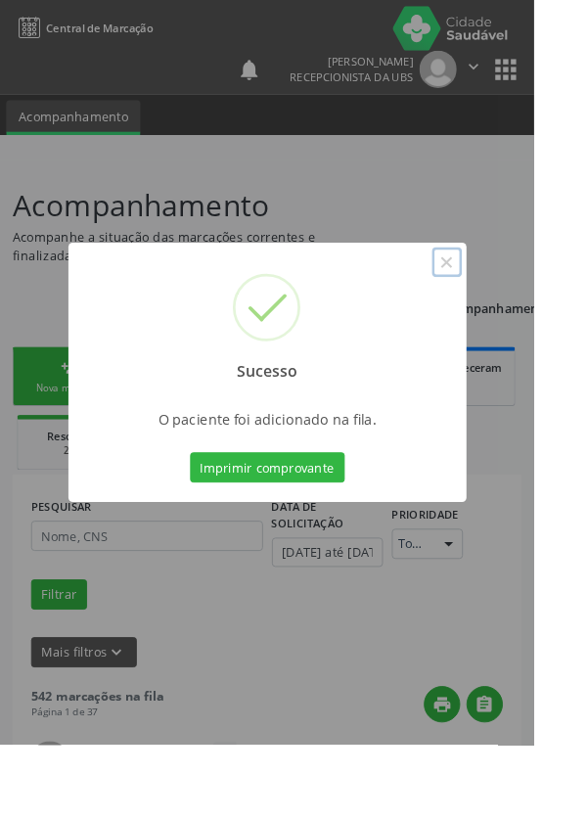
click at [509, 305] on button "×" at bounding box center [492, 288] width 33 height 33
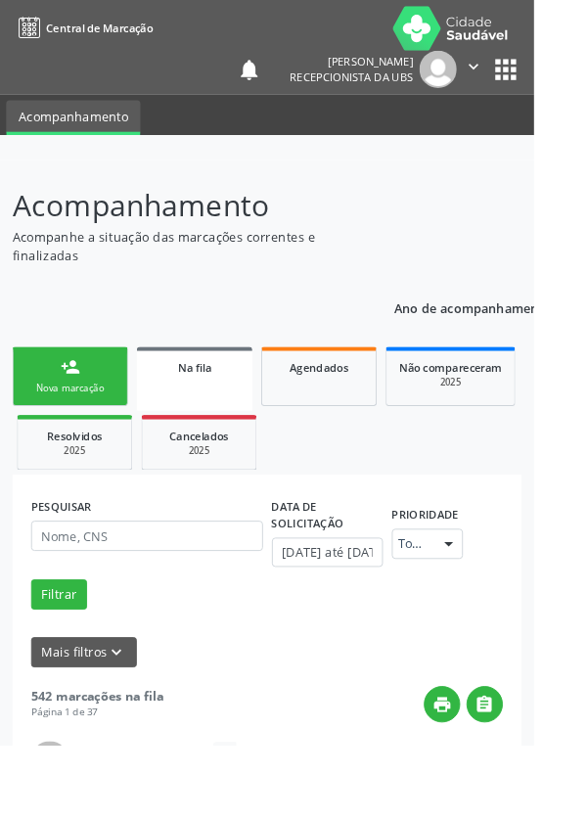
click at [85, 416] on link "person_add Nova marcação" at bounding box center [77, 415] width 127 height 66
click at [89, 417] on link "person_add Nova marcação" at bounding box center [77, 415] width 127 height 66
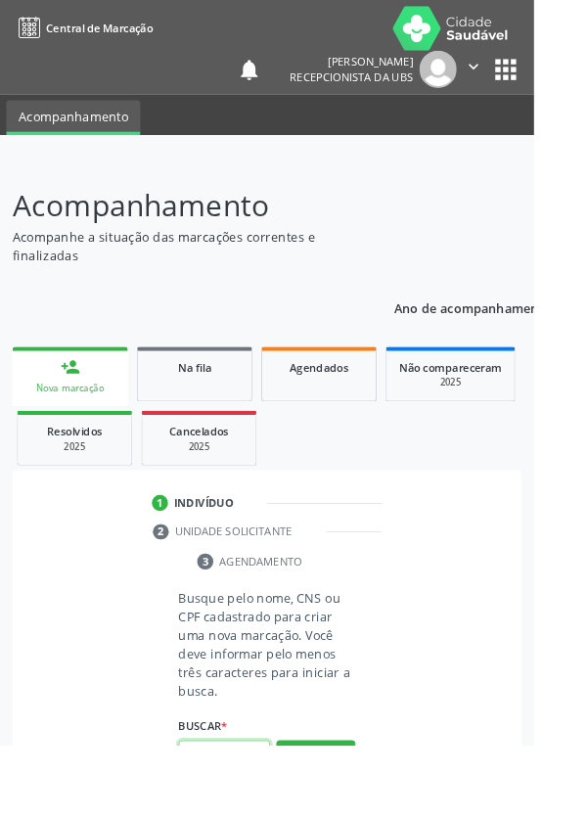
click at [268, 819] on input "text" at bounding box center [247, 831] width 101 height 33
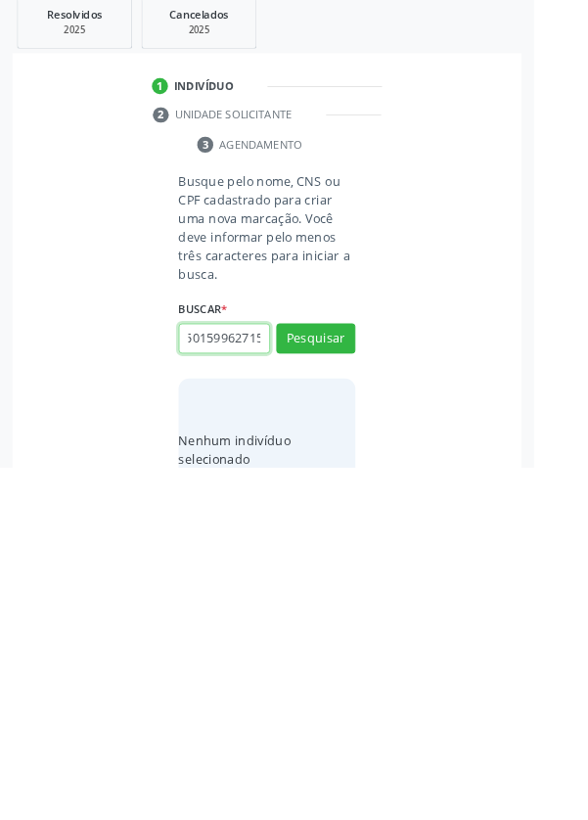
scroll to position [0, 35]
type input "700501599627159"
click at [360, 672] on button "Pesquisar" at bounding box center [347, 678] width 87 height 33
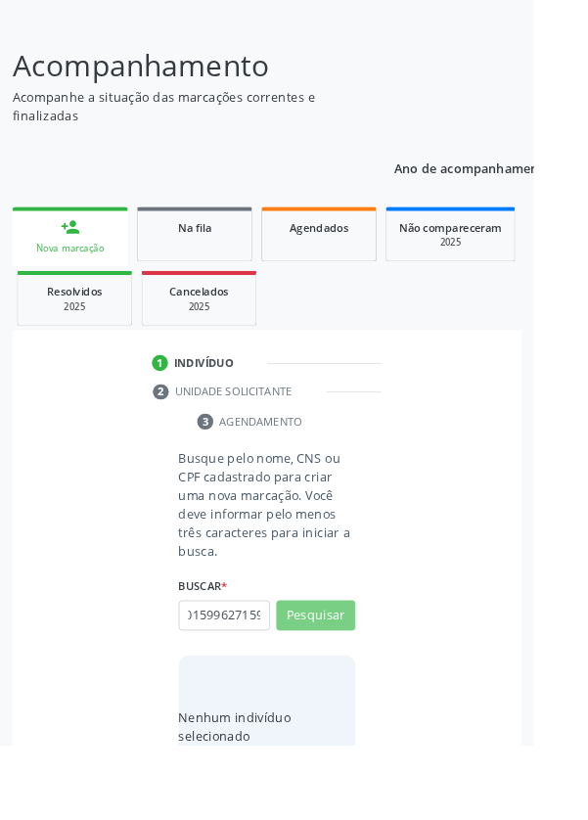
scroll to position [0, 0]
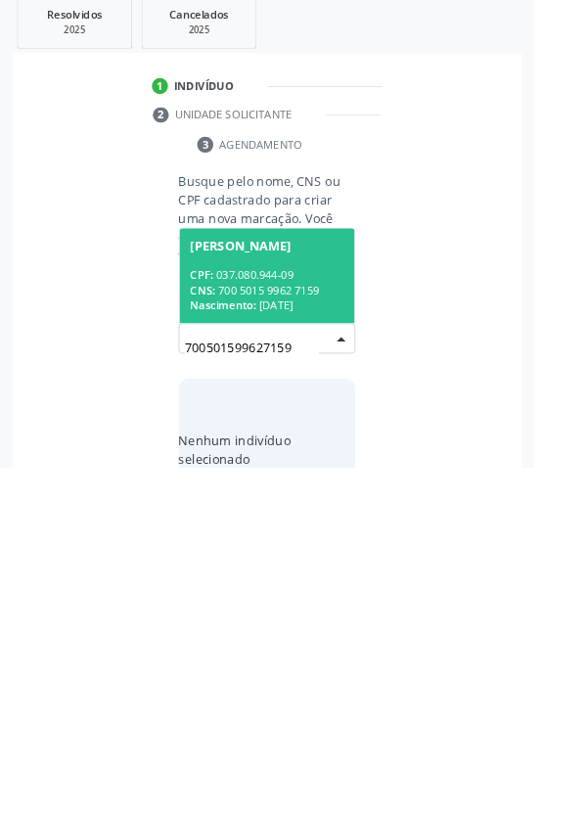
click at [311, 603] on div "CPF: 037.080.944-09" at bounding box center [293, 608] width 169 height 17
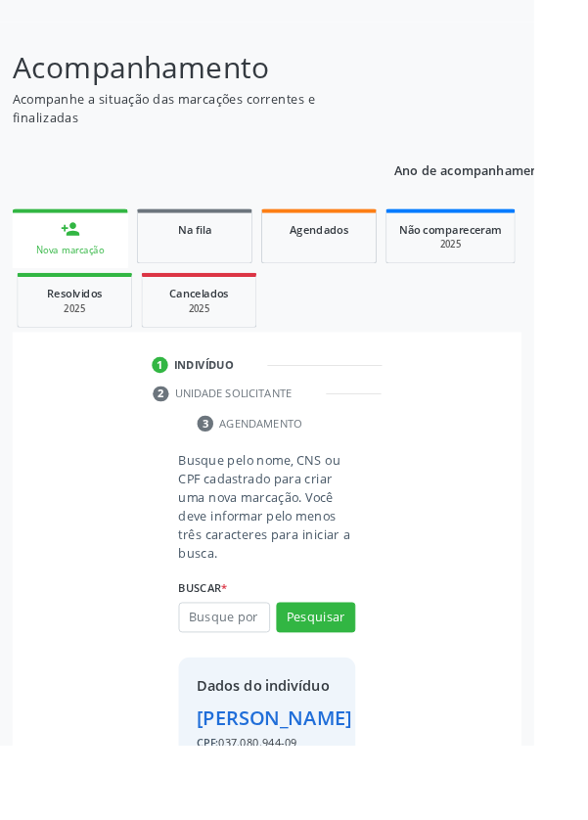
scroll to position [145, 0]
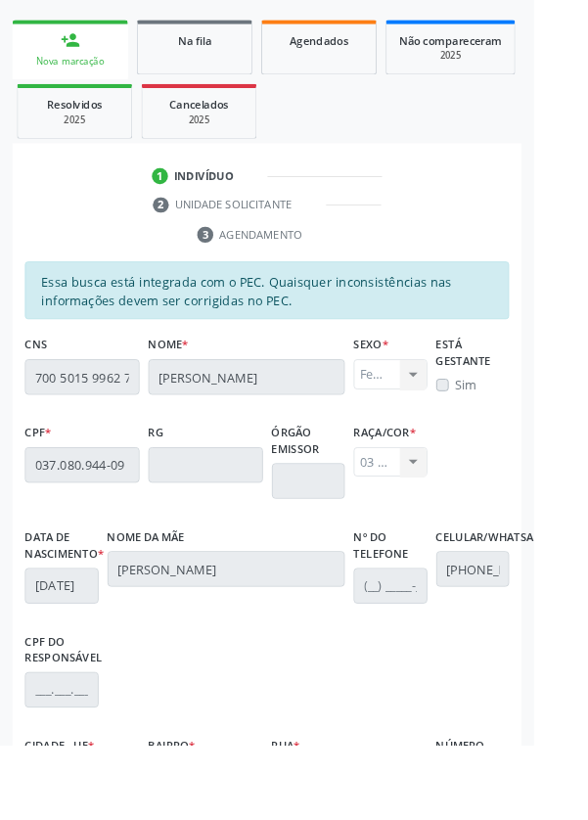
scroll to position [465, 0]
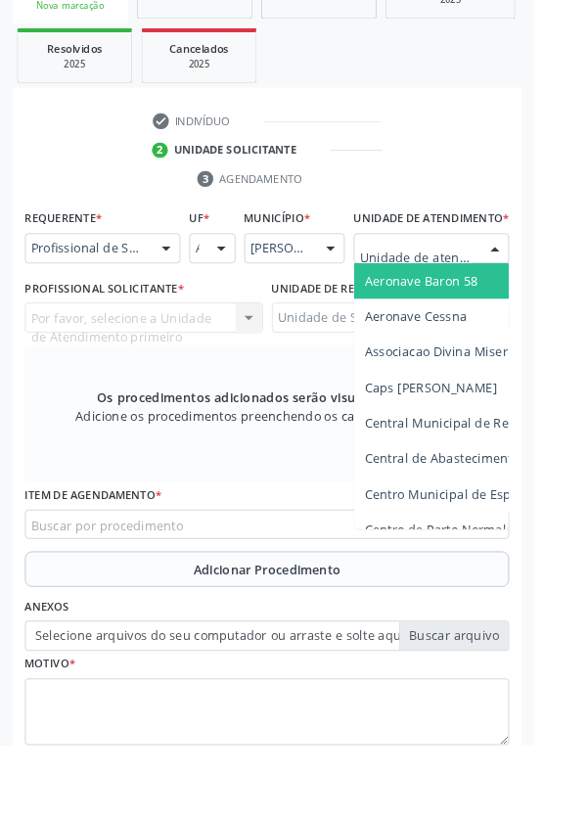
scroll to position [447, 0]
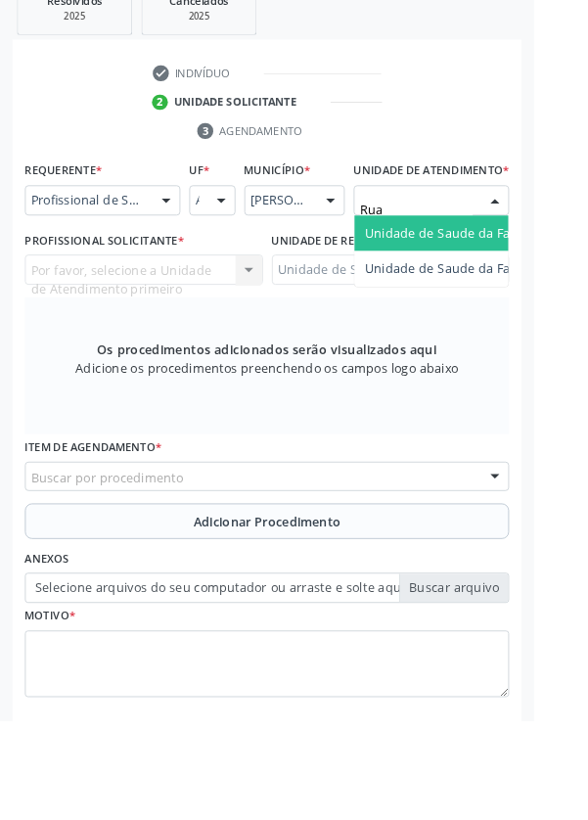
type input "Rua n"
click at [519, 293] on span "Unidade de Saude da Familia Rua [GEOGRAPHIC_DATA]" at bounding box center [583, 283] width 363 height 19
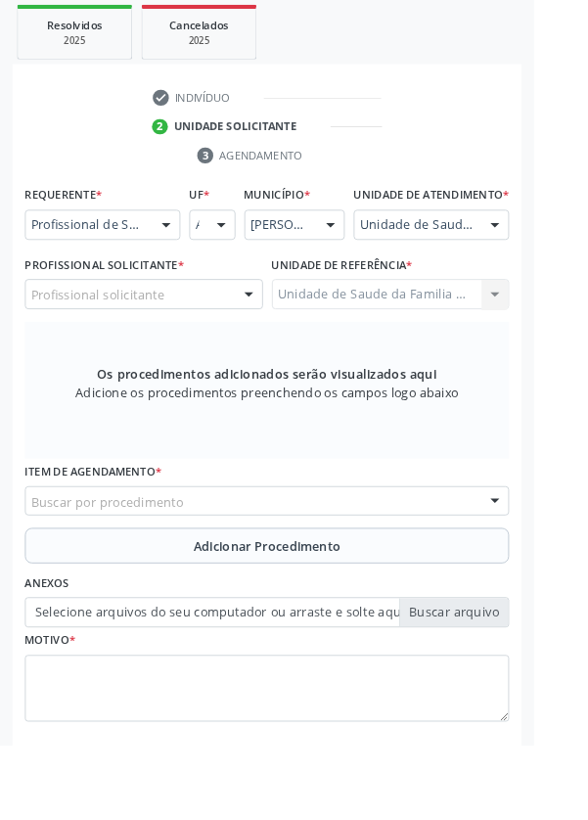
click at [221, 339] on div "Profissional solicitante" at bounding box center [158, 323] width 262 height 33
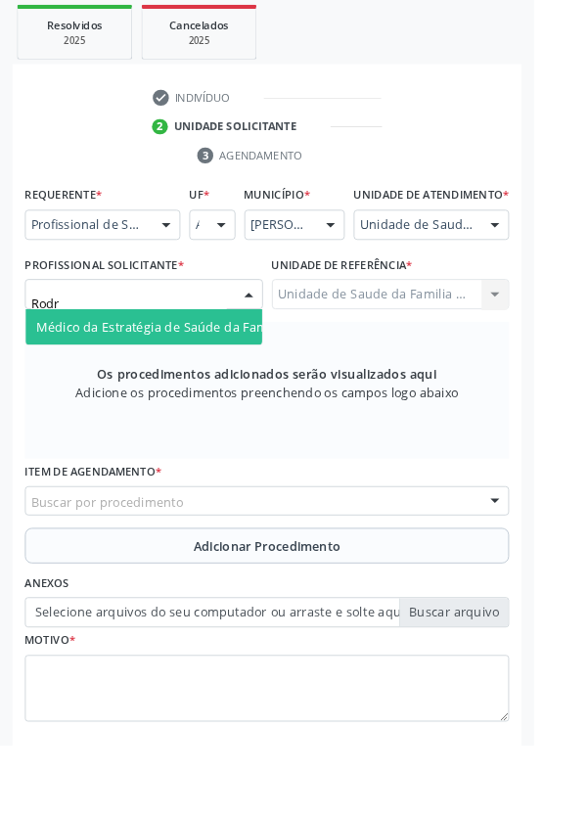
type input "Rodri"
click at [242, 369] on span "Médico da Estratégia de Saúde da Família - [PERSON_NAME]" at bounding box center [238, 359] width 397 height 19
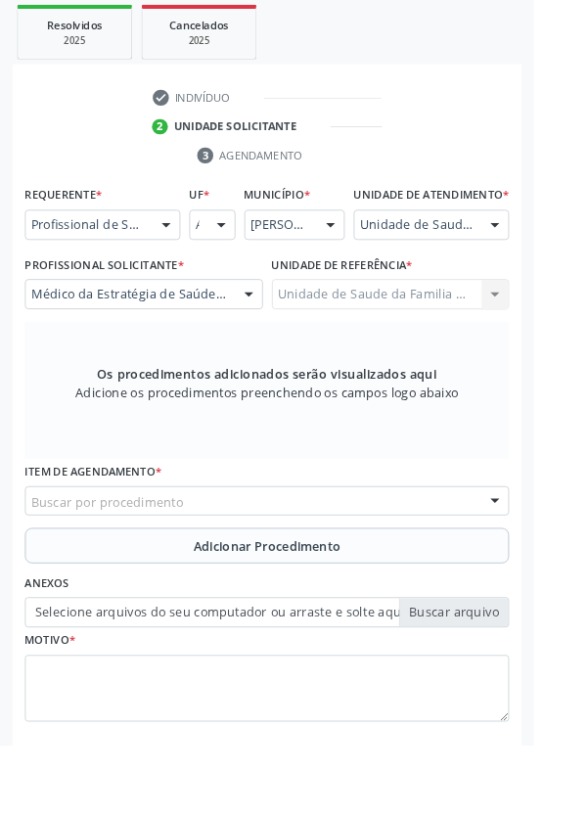
click at [369, 565] on div "Buscar por procedimento" at bounding box center [293, 551] width 533 height 33
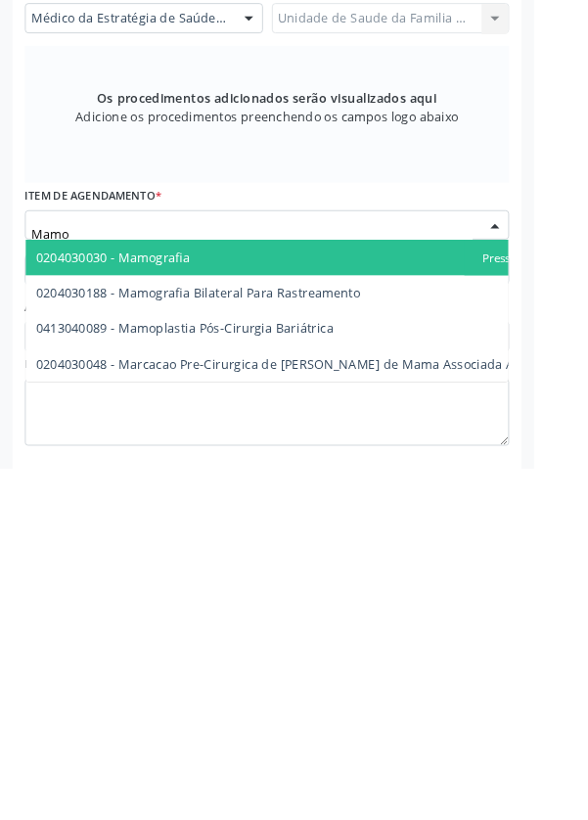
type input "Mamog"
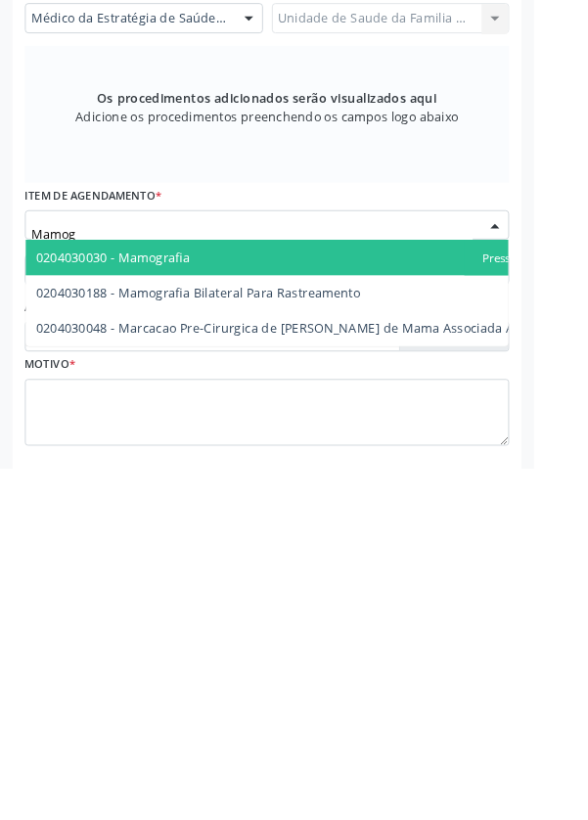
click at [319, 635] on span "0204030188 - Mamografia Bilateral Para Rastreamento" at bounding box center [218, 626] width 357 height 19
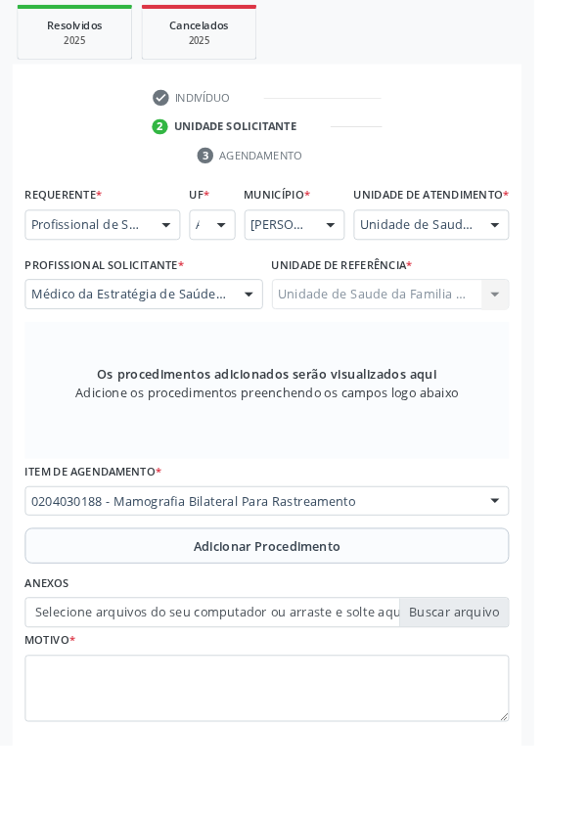
click at [382, 621] on button "Adicionar Procedimento" at bounding box center [293, 600] width 533 height 39
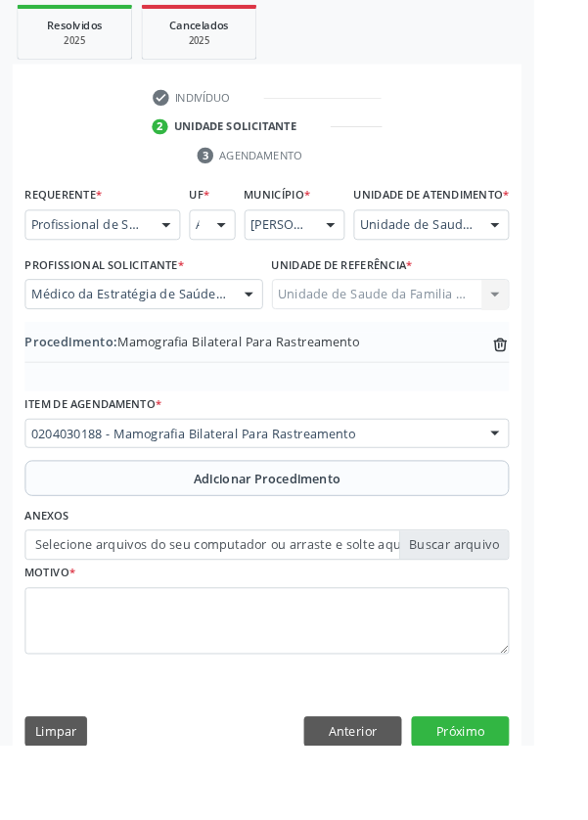
scroll to position [408, 0]
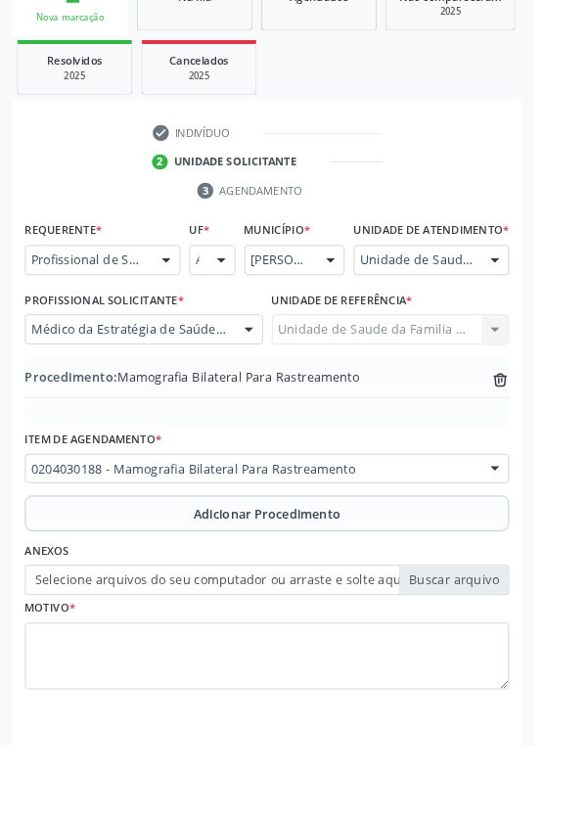
click at [508, 655] on label "Selecione arquivos do seu computador ou arraste e solte aqui" at bounding box center [293, 639] width 533 height 33
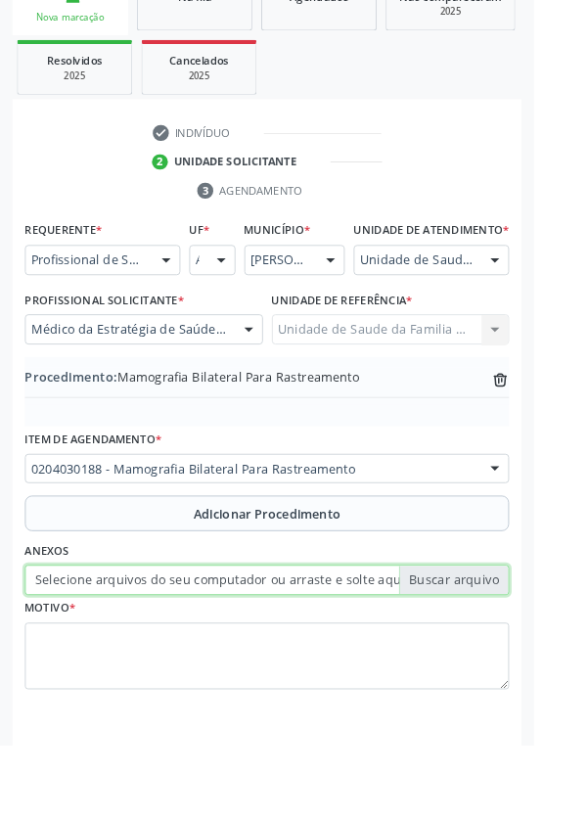
click at [508, 655] on input "Selecione arquivos do seu computador ou arraste e solte aqui" at bounding box center [293, 639] width 533 height 33
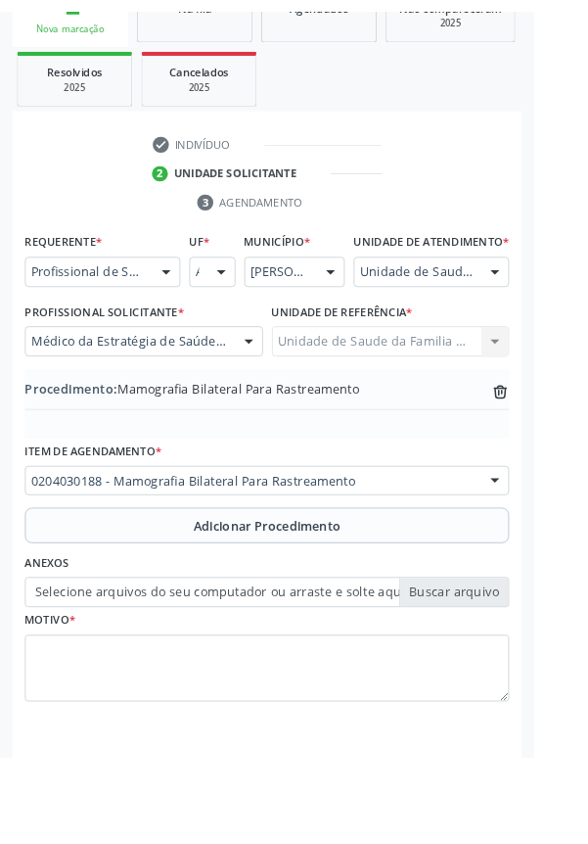
scroll to position [382, 0]
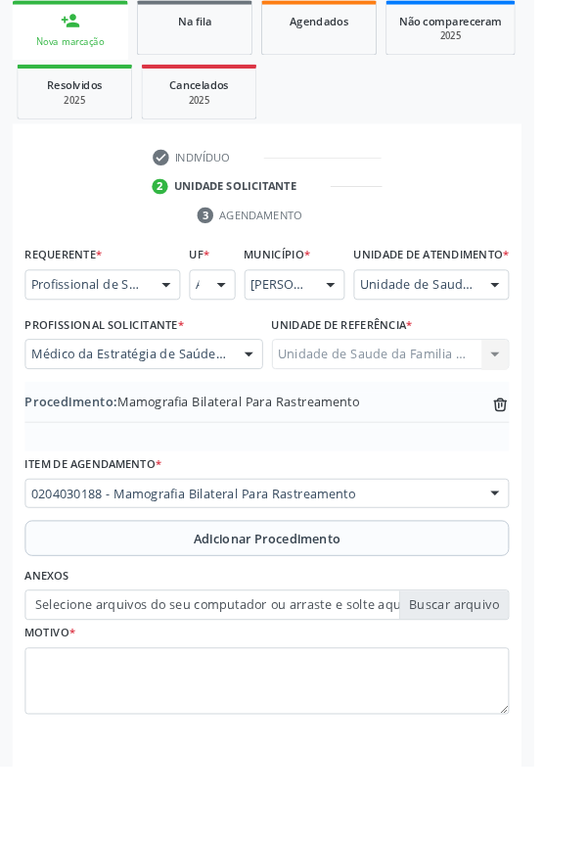
type input "C:\fakepath\17588057164311841567039333979865.jpg"
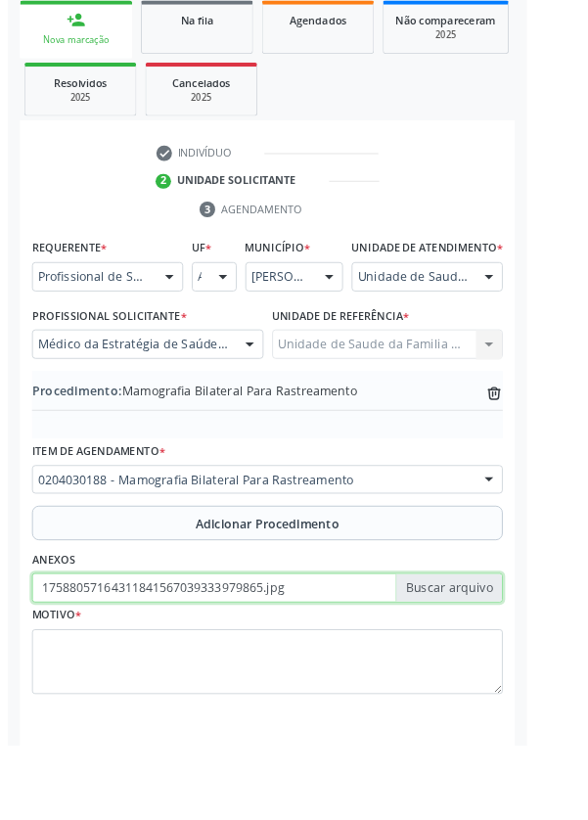
scroll to position [408, 0]
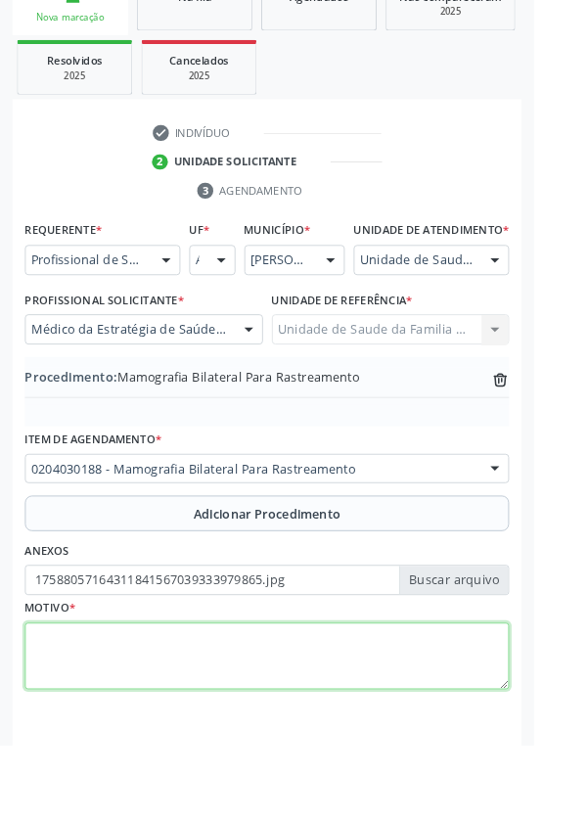
click at [282, 718] on textarea at bounding box center [293, 723] width 533 height 74
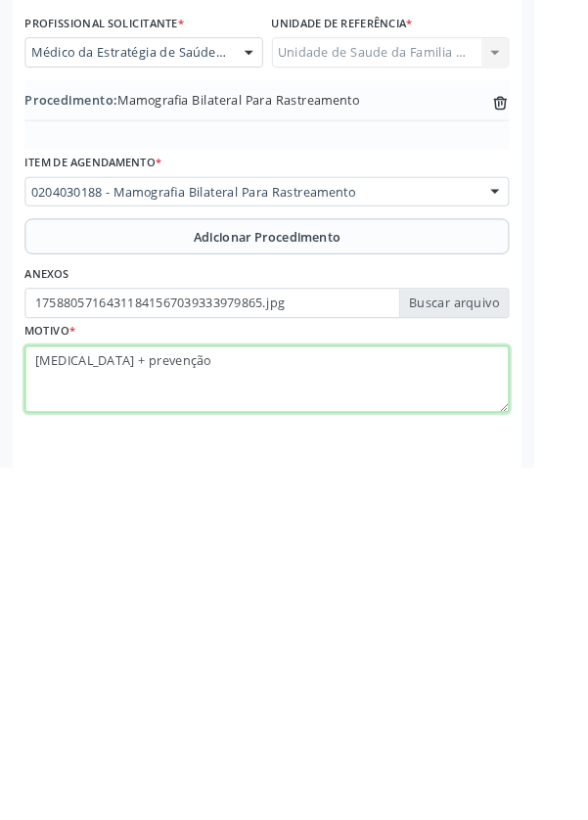
type textarea "[MEDICAL_DATA] + prevenção"
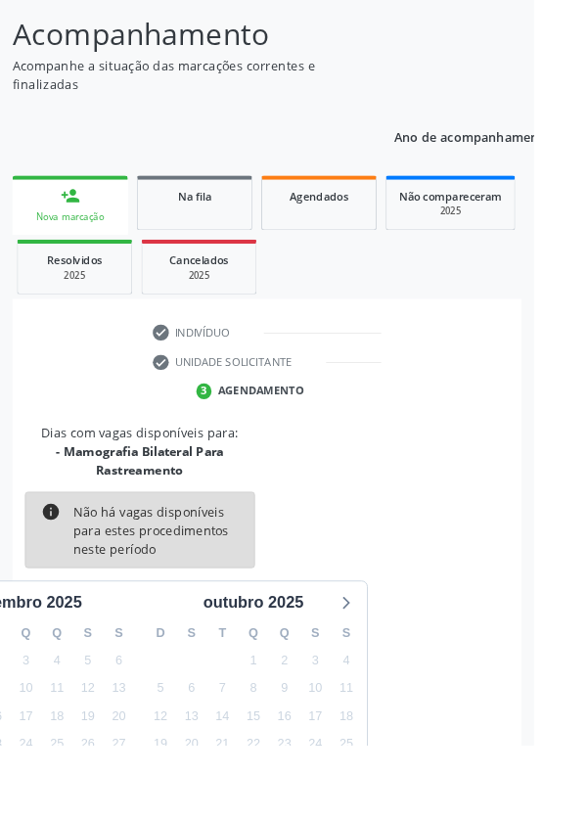
scroll to position [183, 0]
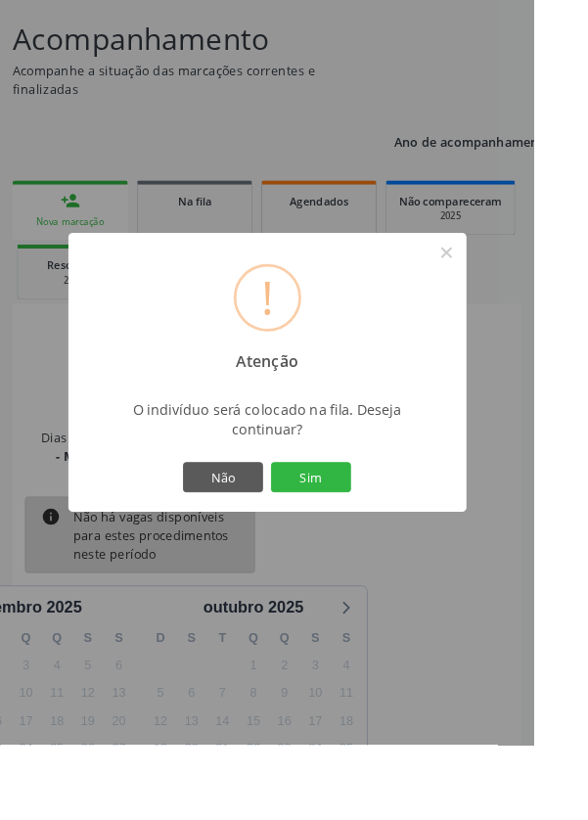
click at [387, 542] on button "Sim" at bounding box center [343, 525] width 88 height 33
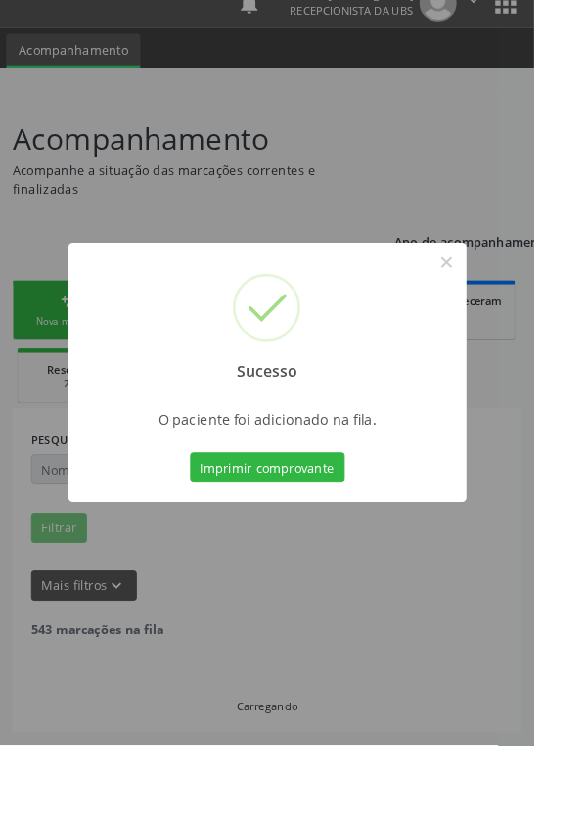
scroll to position [0, 0]
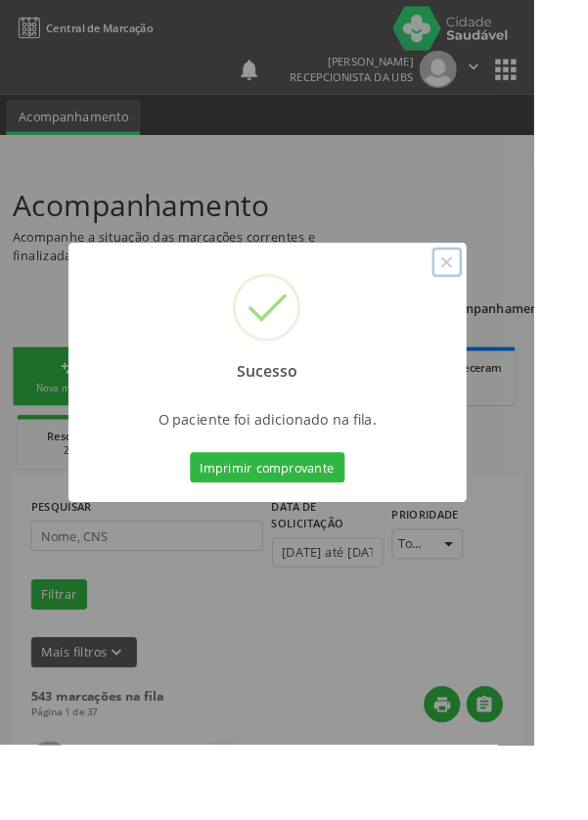
click at [509, 305] on button "×" at bounding box center [492, 288] width 33 height 33
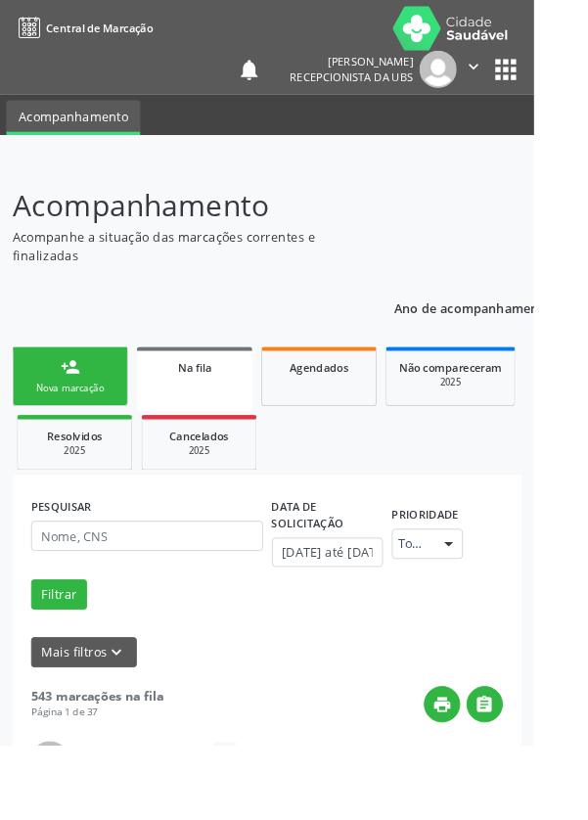
click at [93, 412] on link "person_add Nova marcação" at bounding box center [77, 415] width 127 height 66
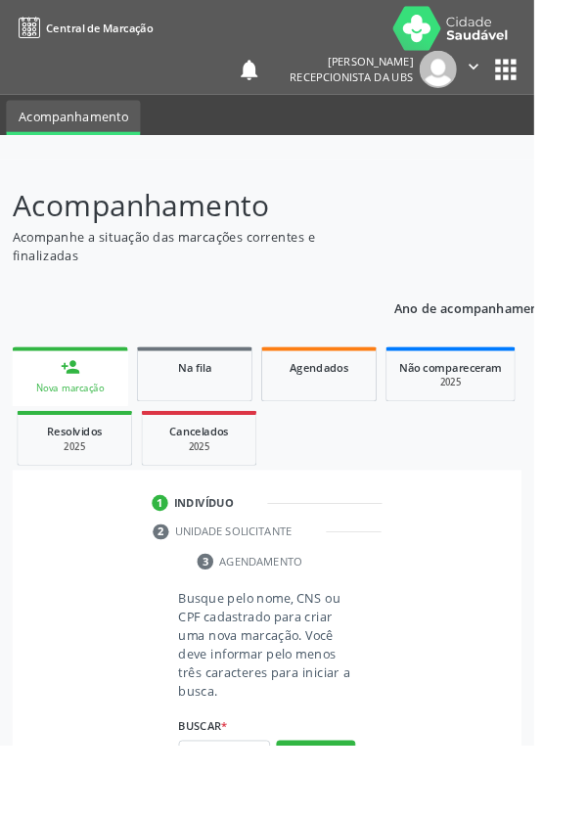
click at [86, 418] on link "person_add Nova marcação" at bounding box center [77, 415] width 127 height 66
click at [259, 819] on input "text" at bounding box center [247, 831] width 101 height 33
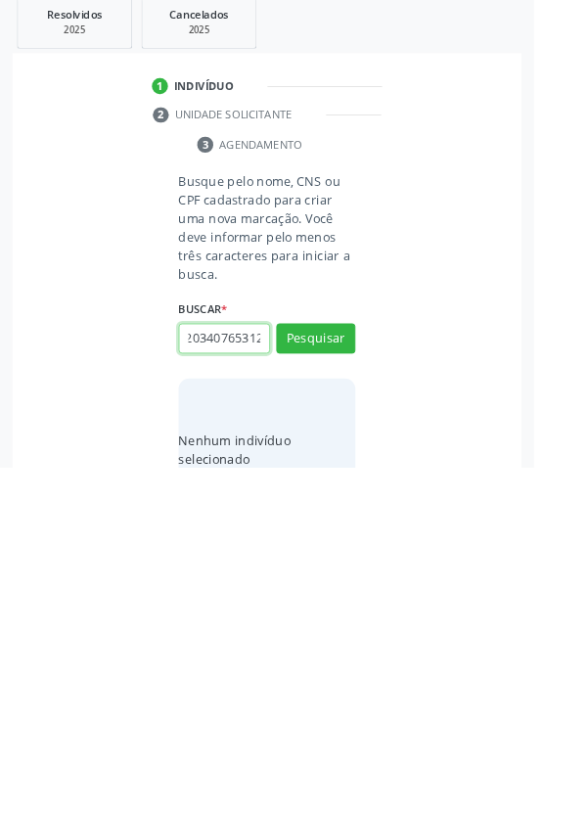
scroll to position [0, 35]
type input "700203407653126"
click at [360, 672] on button "Pesquisar" at bounding box center [347, 678] width 87 height 33
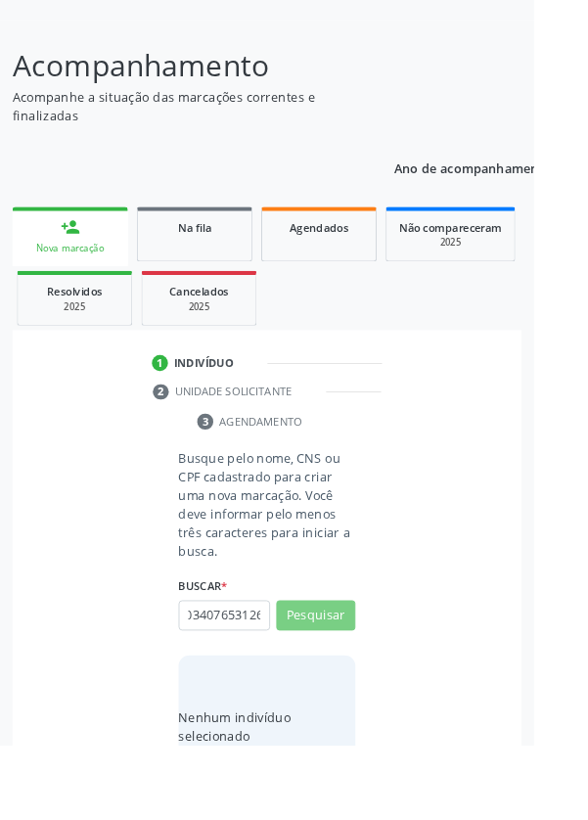
scroll to position [0, 0]
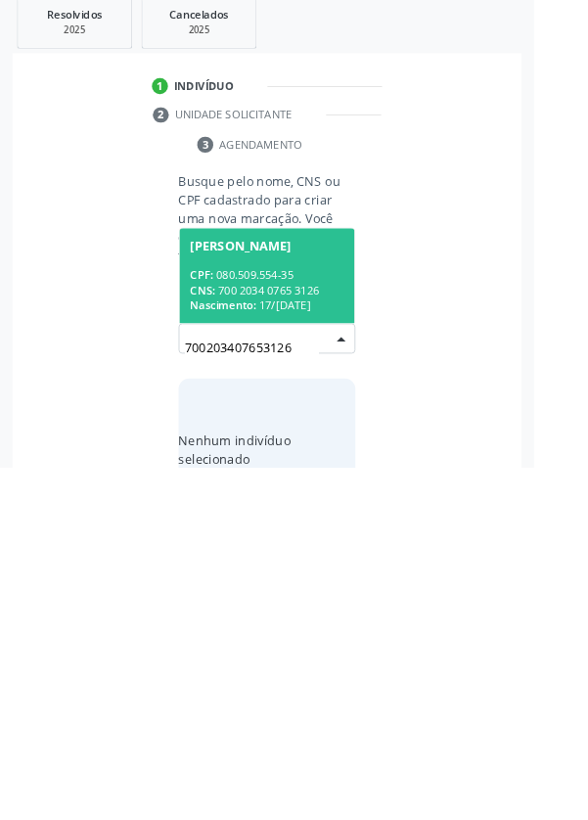
click at [325, 594] on span "[PERSON_NAME] CPF: 080.509.554-35 CNS: 700 2034 0765 3126 Nascimento: [DATE]" at bounding box center [294, 609] width 193 height 105
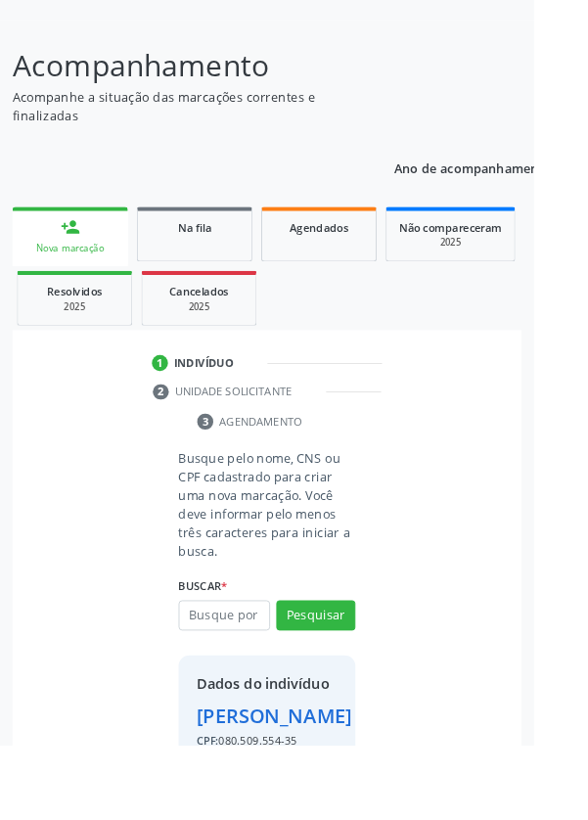
scroll to position [113, 0]
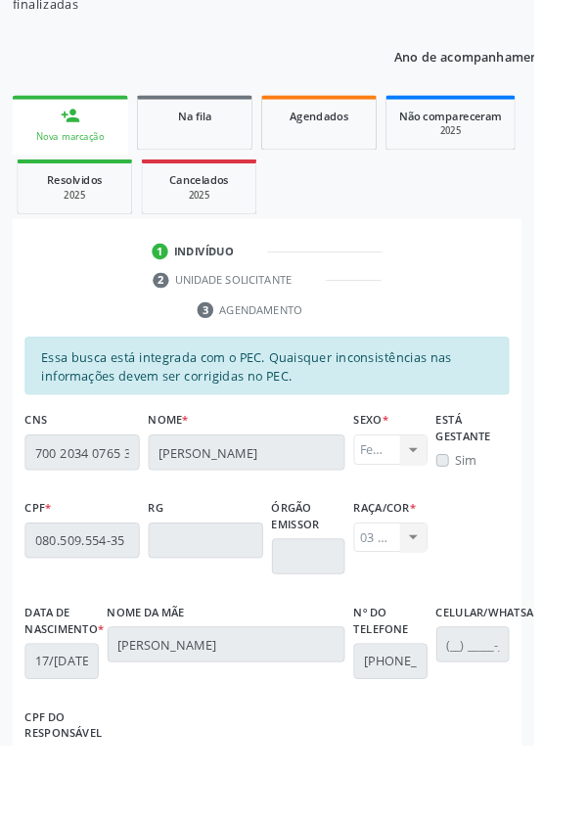
scroll to position [465, 0]
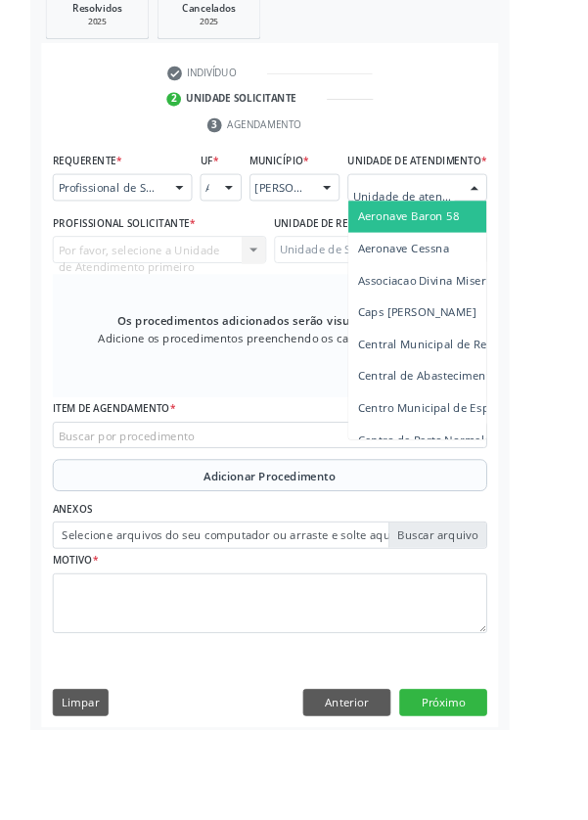
scroll to position [445, 0]
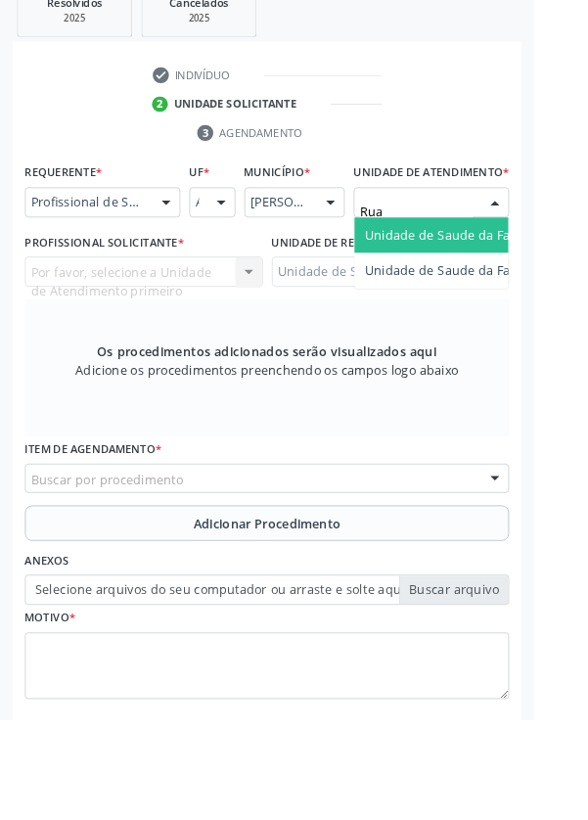
type input "Rua n"
click at [498, 295] on span "Unidade de Saude da Familia Rua [GEOGRAPHIC_DATA]" at bounding box center [583, 285] width 363 height 19
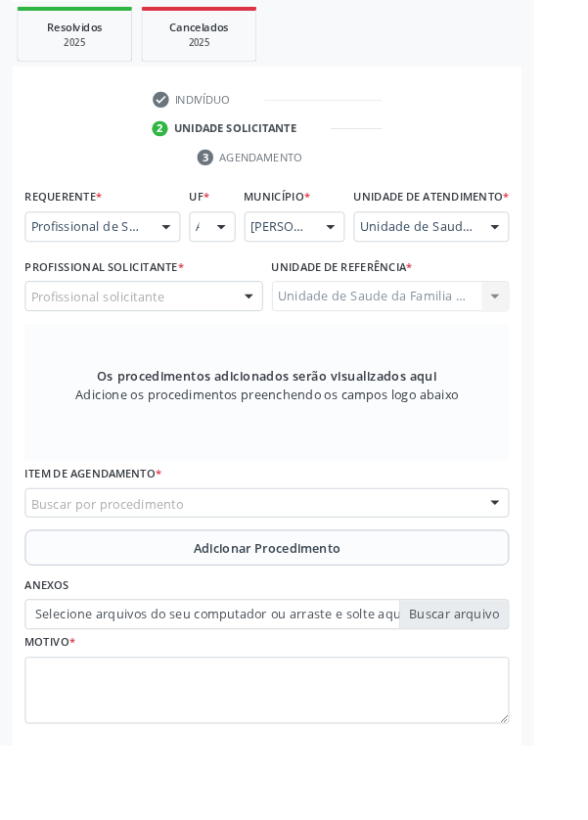
click at [230, 339] on div "Profissional solicitante" at bounding box center [158, 325] width 262 height 33
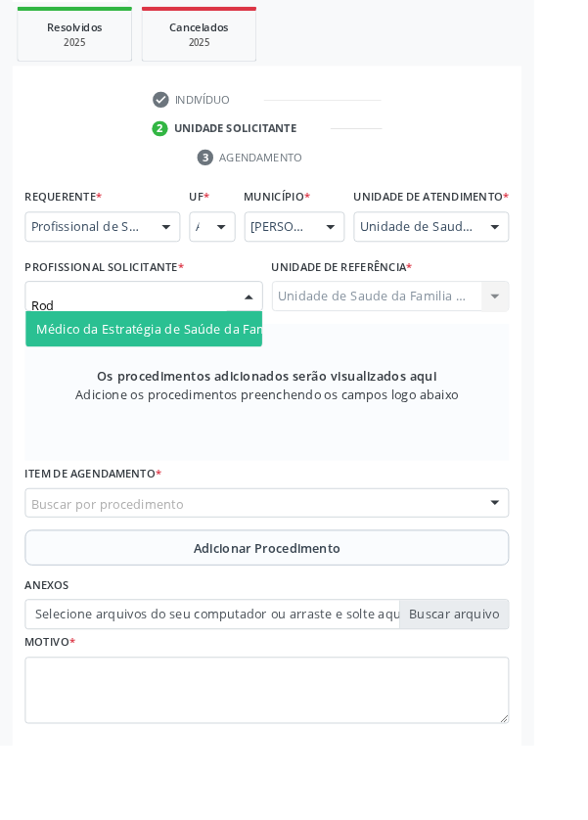
type input "Rodr"
click at [245, 371] on span "Médico da Estratégia de Saúde da Família - [PERSON_NAME]" at bounding box center [238, 361] width 397 height 19
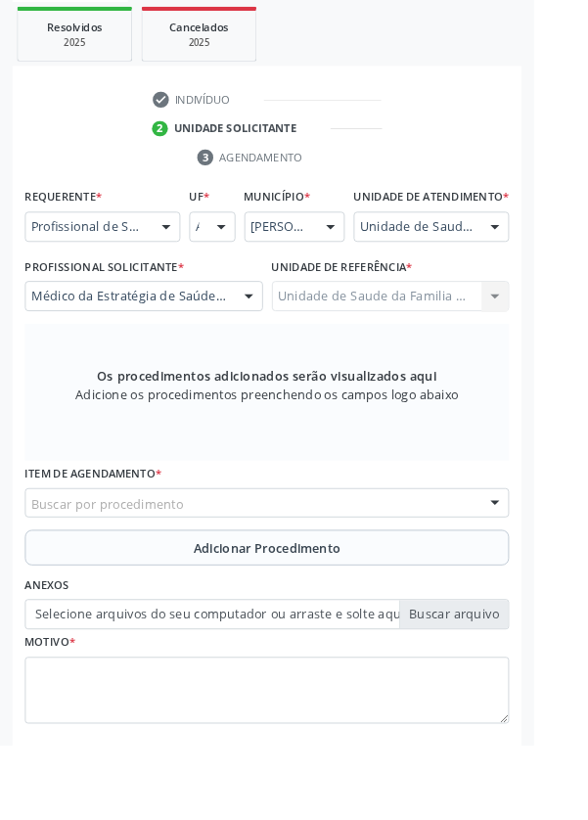
click at [371, 558] on div "Buscar por procedimento" at bounding box center [293, 553] width 533 height 33
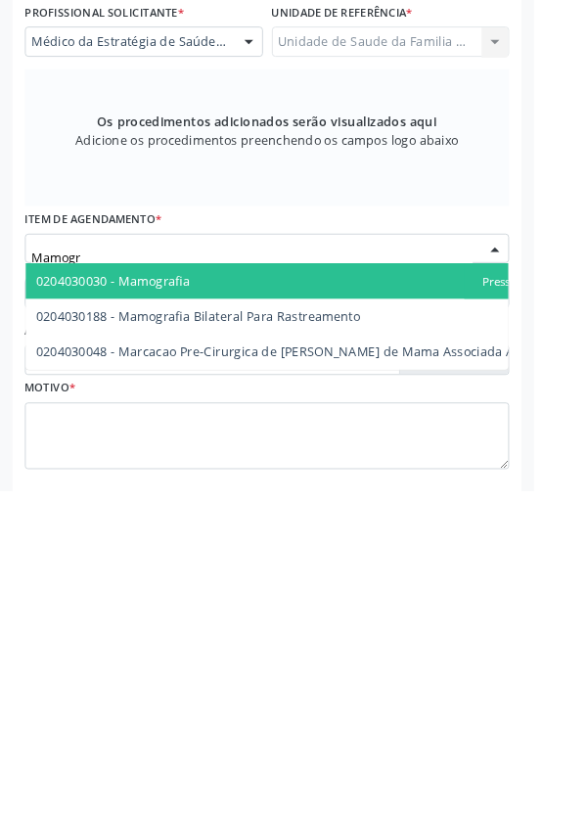
type input "Mamogra"
click at [358, 637] on span "0204030188 - Mamografia Bilateral Para Rastreamento" at bounding box center [218, 628] width 357 height 19
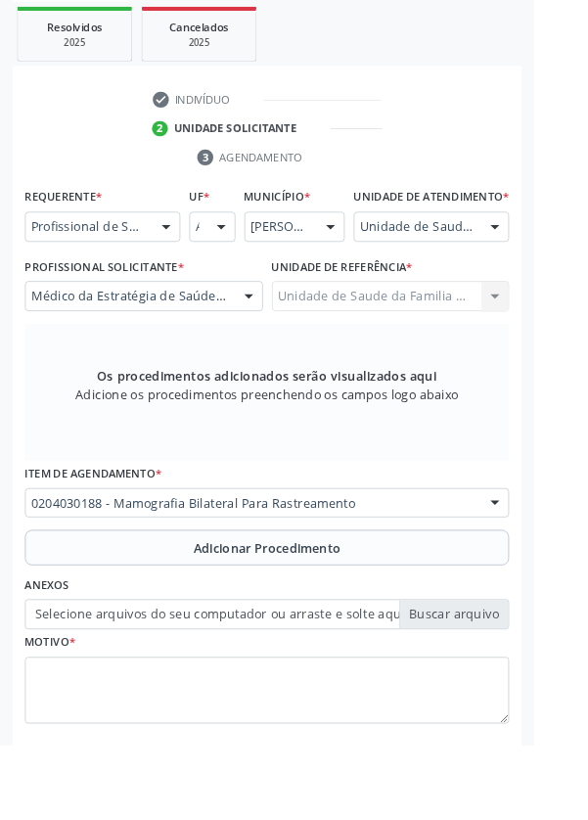
click at [419, 611] on button "Adicionar Procedimento" at bounding box center [293, 602] width 533 height 39
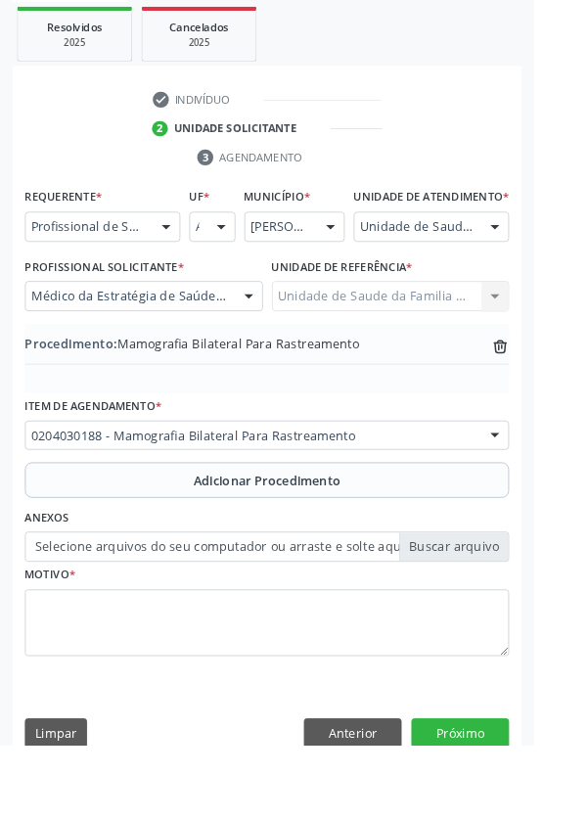
scroll to position [408, 0]
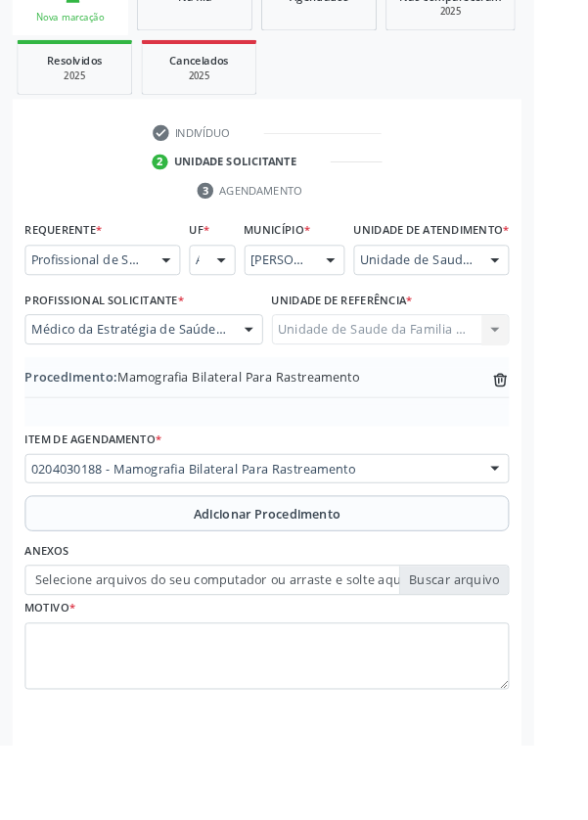
click at [497, 656] on label "Selecione arquivos do seu computador ou arraste e solte aqui" at bounding box center [293, 639] width 533 height 33
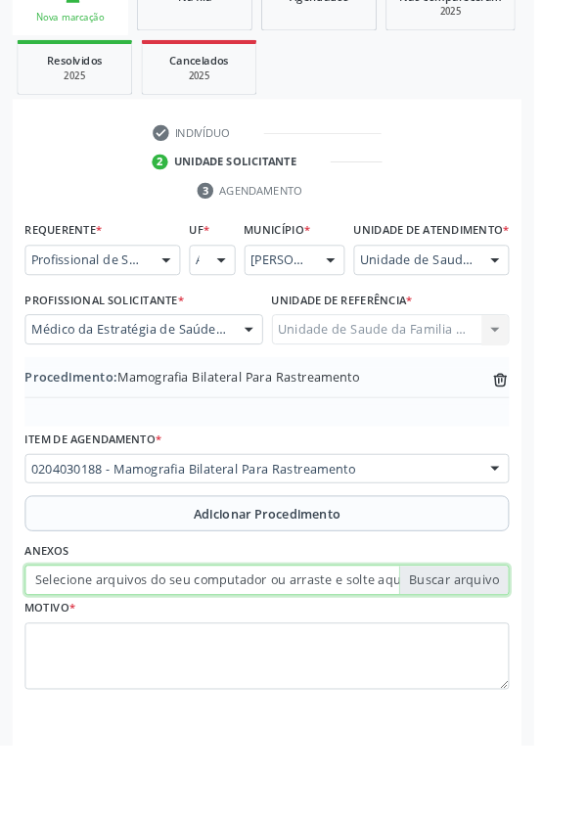
click at [497, 656] on input "Selecione arquivos do seu computador ou arraste e solte aqui" at bounding box center [293, 639] width 533 height 33
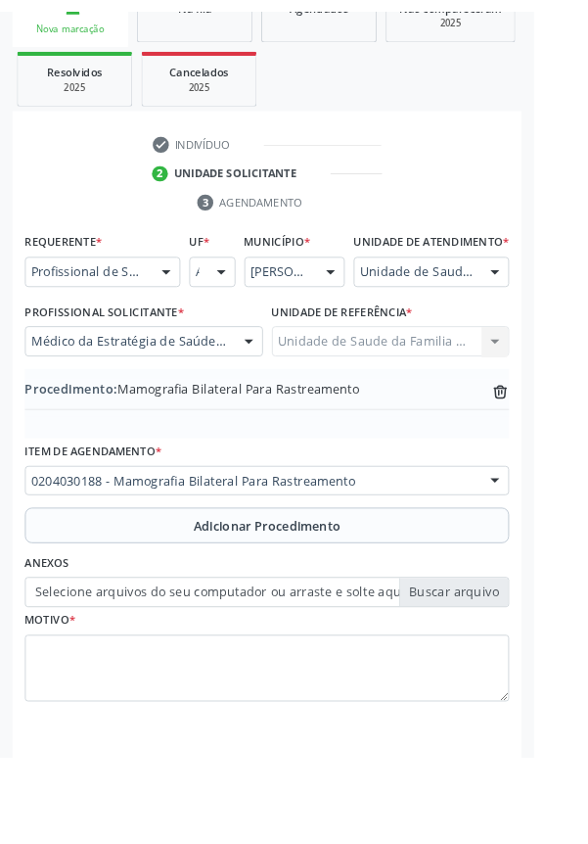
scroll to position [382, 0]
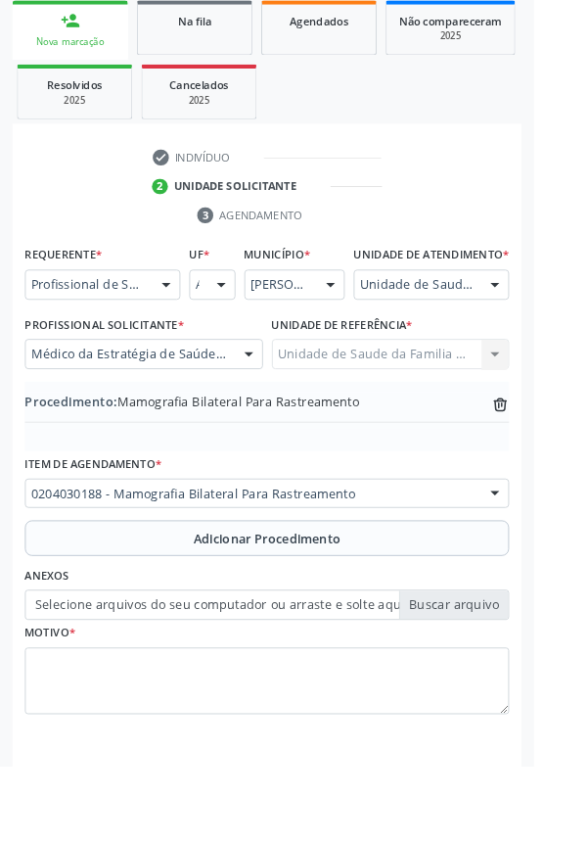
type input "C:\fakepath\17588058408705716957966067393122.jpg"
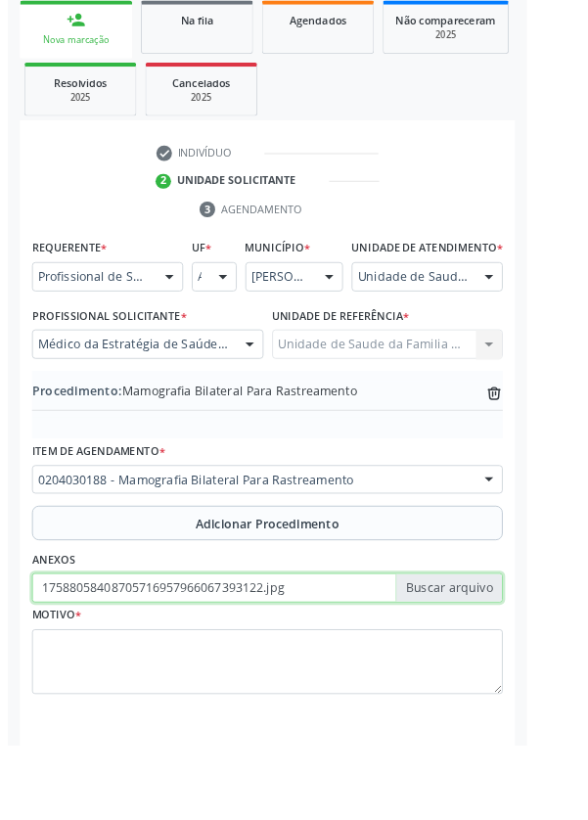
scroll to position [408, 0]
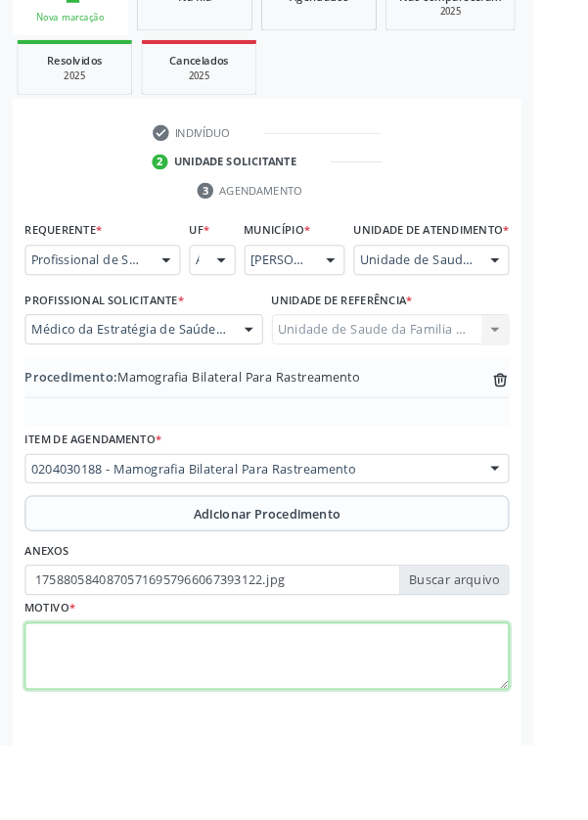
click at [383, 725] on textarea at bounding box center [293, 723] width 533 height 74
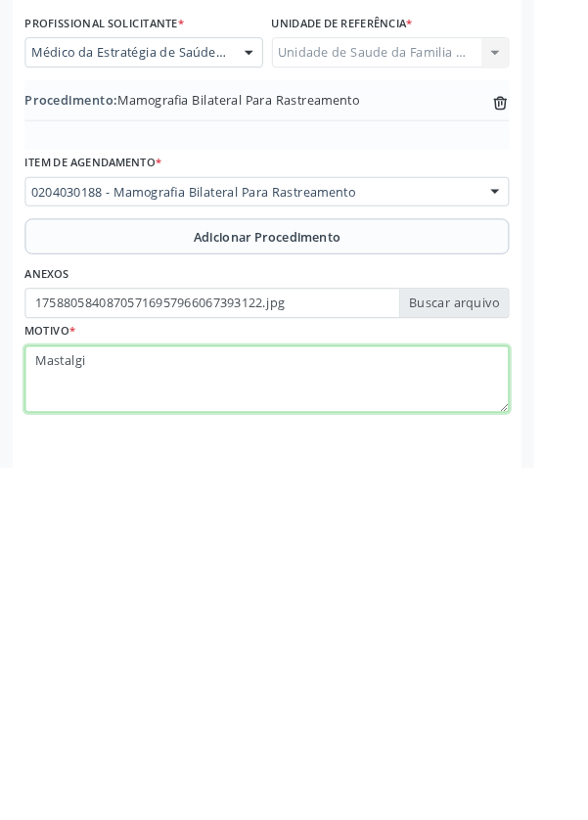
type textarea "[MEDICAL_DATA]"
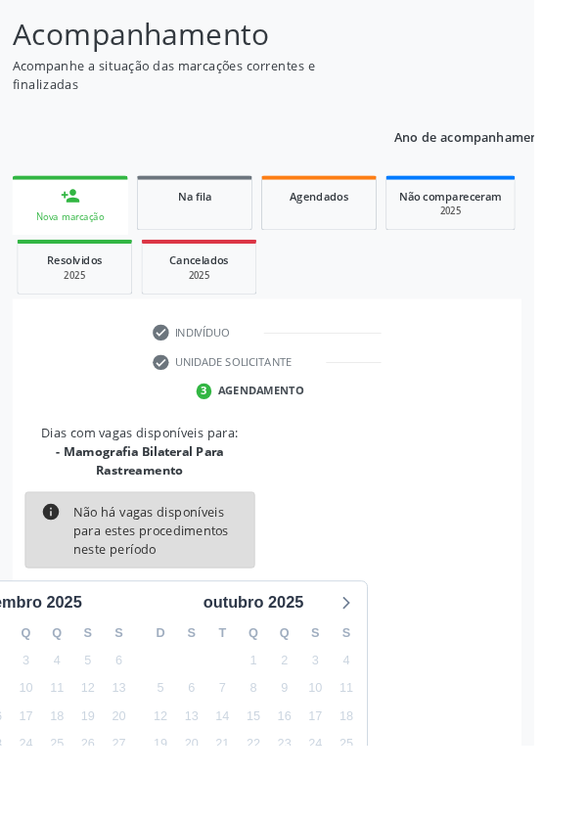
scroll to position [183, 0]
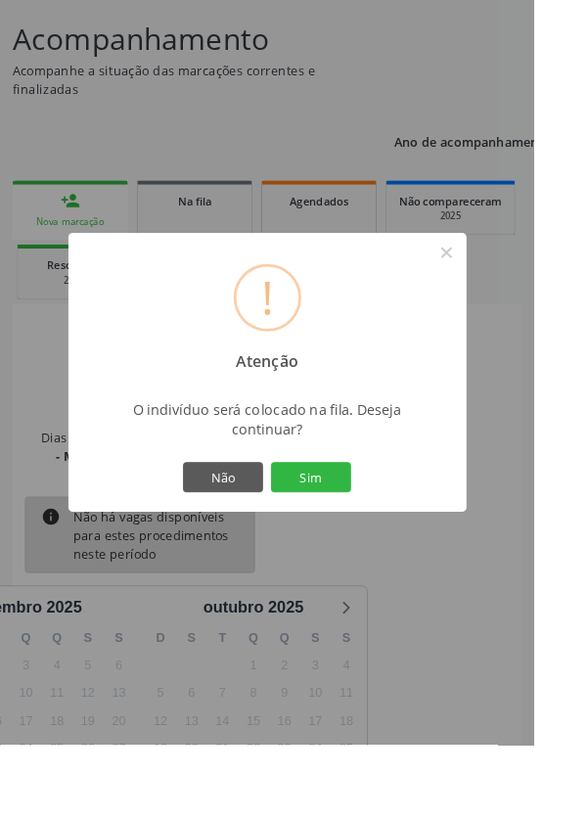
click at [387, 542] on button "Sim" at bounding box center [343, 525] width 88 height 33
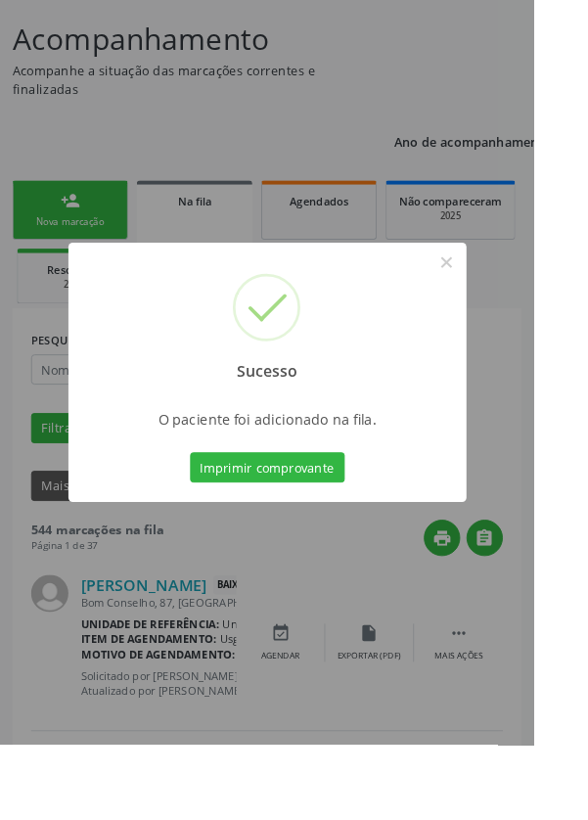
scroll to position [0, 0]
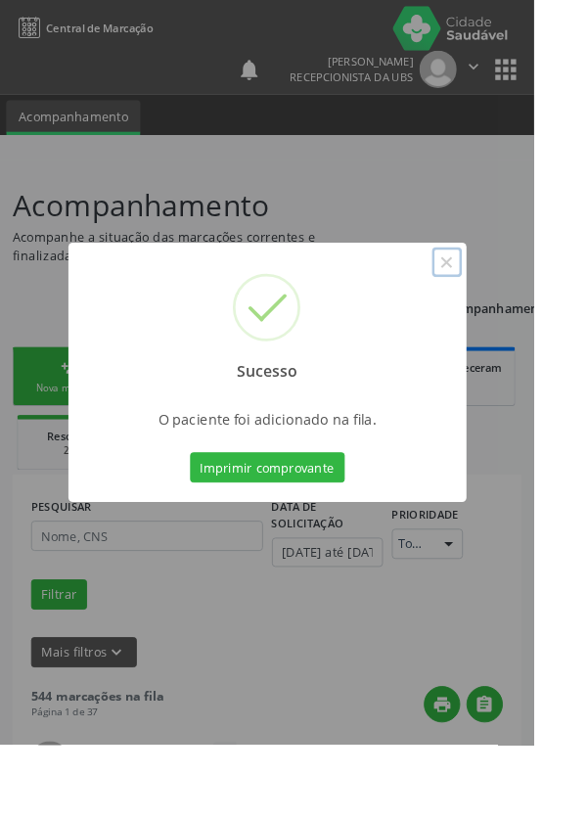
click at [509, 305] on button "×" at bounding box center [492, 288] width 33 height 33
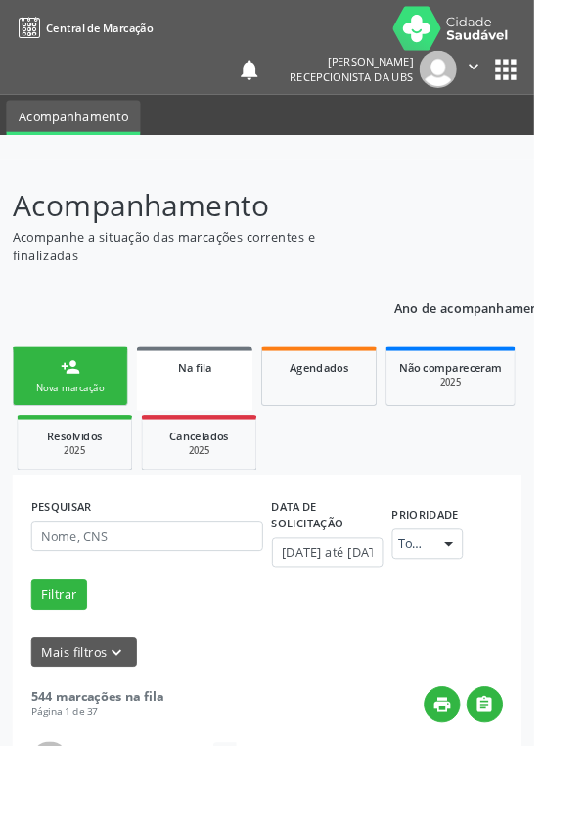
click at [103, 416] on link "person_add Nova marcação" at bounding box center [77, 415] width 127 height 66
click at [91, 402] on link "person_add Nova marcação" at bounding box center [77, 415] width 127 height 66
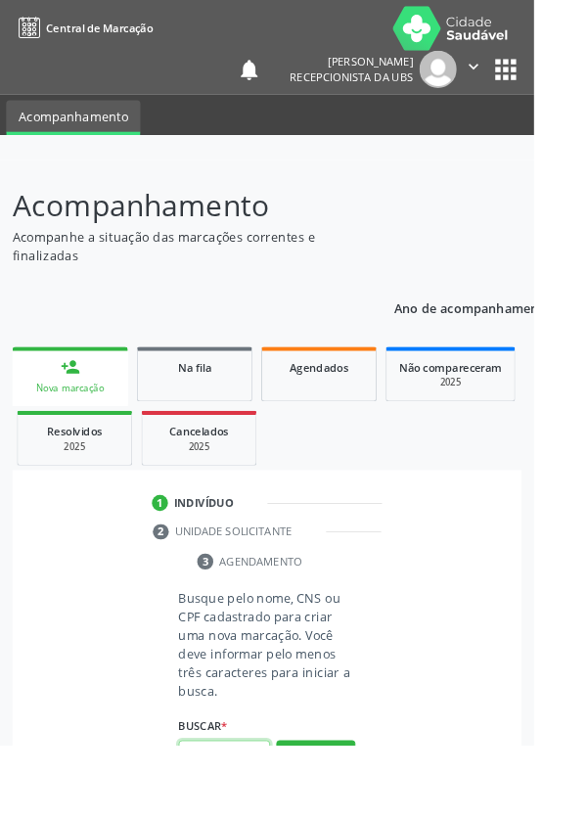
click at [274, 819] on input "text" at bounding box center [247, 831] width 101 height 33
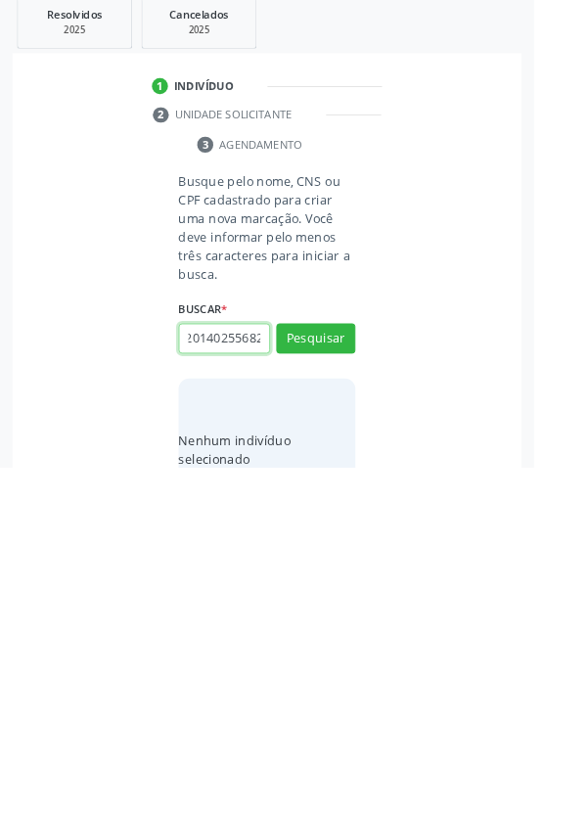
scroll to position [0, 35]
type input "700201402556821"
click at [359, 673] on button "Pesquisar" at bounding box center [347, 678] width 87 height 33
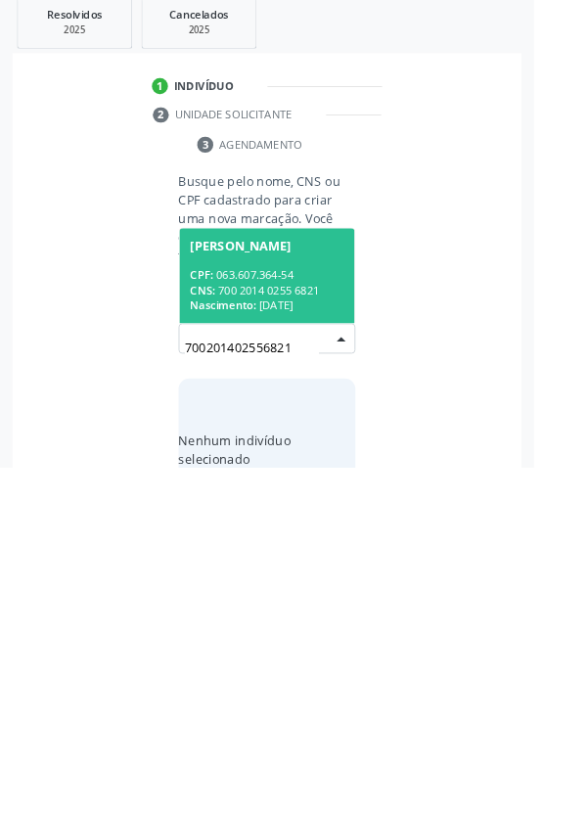
click at [301, 608] on div "CPF: 063.607.364-54" at bounding box center [293, 608] width 169 height 17
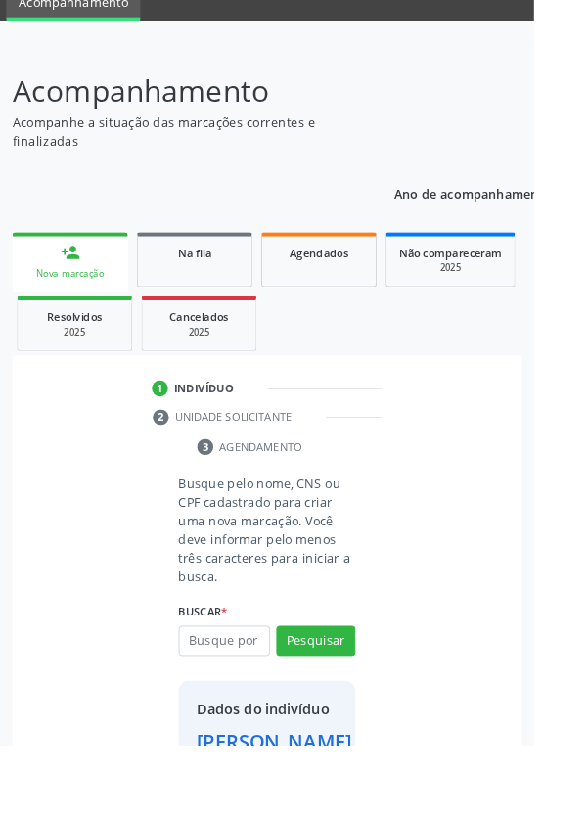
scroll to position [113, 0]
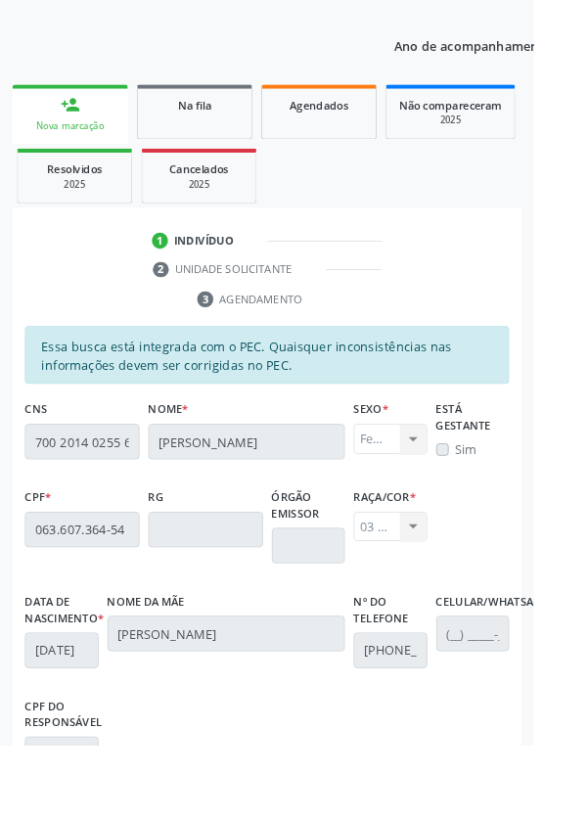
scroll to position [465, 0]
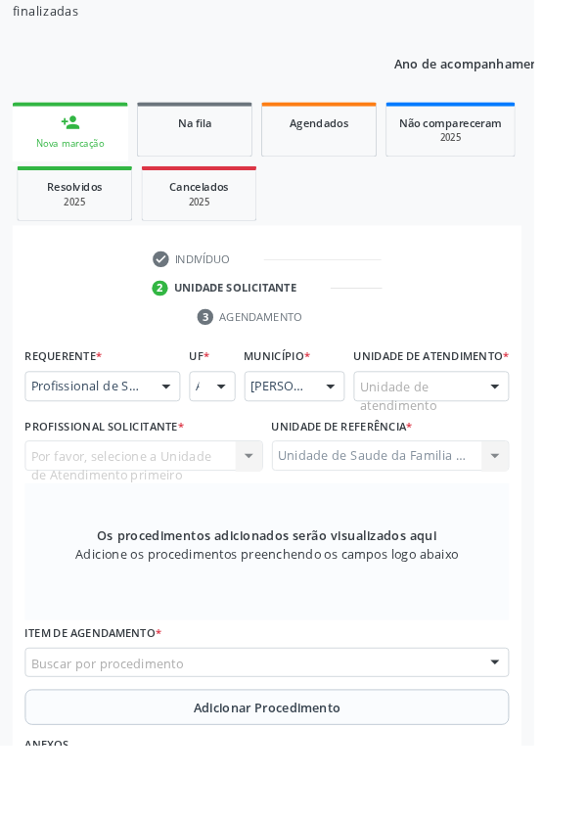
scroll to position [273, 0]
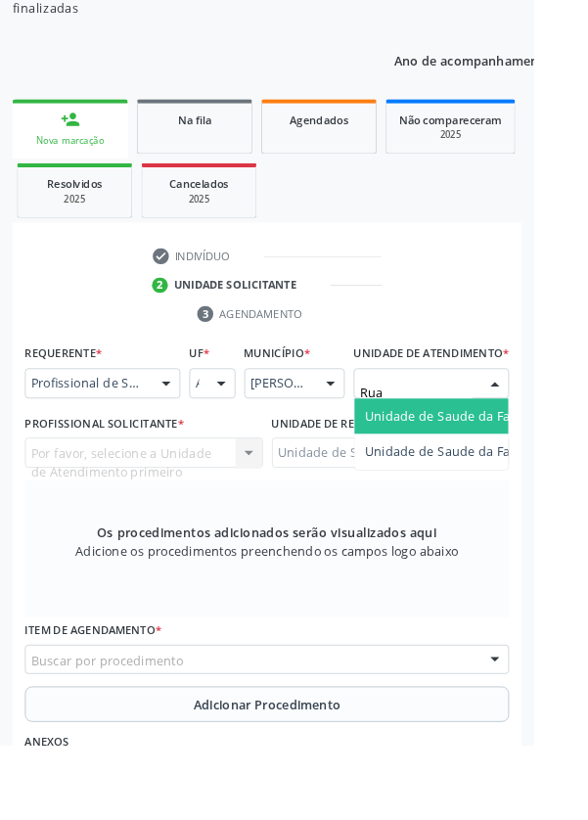
type input "Rua n"
click at [518, 467] on span "Unidade de Saude da Familia Rua [GEOGRAPHIC_DATA]" at bounding box center [583, 457] width 363 height 19
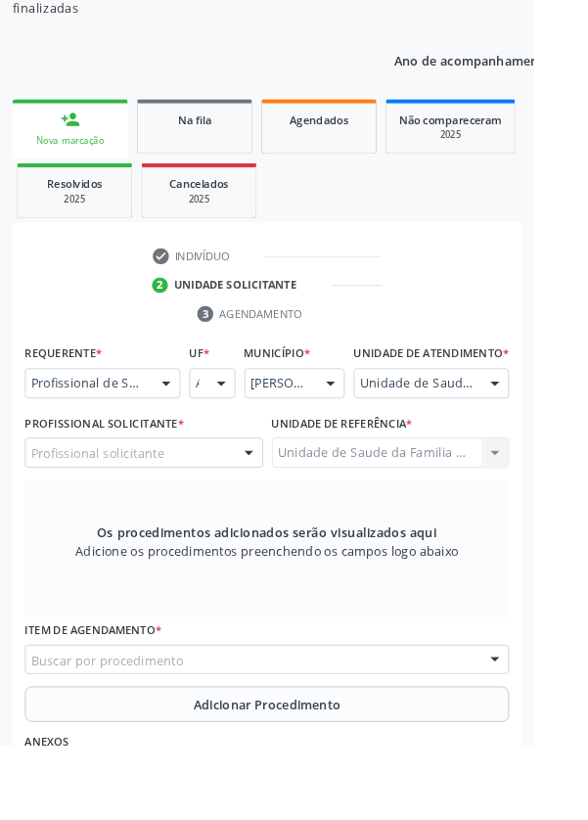
click at [218, 510] on div "Profissional solicitante" at bounding box center [158, 498] width 262 height 33
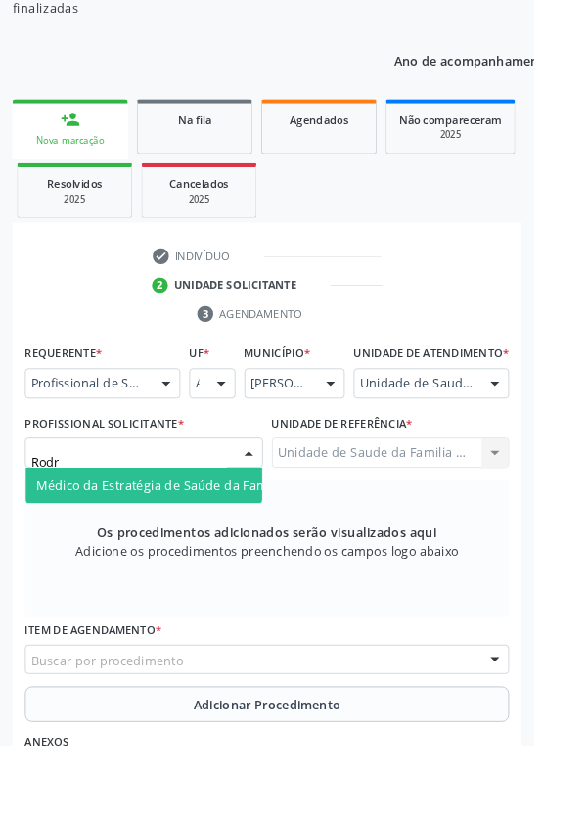
type input "Rodri"
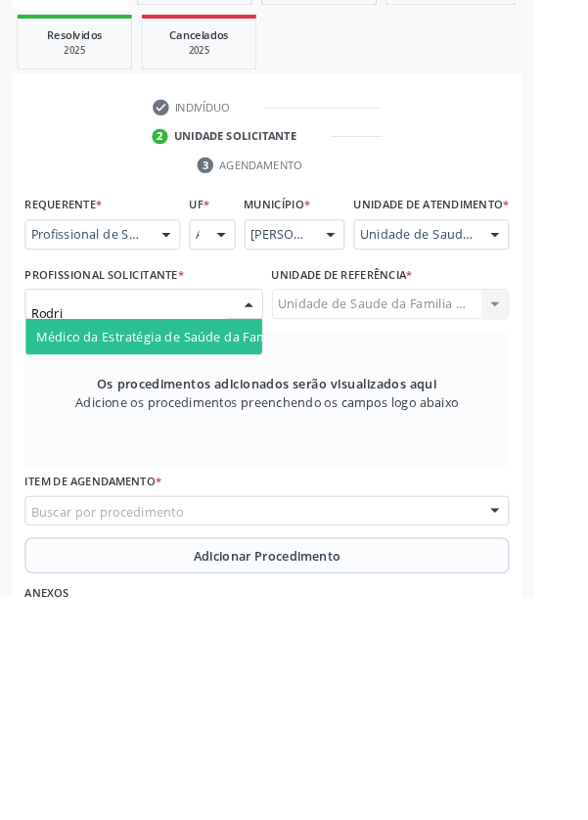
click at [233, 543] on span "Médico da Estratégia de Saúde da Família - [PERSON_NAME]" at bounding box center [238, 534] width 397 height 19
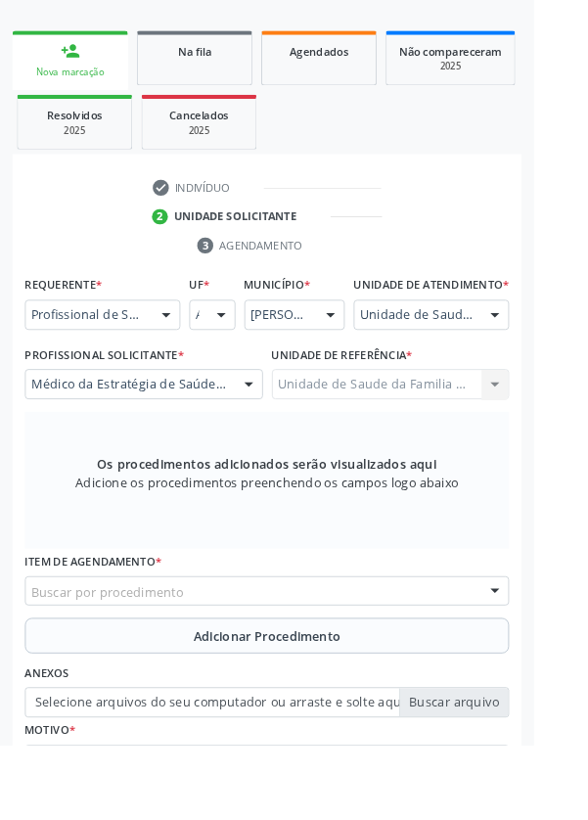
scroll to position [379, 0]
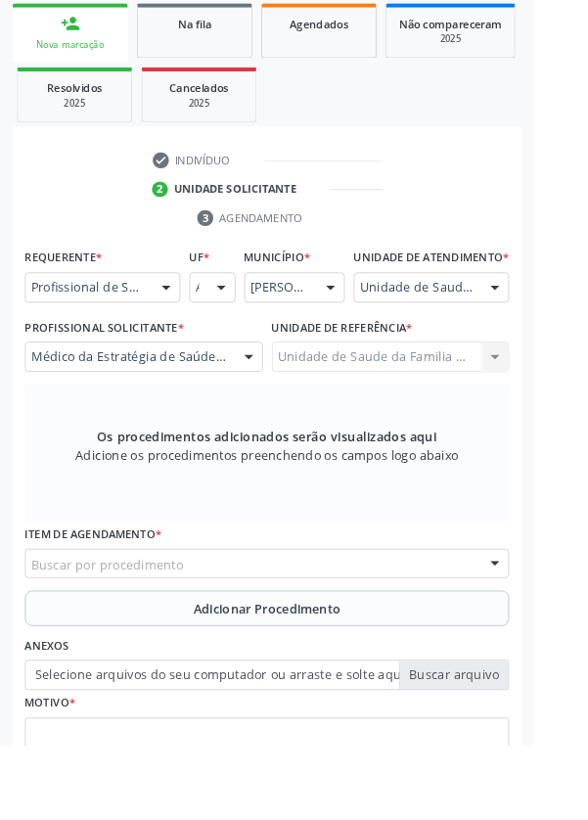
click at [360, 635] on div "Buscar por procedimento" at bounding box center [293, 620] width 533 height 33
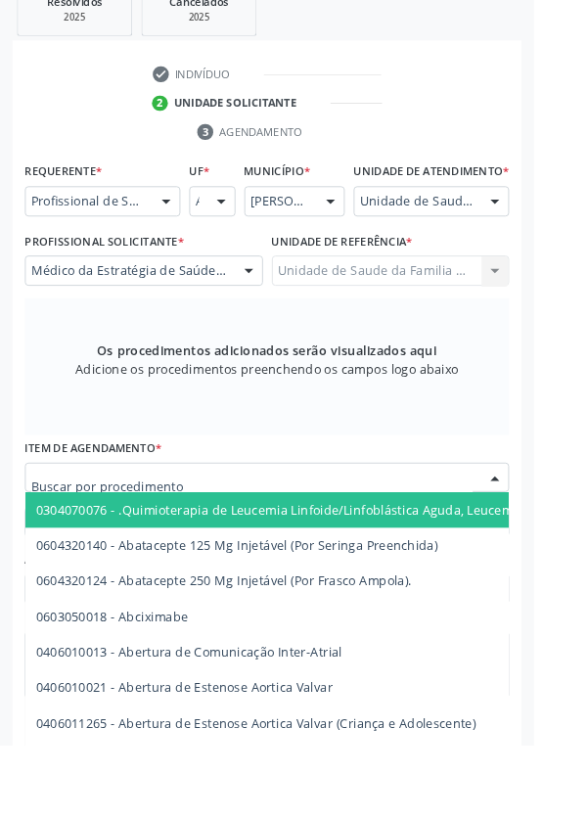
scroll to position [473, 0]
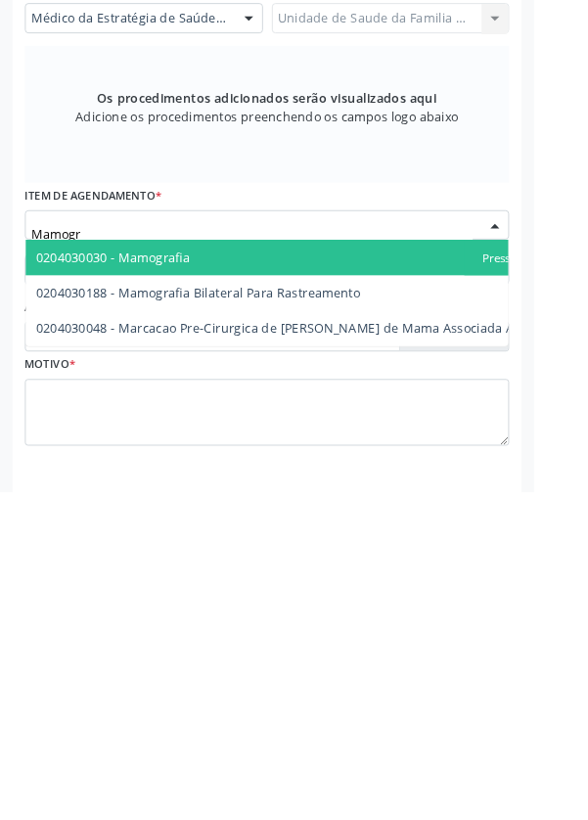
type input "Mamogra"
click at [282, 610] on span "0204030188 - Mamografia Bilateral Para Rastreamento" at bounding box center [218, 600] width 357 height 19
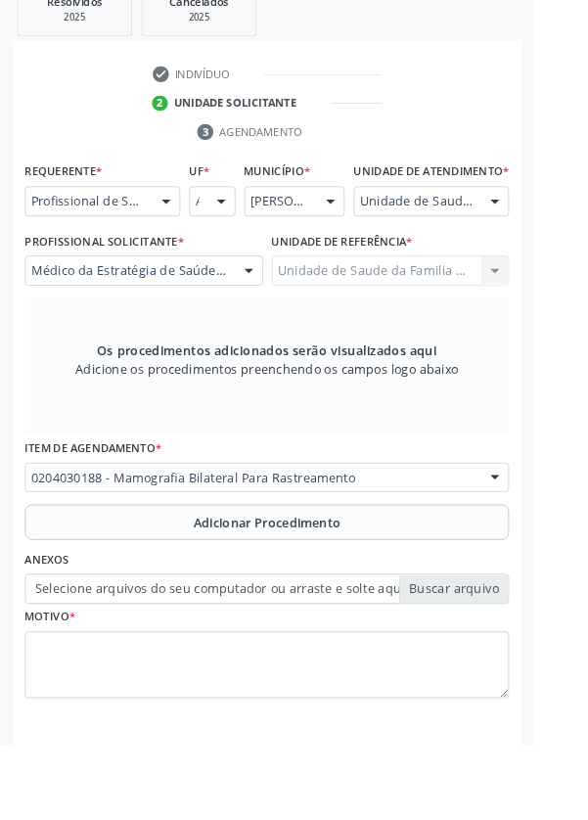
click at [366, 312] on div "Unidade de Saude da Familia Rua [GEOGRAPHIC_DATA] da Familia [GEOGRAPHIC_DATA] …" at bounding box center [431, 298] width 262 height 33
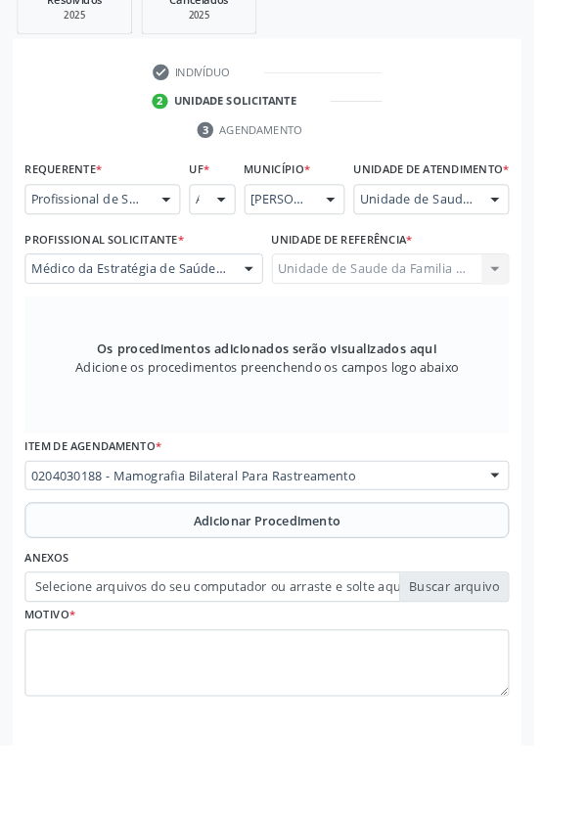
click at [353, 583] on span "Adicionar Procedimento" at bounding box center [294, 573] width 162 height 21
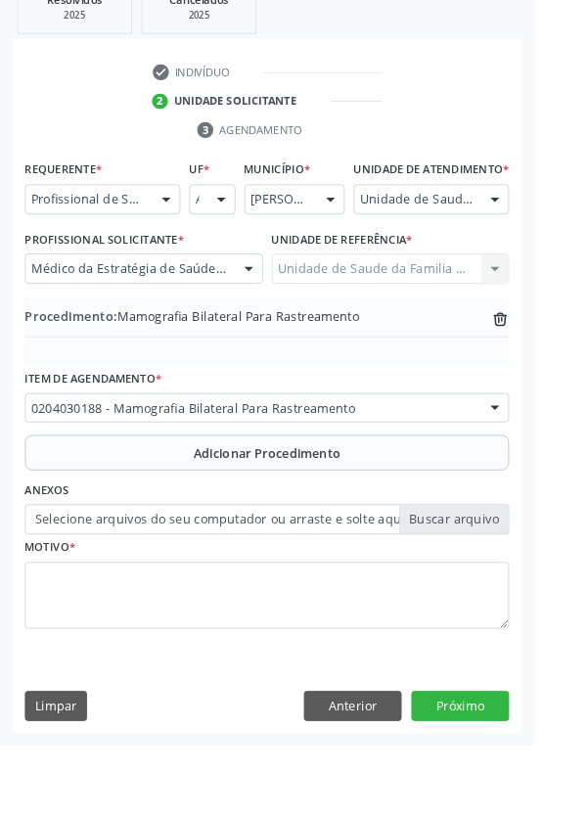
scroll to position [408, 0]
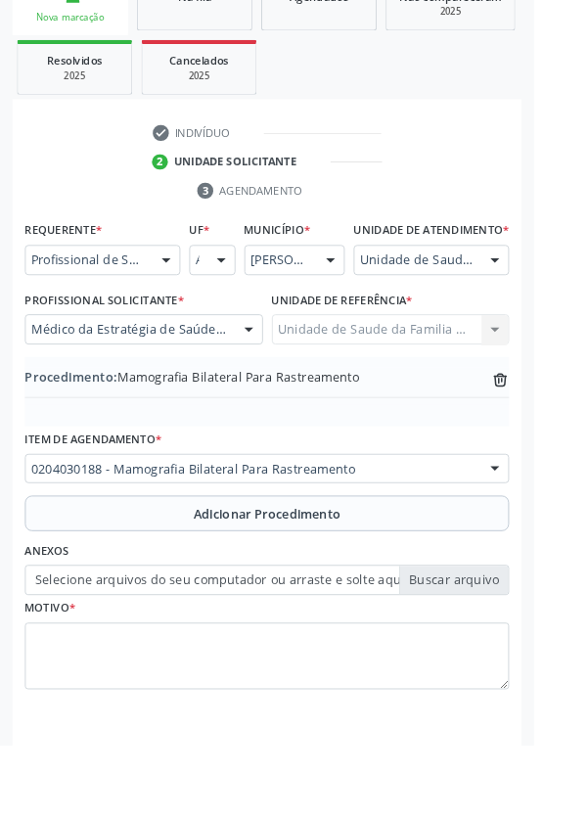
click at [510, 656] on label "Selecione arquivos do seu computador ou arraste e solte aqui" at bounding box center [293, 639] width 533 height 33
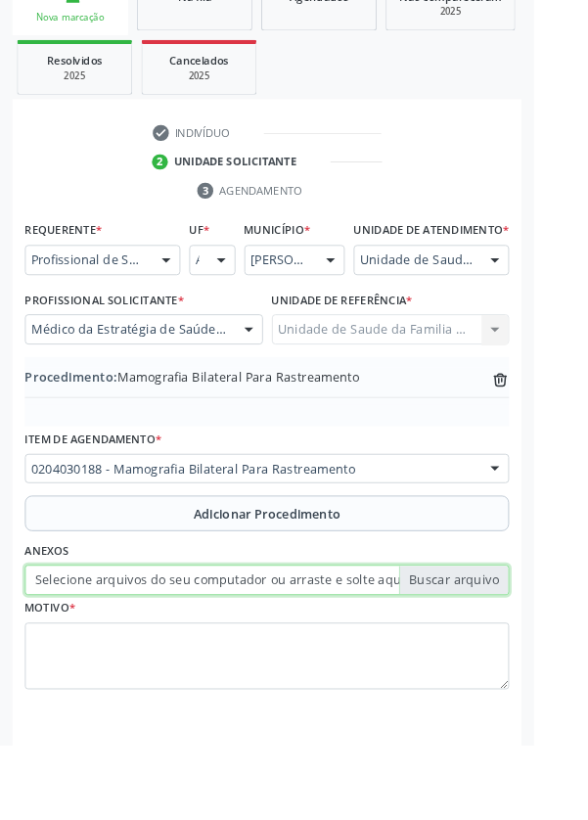
click at [510, 656] on input "Selecione arquivos do seu computador ou arraste e solte aqui" at bounding box center [293, 639] width 533 height 33
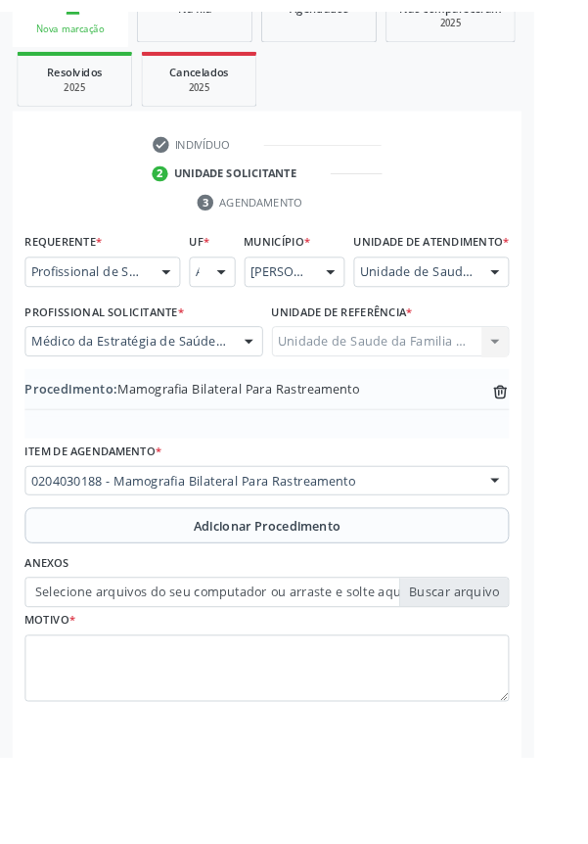
scroll to position [382, 0]
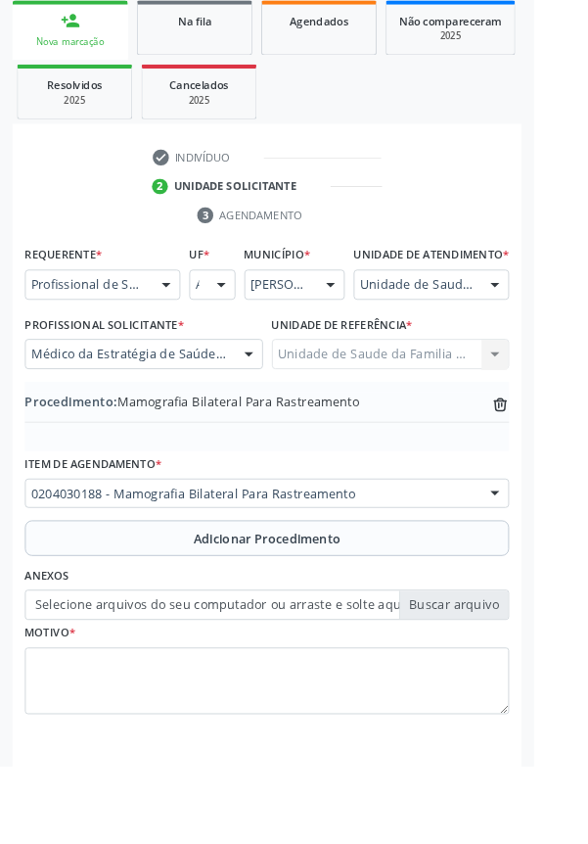
type input "C:\fakepath\17588059501082382669071724122619.jpg"
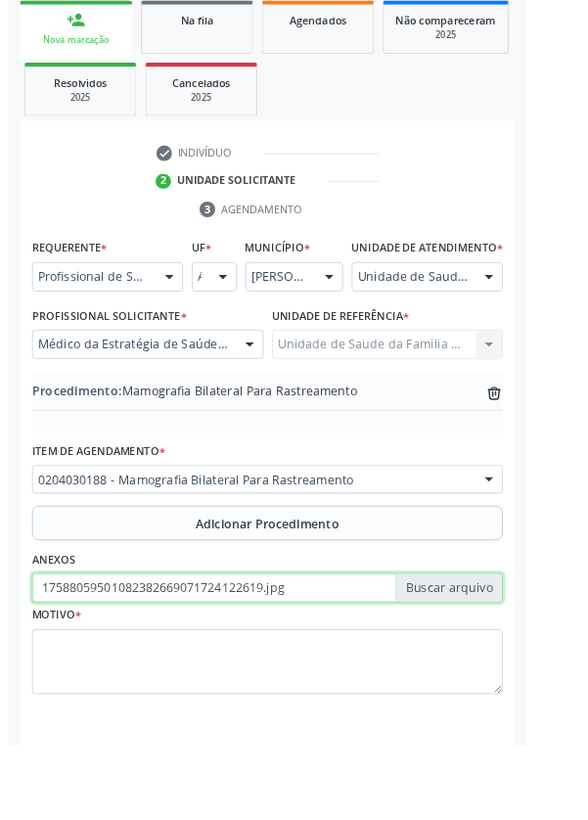
scroll to position [408, 0]
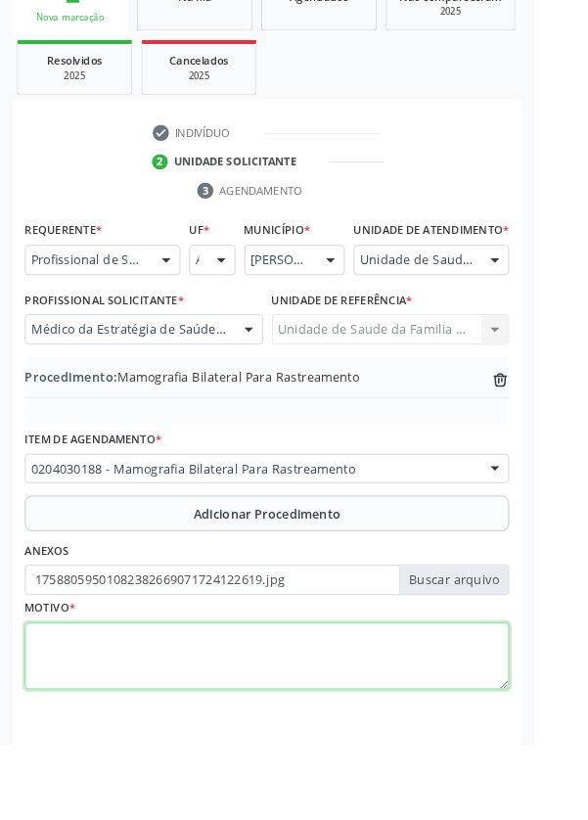
click at [271, 716] on textarea at bounding box center [293, 723] width 533 height 74
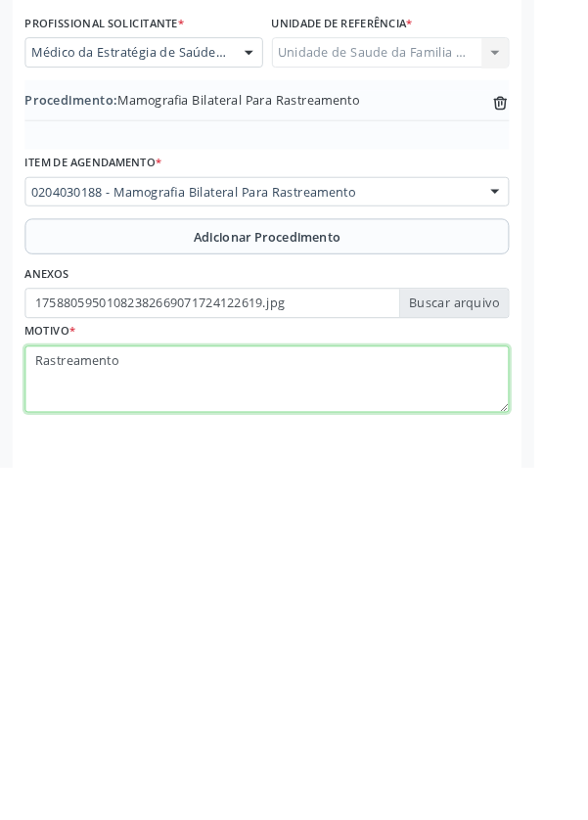
type textarea "Rastreamento"
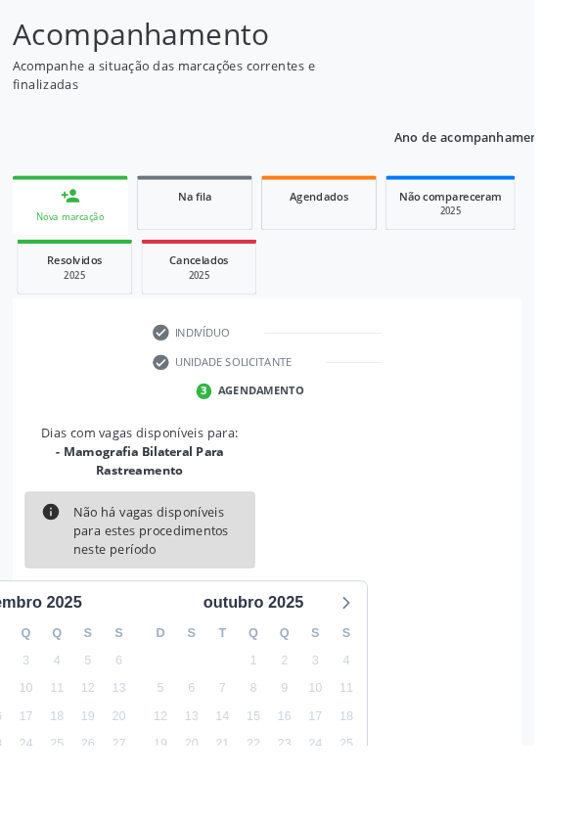
scroll to position [183, 0]
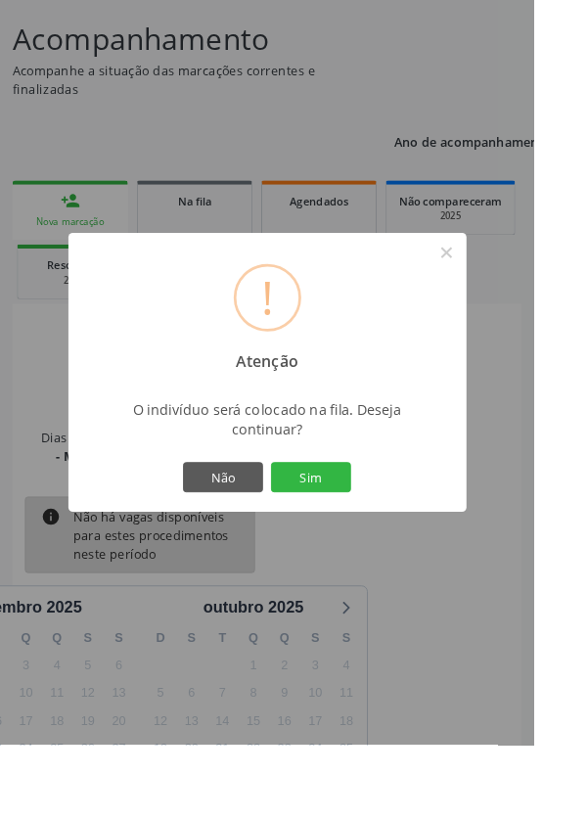
click at [387, 542] on button "Sim" at bounding box center [343, 525] width 88 height 33
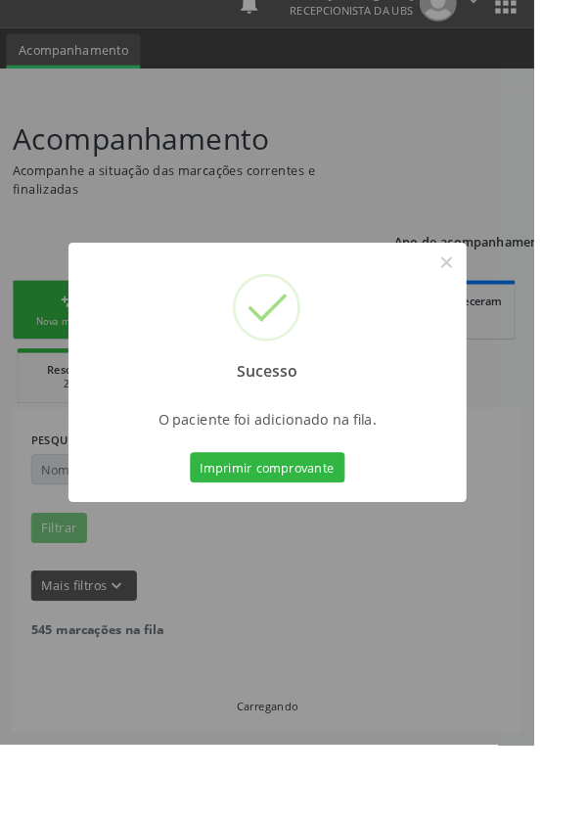
scroll to position [0, 0]
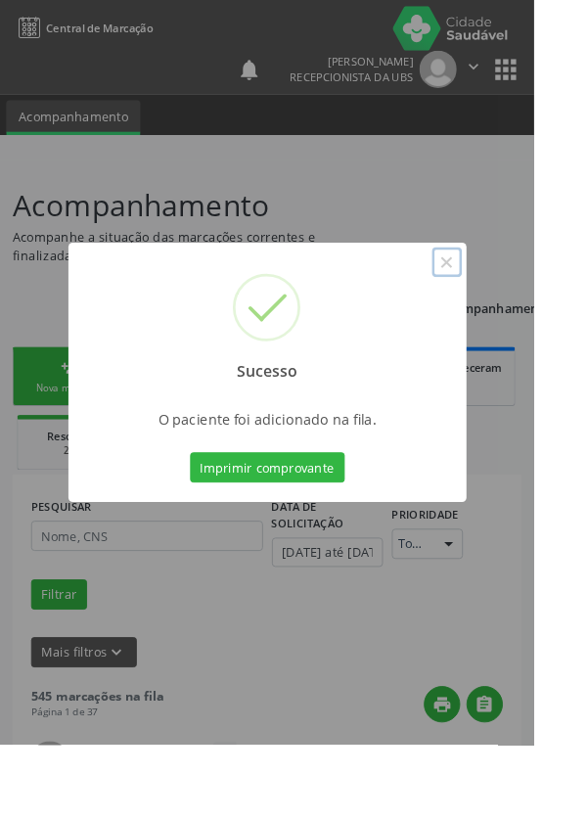
click at [509, 305] on button "×" at bounding box center [492, 288] width 33 height 33
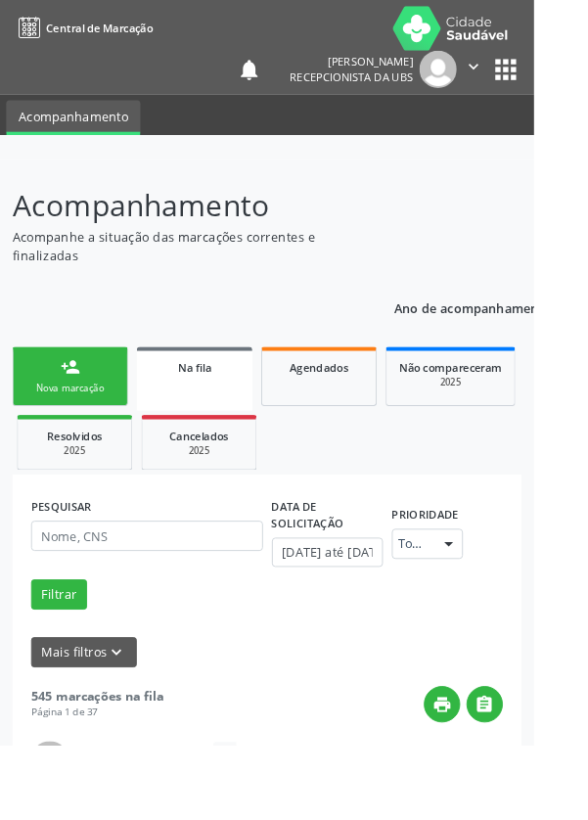
click at [82, 419] on link "person_add Nova marcação" at bounding box center [77, 415] width 127 height 66
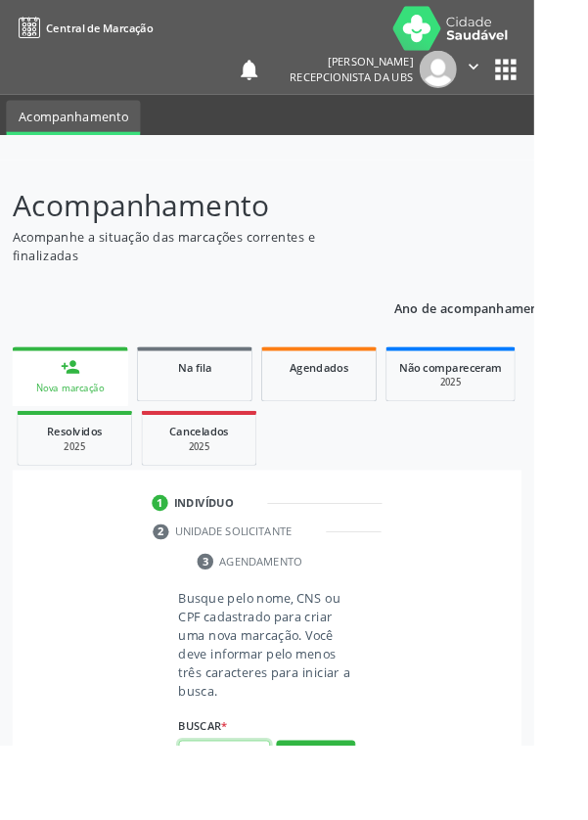
click at [256, 819] on input "text" at bounding box center [247, 831] width 101 height 33
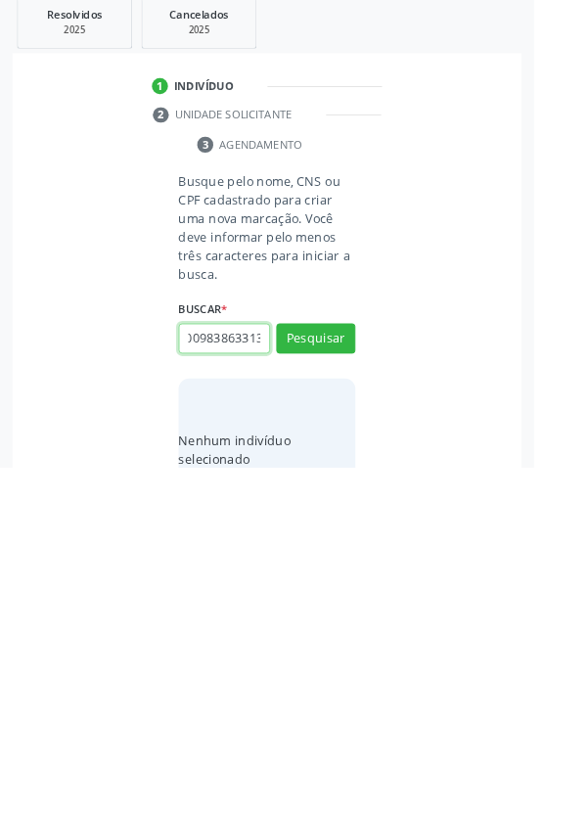
scroll to position [0, 35]
type input "707009838633137"
click at [378, 668] on button "Pesquisar" at bounding box center [347, 678] width 87 height 33
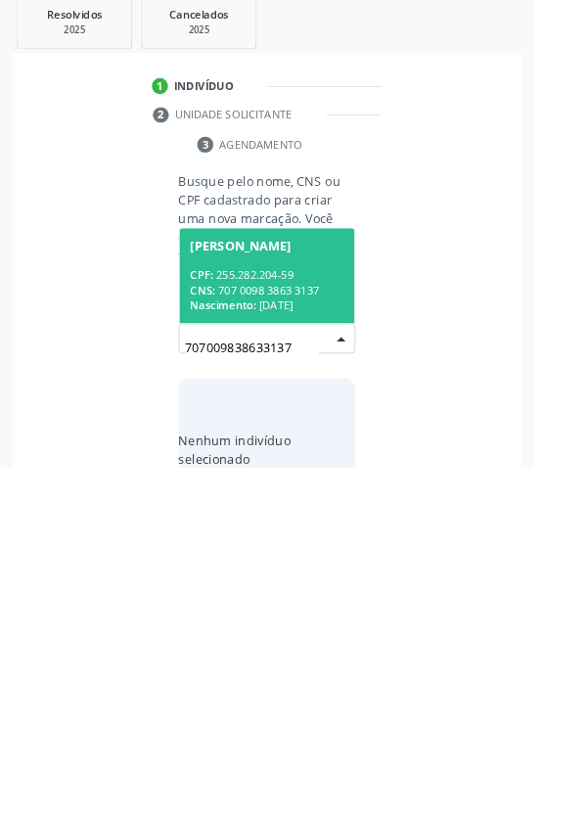
click at [326, 617] on div "CNS: 707 0098 3863 3137" at bounding box center [293, 625] width 169 height 17
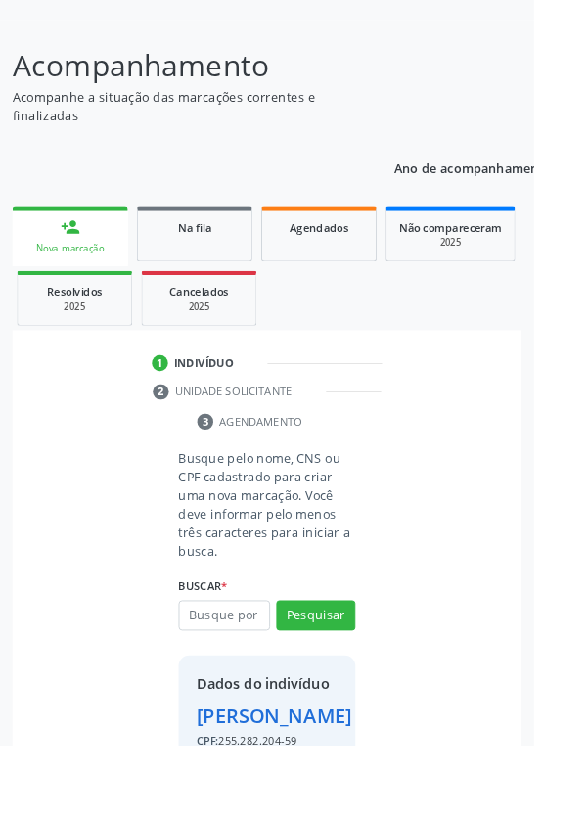
scroll to position [113, 0]
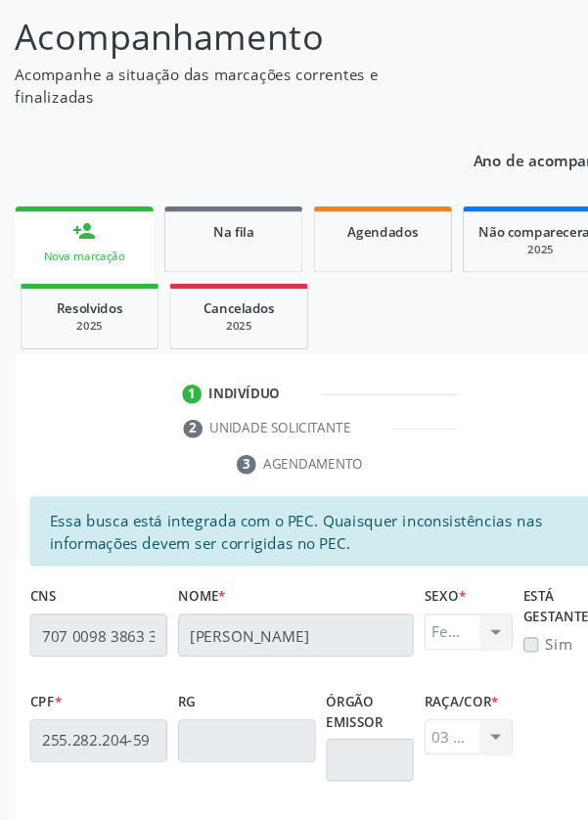
scroll to position [0, 0]
